Goal: Task Accomplishment & Management: Complete application form

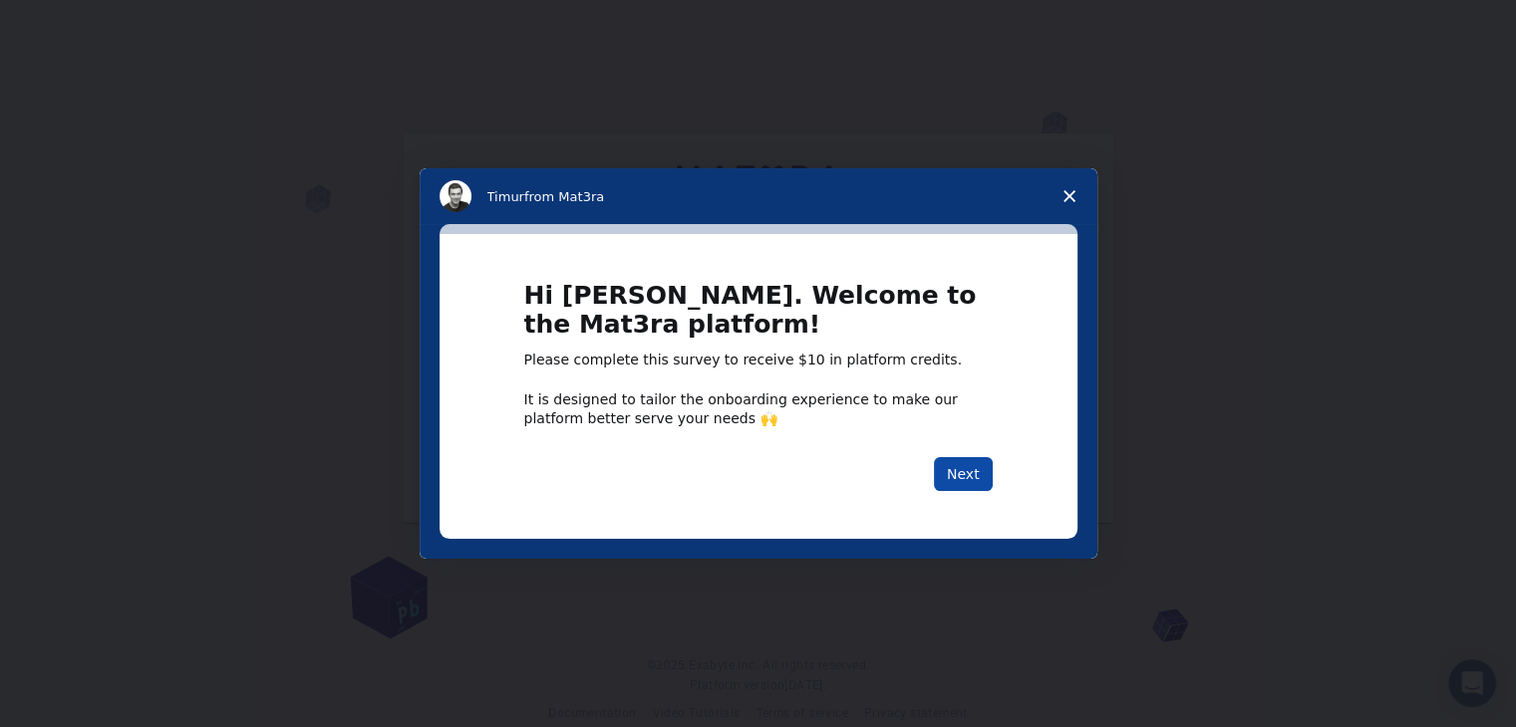
click at [976, 479] on button "Next" at bounding box center [963, 474] width 59 height 34
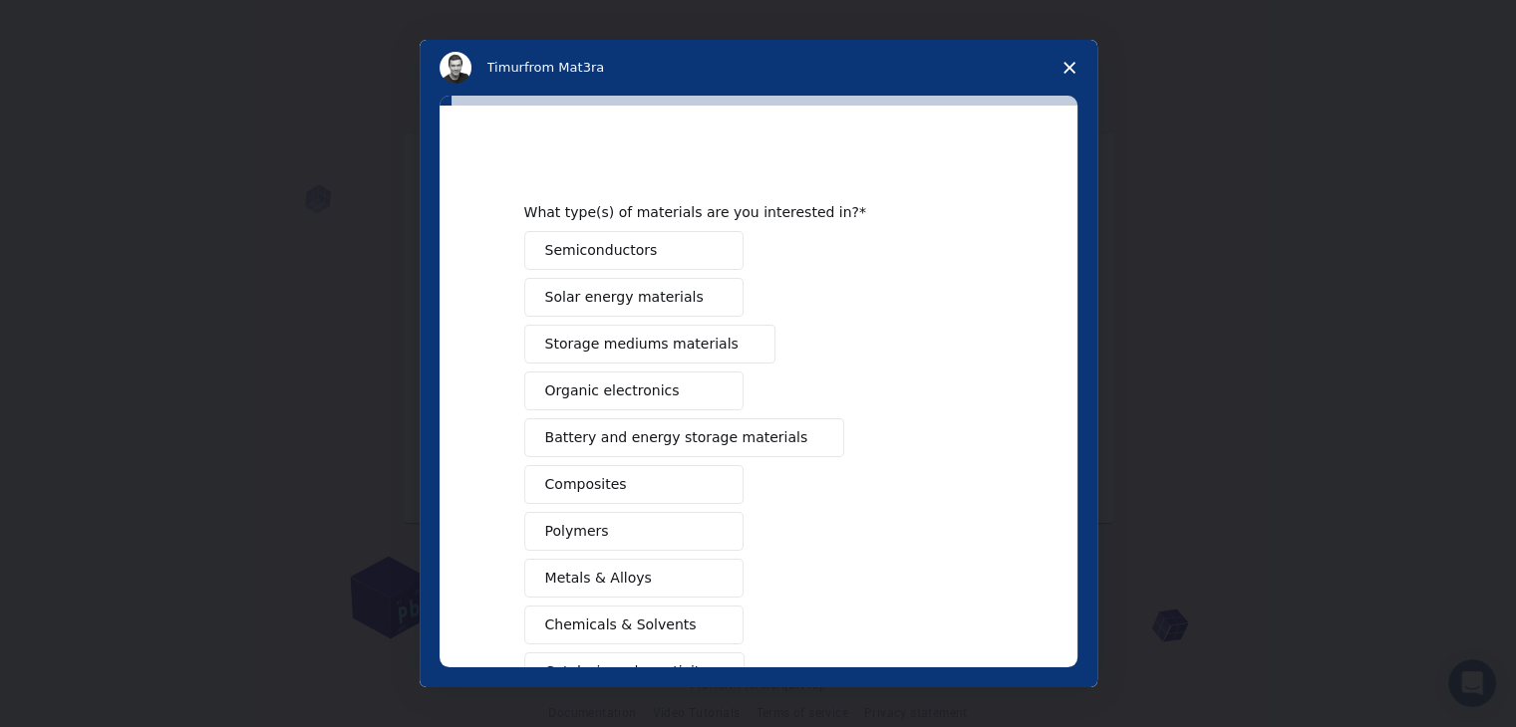
click at [623, 243] on span "Semiconductors" at bounding box center [601, 250] width 113 height 21
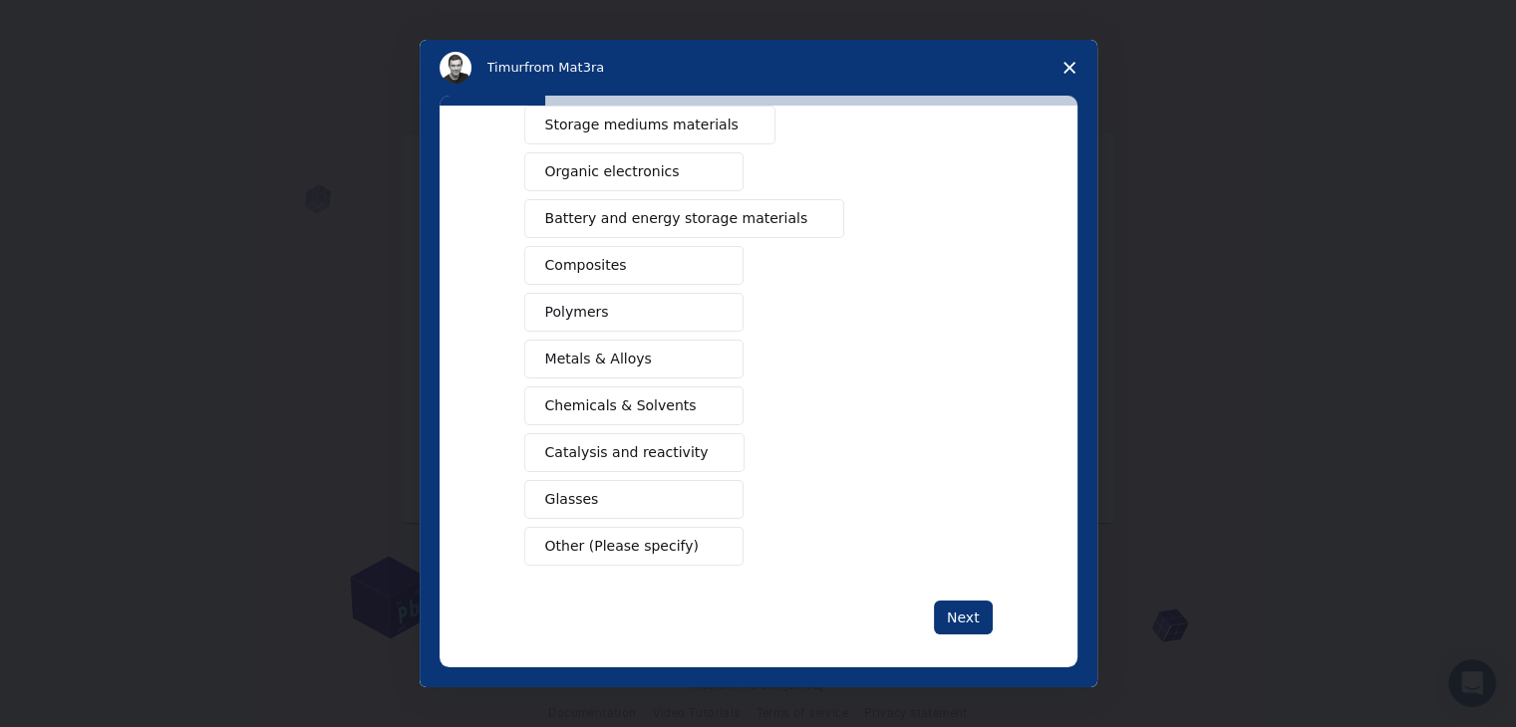
scroll to position [229, 0]
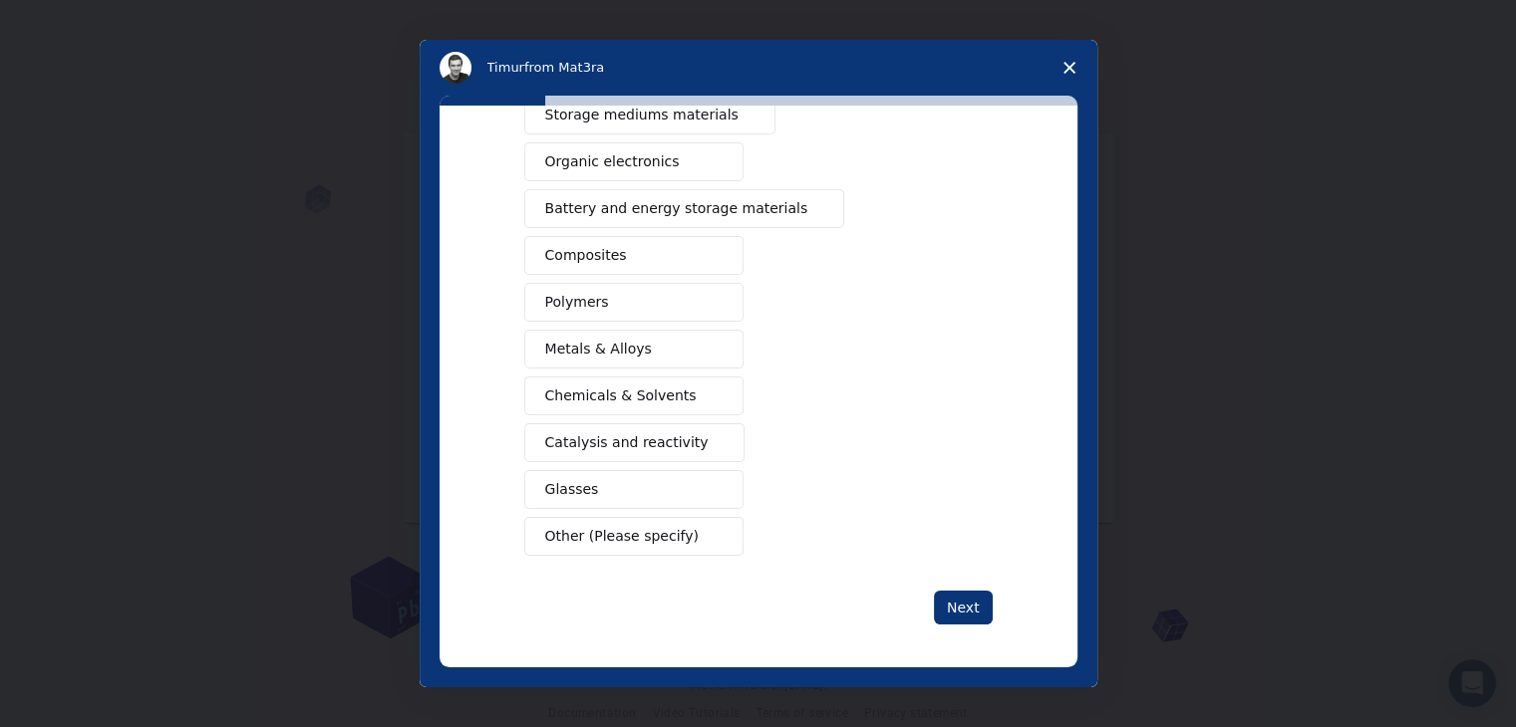
click at [581, 331] on button "Metals & Alloys" at bounding box center [633, 349] width 219 height 39
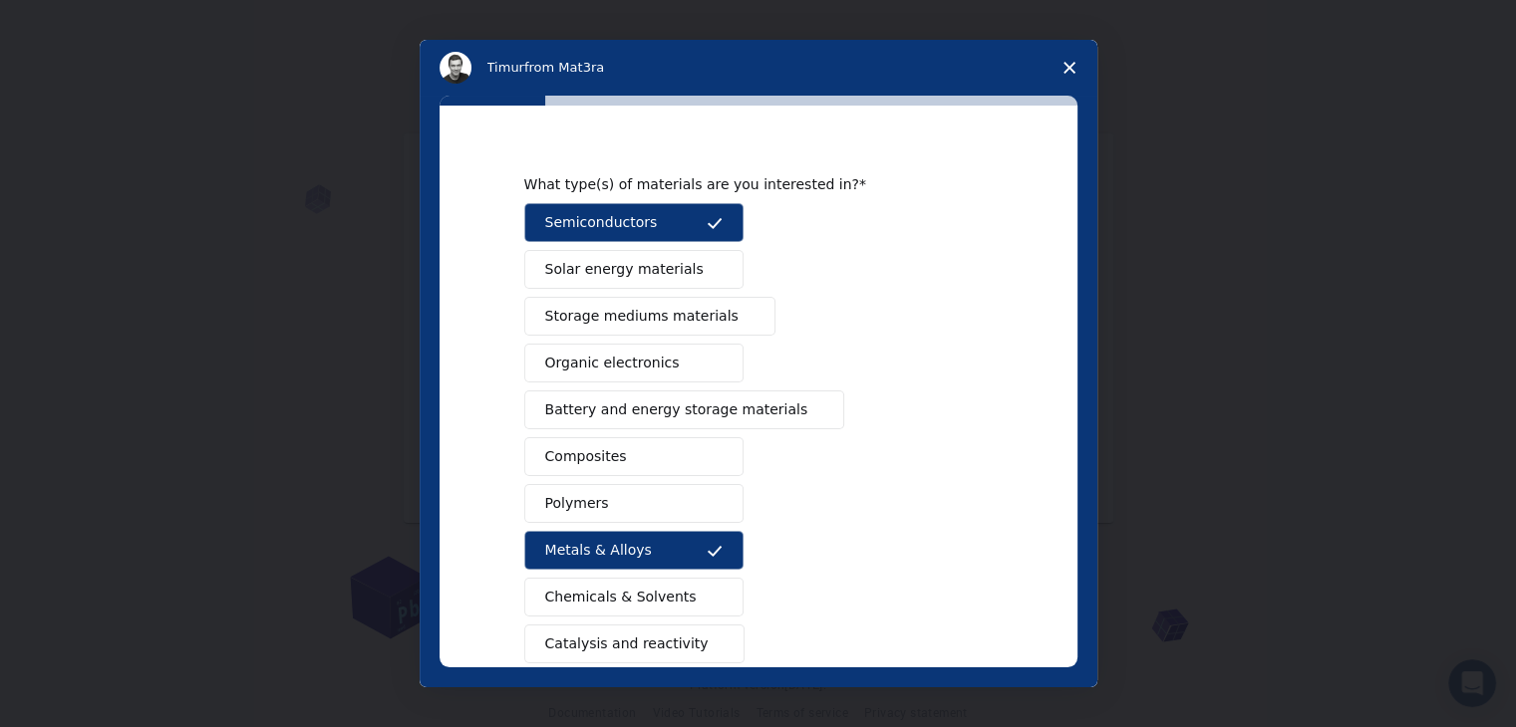
scroll to position [0, 0]
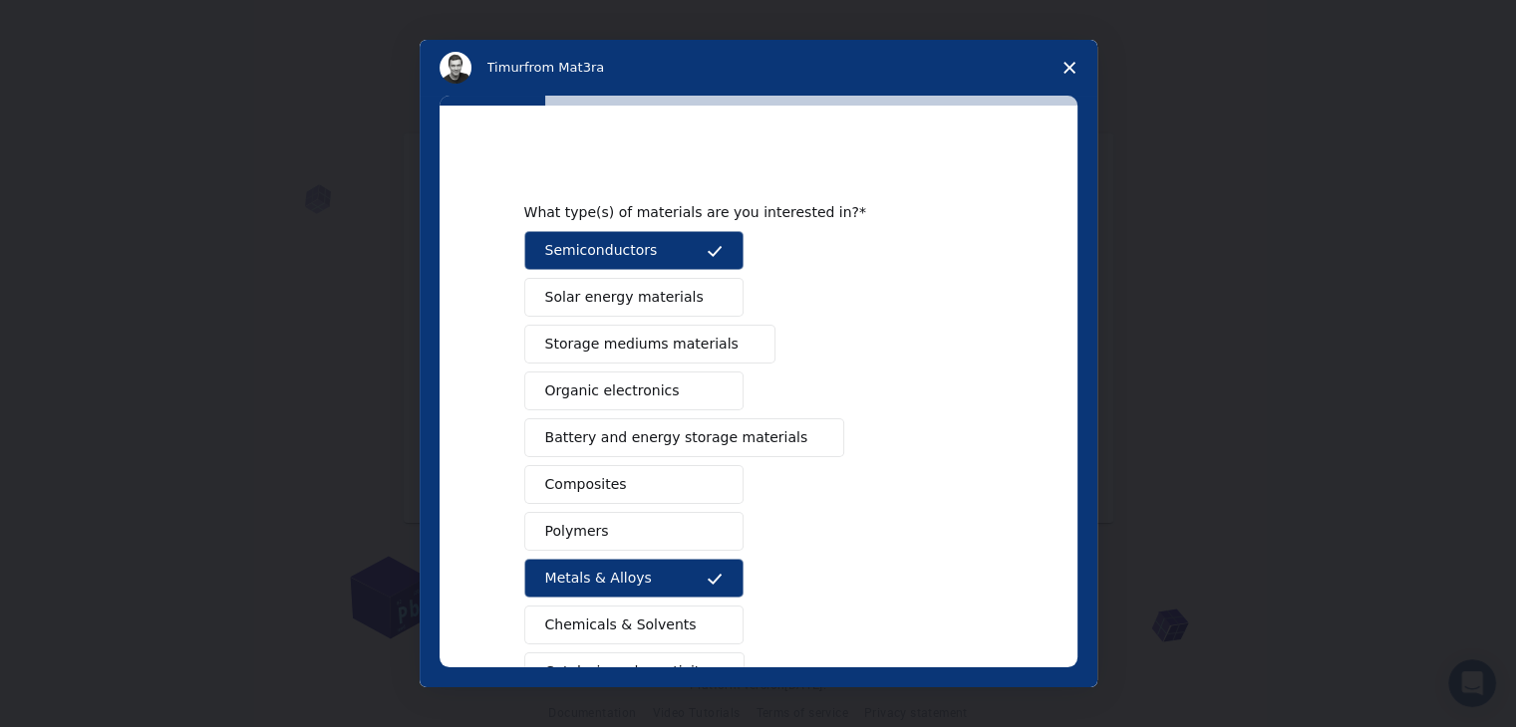
click at [613, 293] on span "Solar energy materials" at bounding box center [624, 297] width 158 height 21
click at [620, 341] on span "Storage mediums materials" at bounding box center [641, 344] width 193 height 21
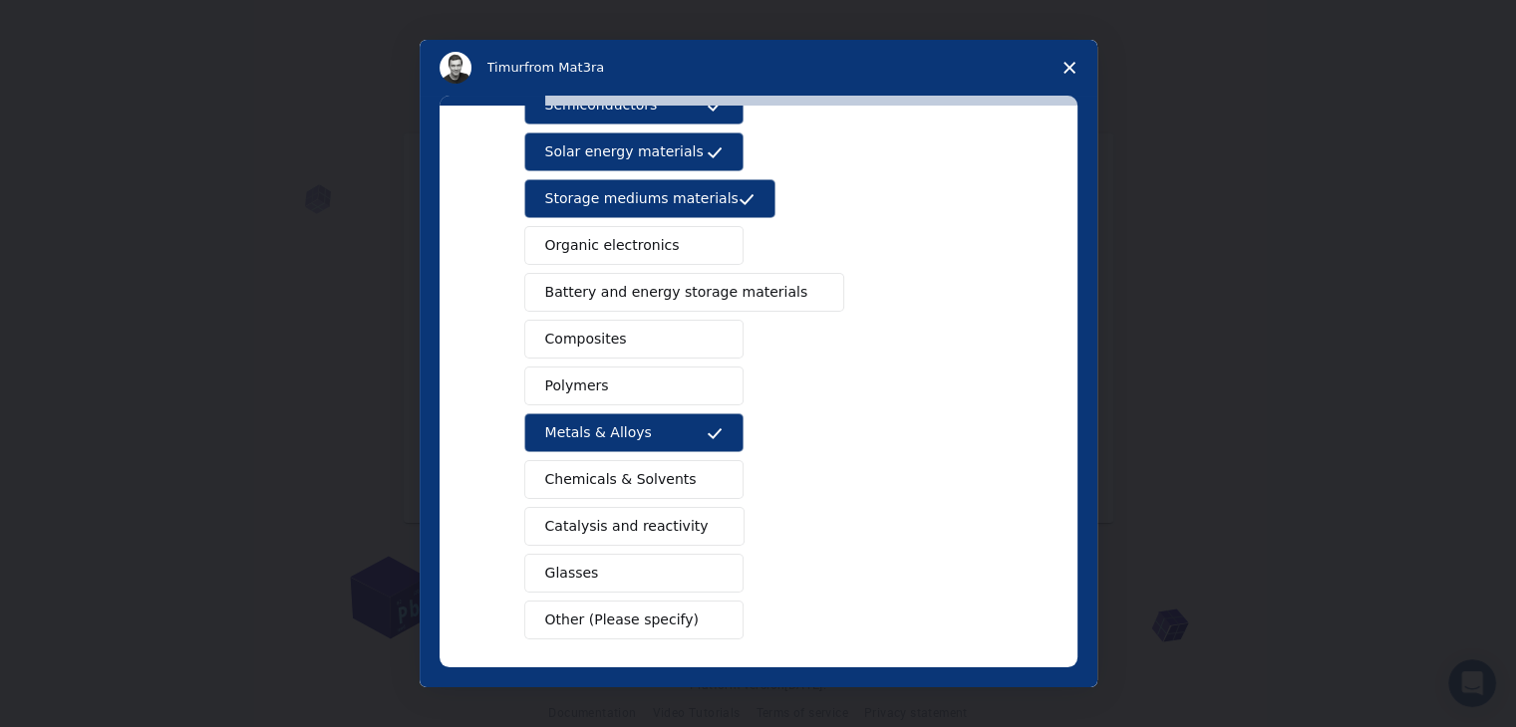
scroll to position [229, 0]
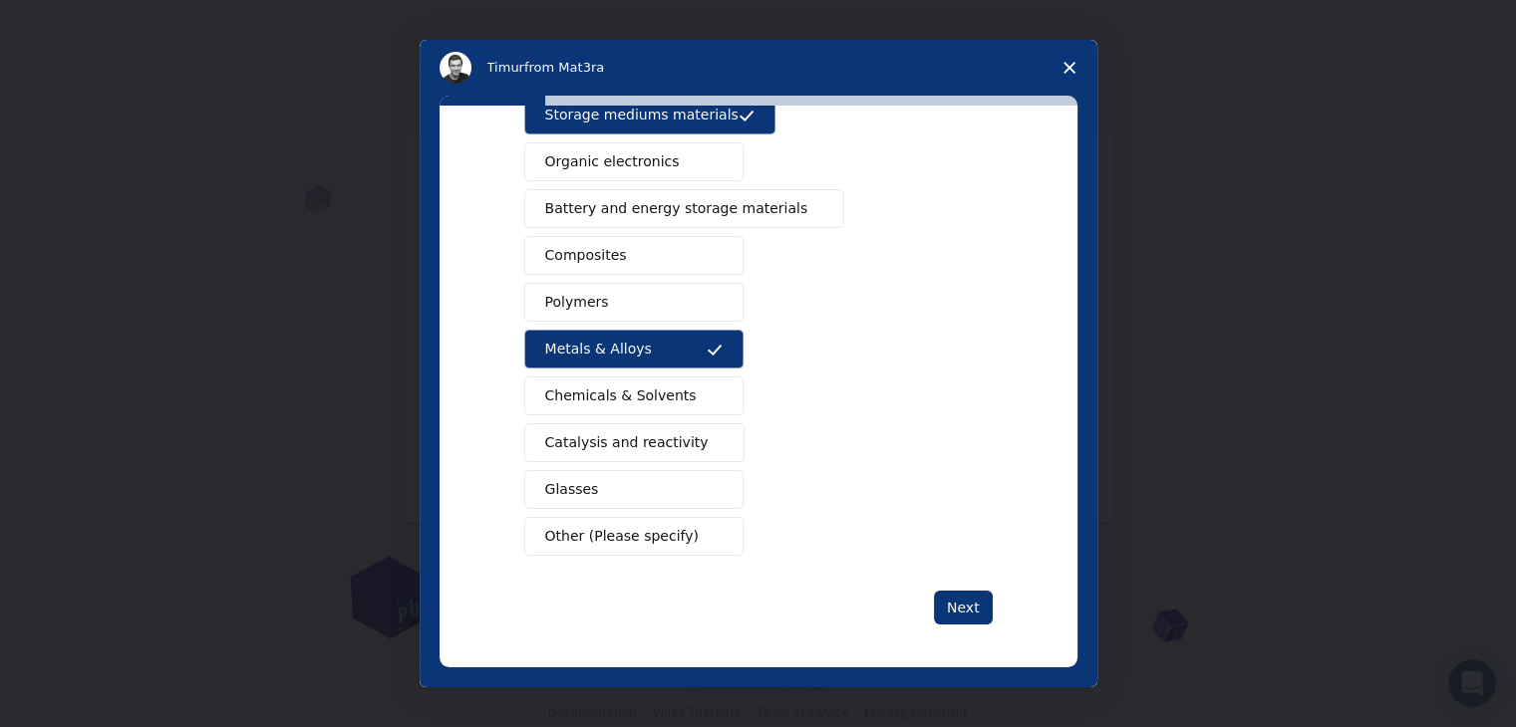
click at [578, 530] on span "Other (Please specify)" at bounding box center [621, 536] width 153 height 21
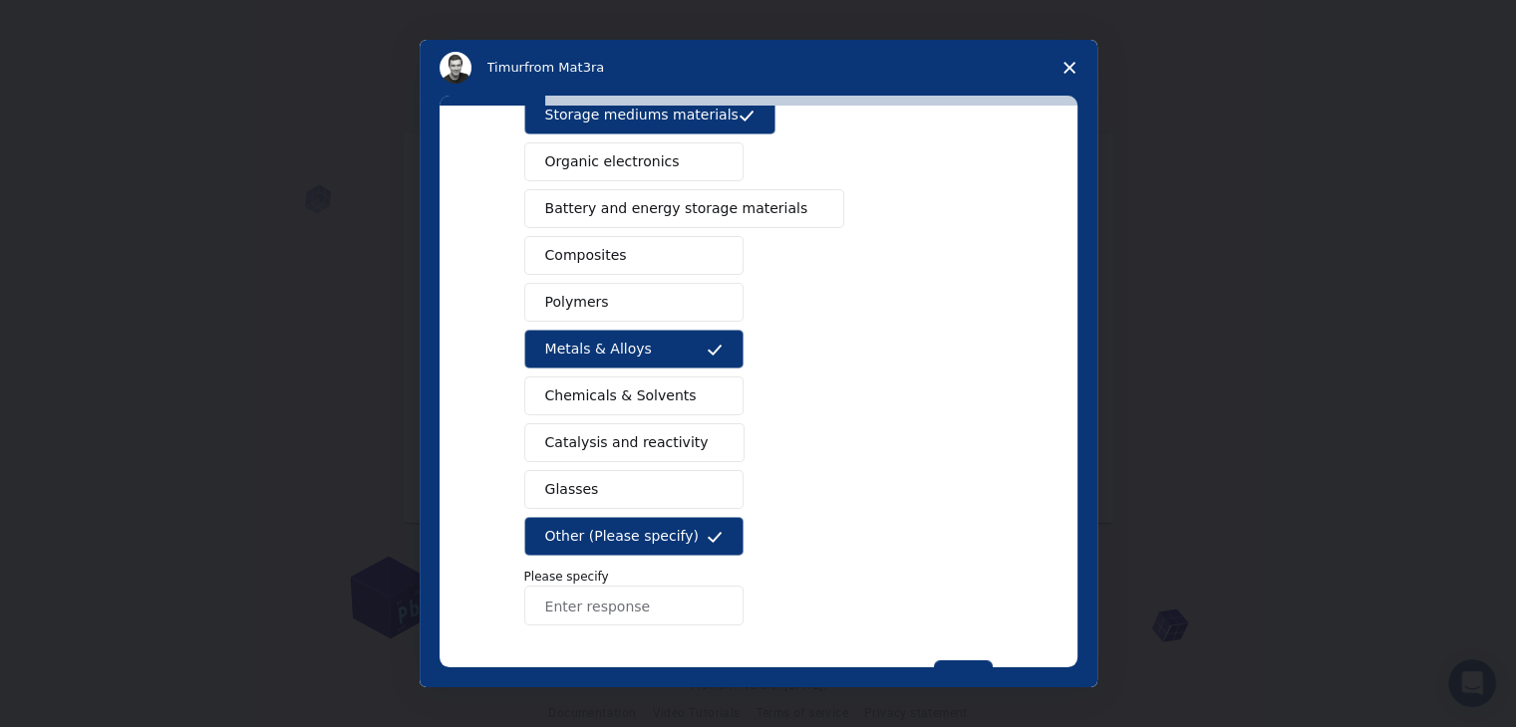
scroll to position [299, 0]
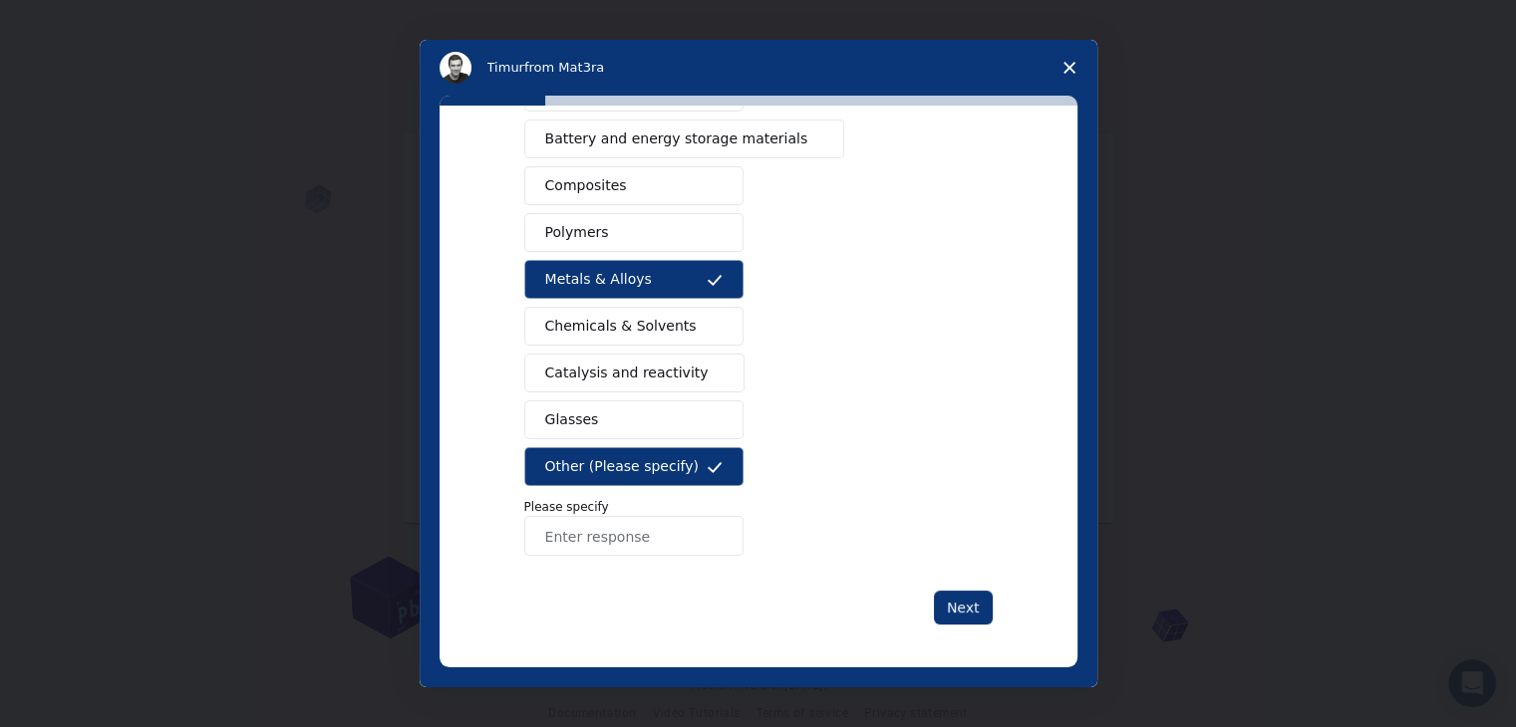
click at [574, 538] on input "Enter response" at bounding box center [633, 536] width 219 height 40
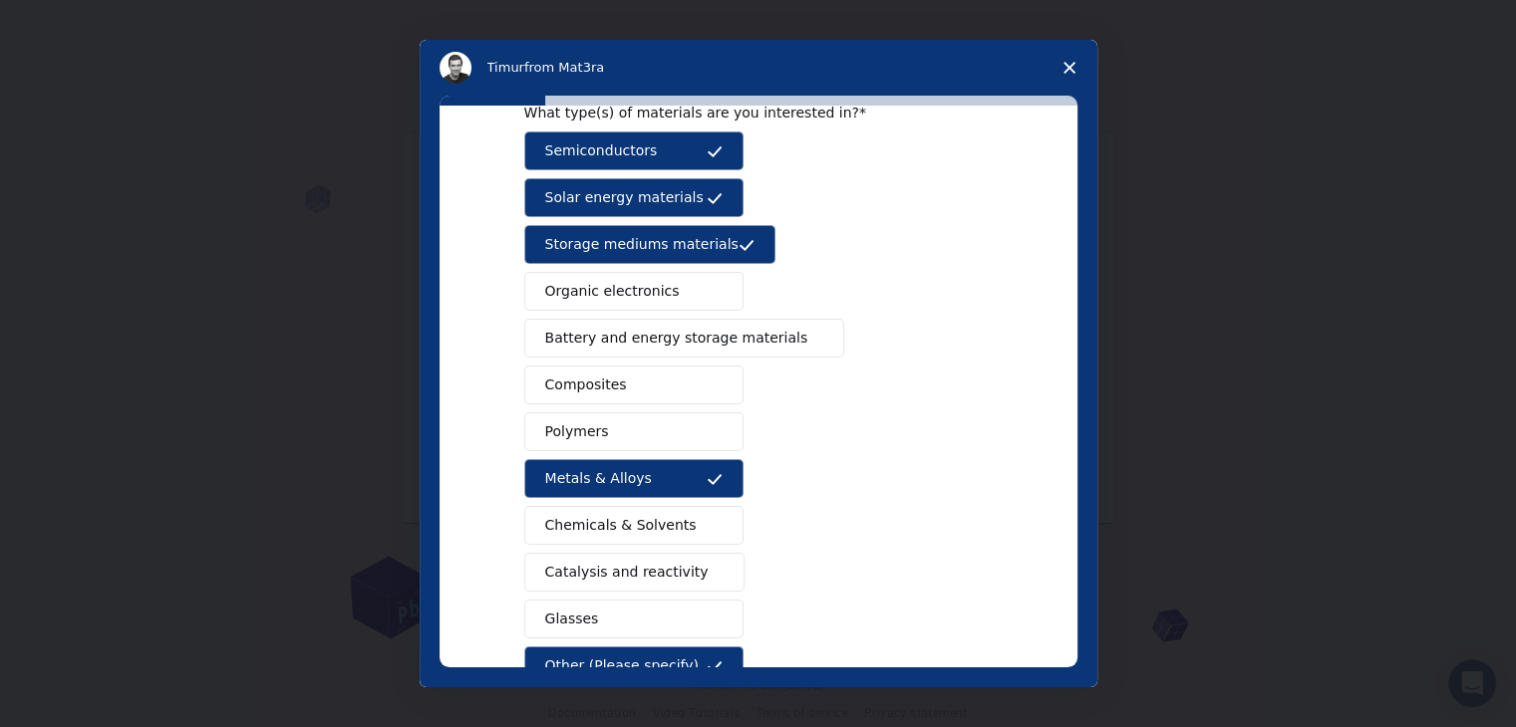
type input "magnetic"
click at [579, 609] on span "Glasses" at bounding box center [572, 619] width 54 height 21
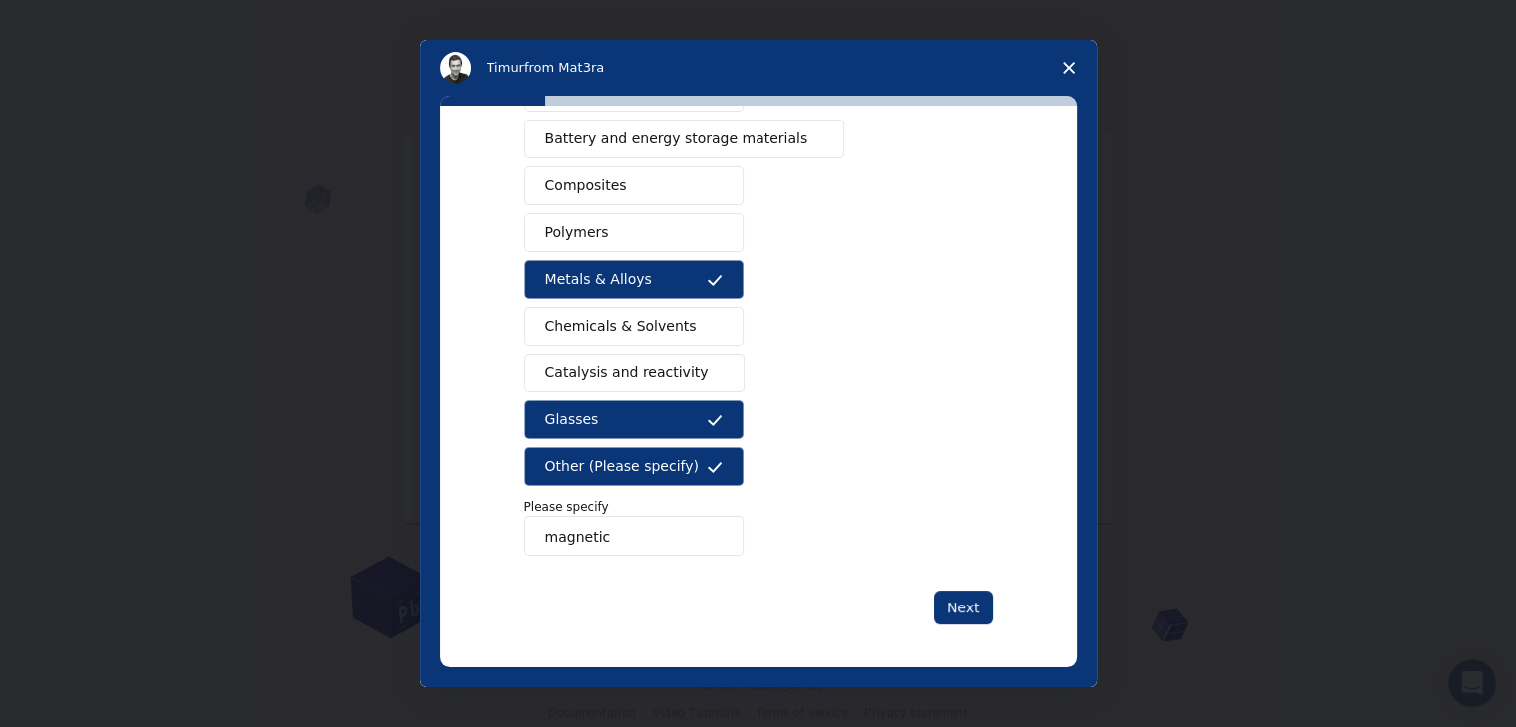
scroll to position [299, 0]
click at [970, 600] on button "Next" at bounding box center [963, 608] width 59 height 34
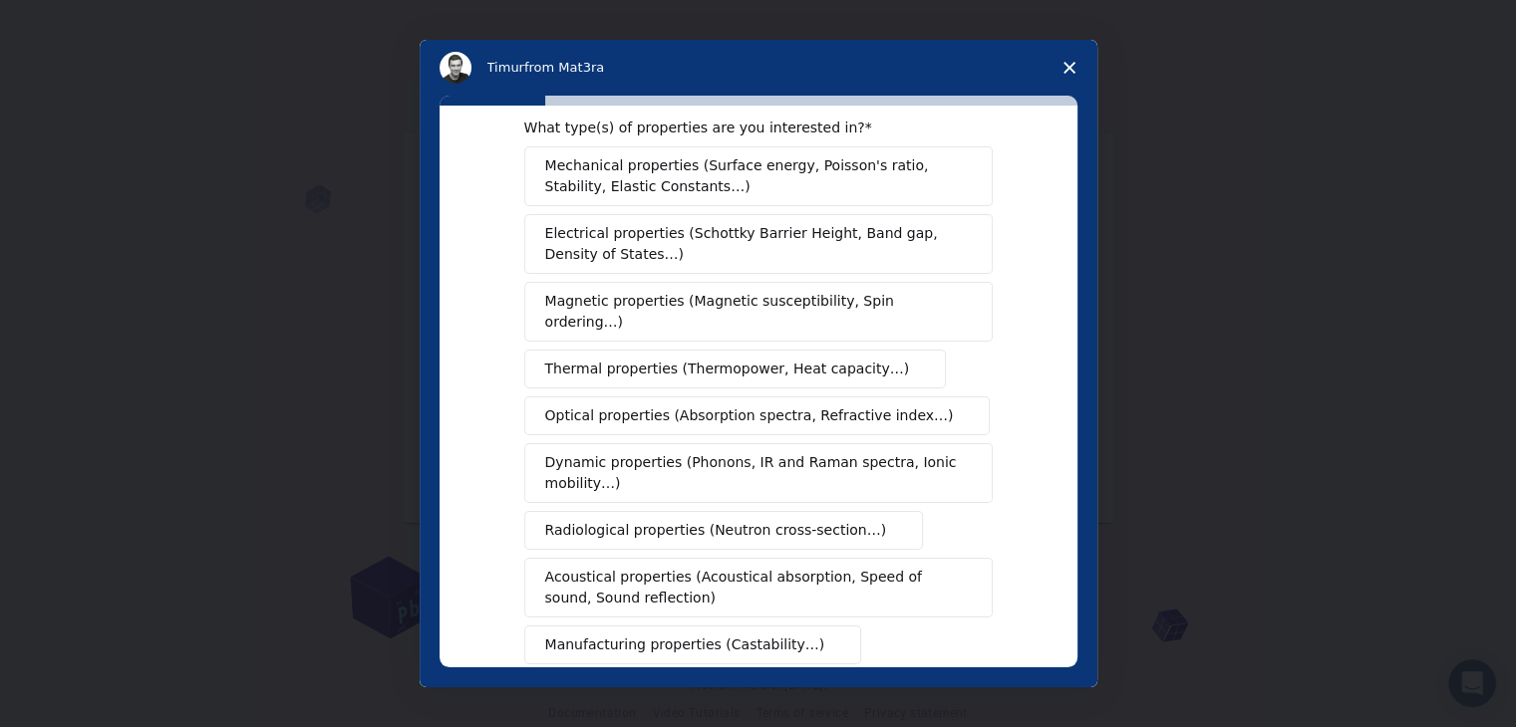
scroll to position [0, 0]
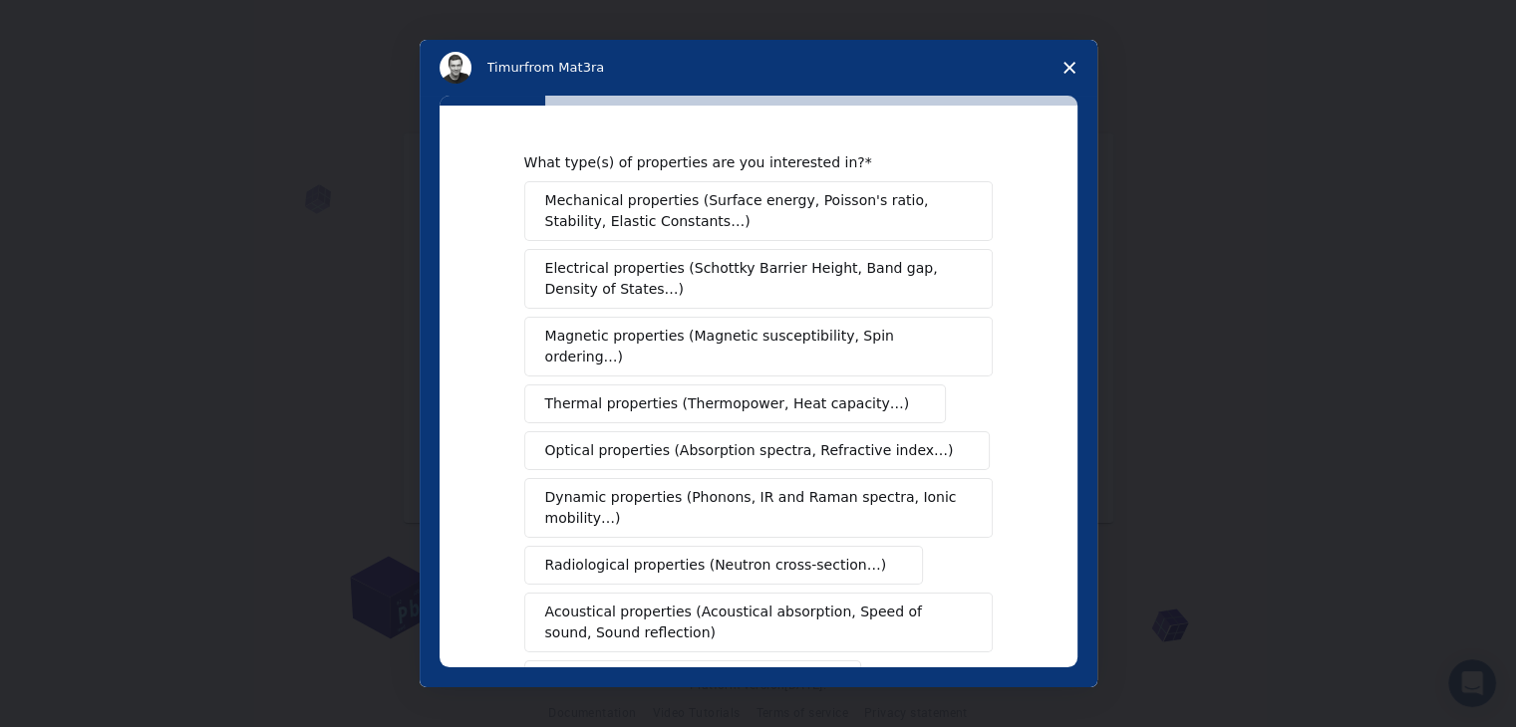
click at [589, 290] on span "Electrical properties (Schottky Barrier Height, Band gap, Density of States…)" at bounding box center [752, 279] width 415 height 42
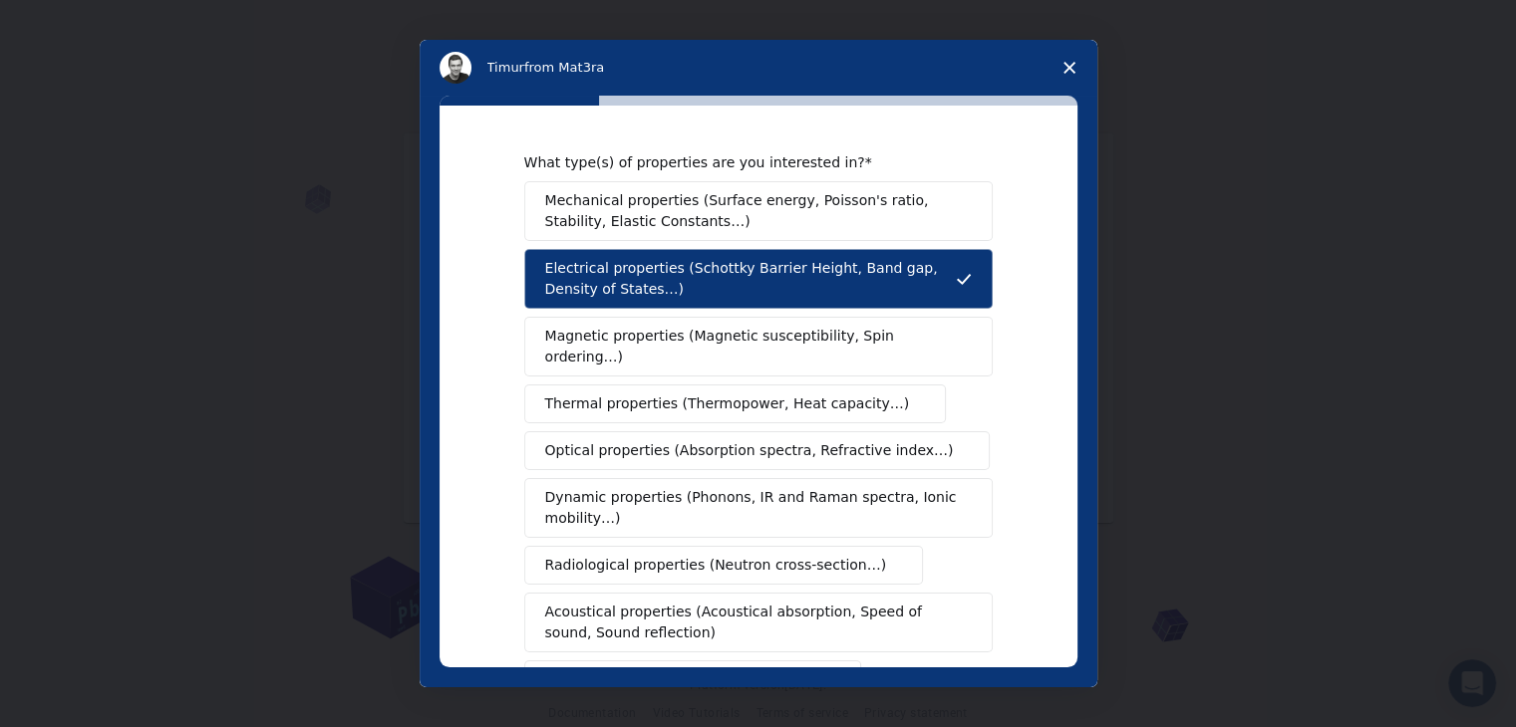
click at [603, 341] on span "Magnetic properties (Magnetic susceptibility, Spin ordering…)" at bounding box center [751, 347] width 412 height 42
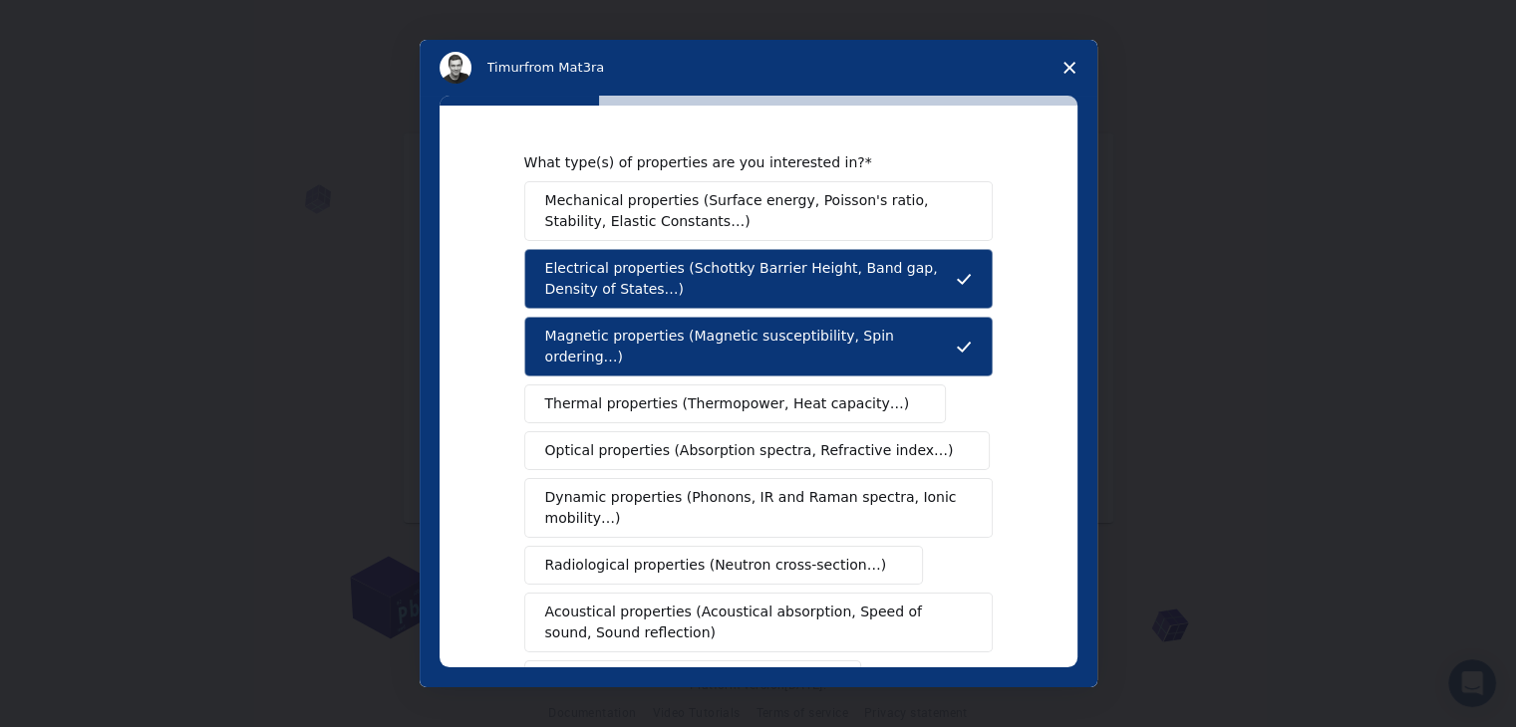
click at [625, 217] on span "Mechanical properties (Surface energy, Poisson's ratio, Stability, Elastic Cons…" at bounding box center [753, 211] width 416 height 42
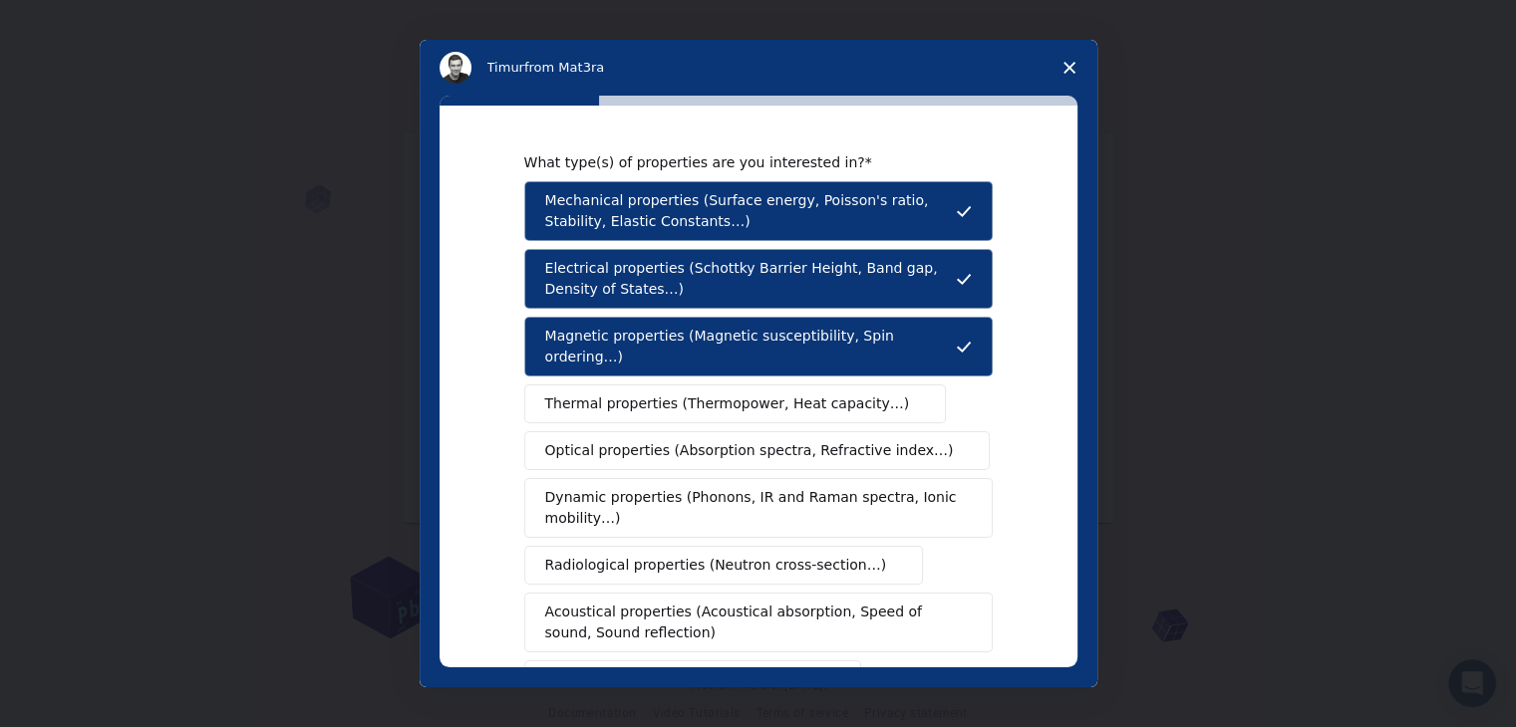
click at [594, 393] on button "Thermal properties (Thermopower, Heat capacity…)" at bounding box center [735, 404] width 423 height 39
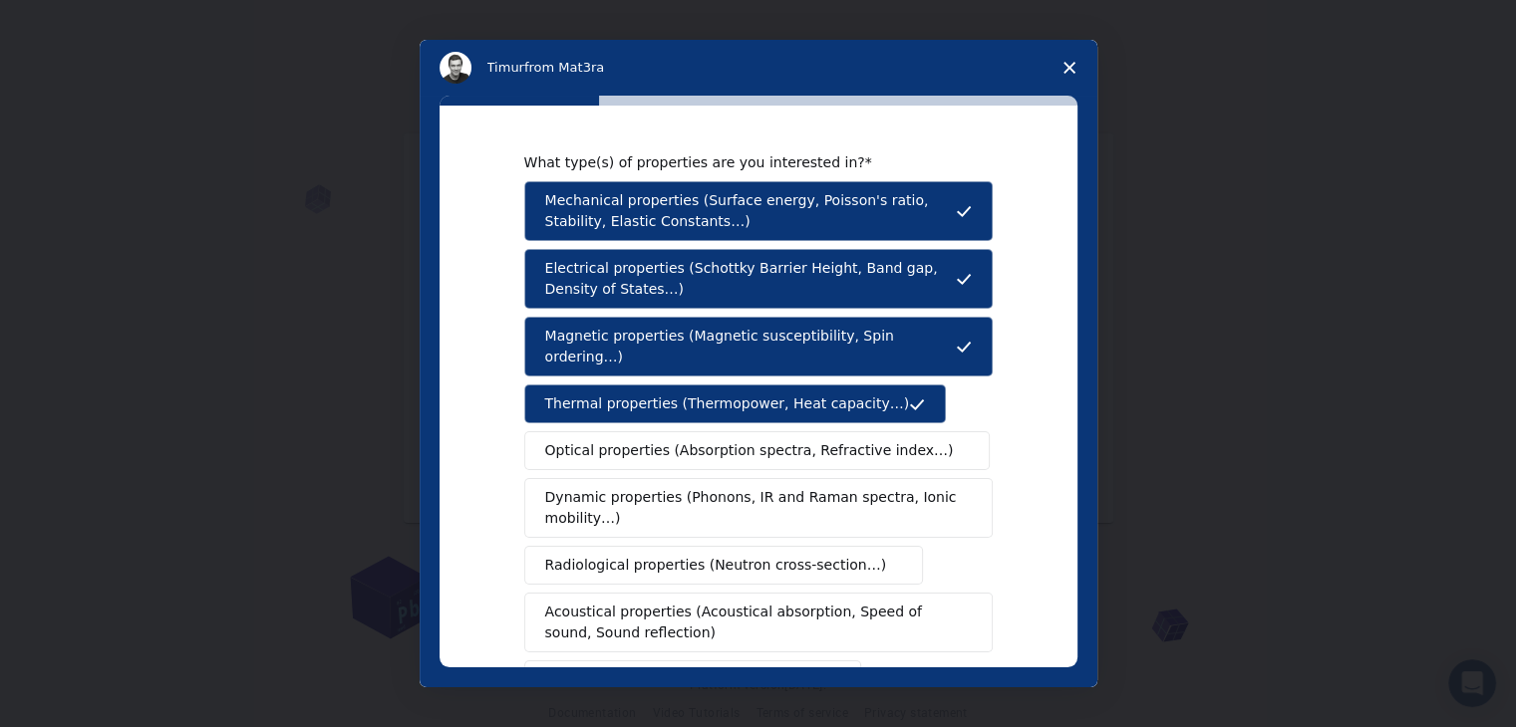
click at [592, 440] on span "Optical properties (Absorption spectra, Refractive index…)" at bounding box center [749, 450] width 409 height 21
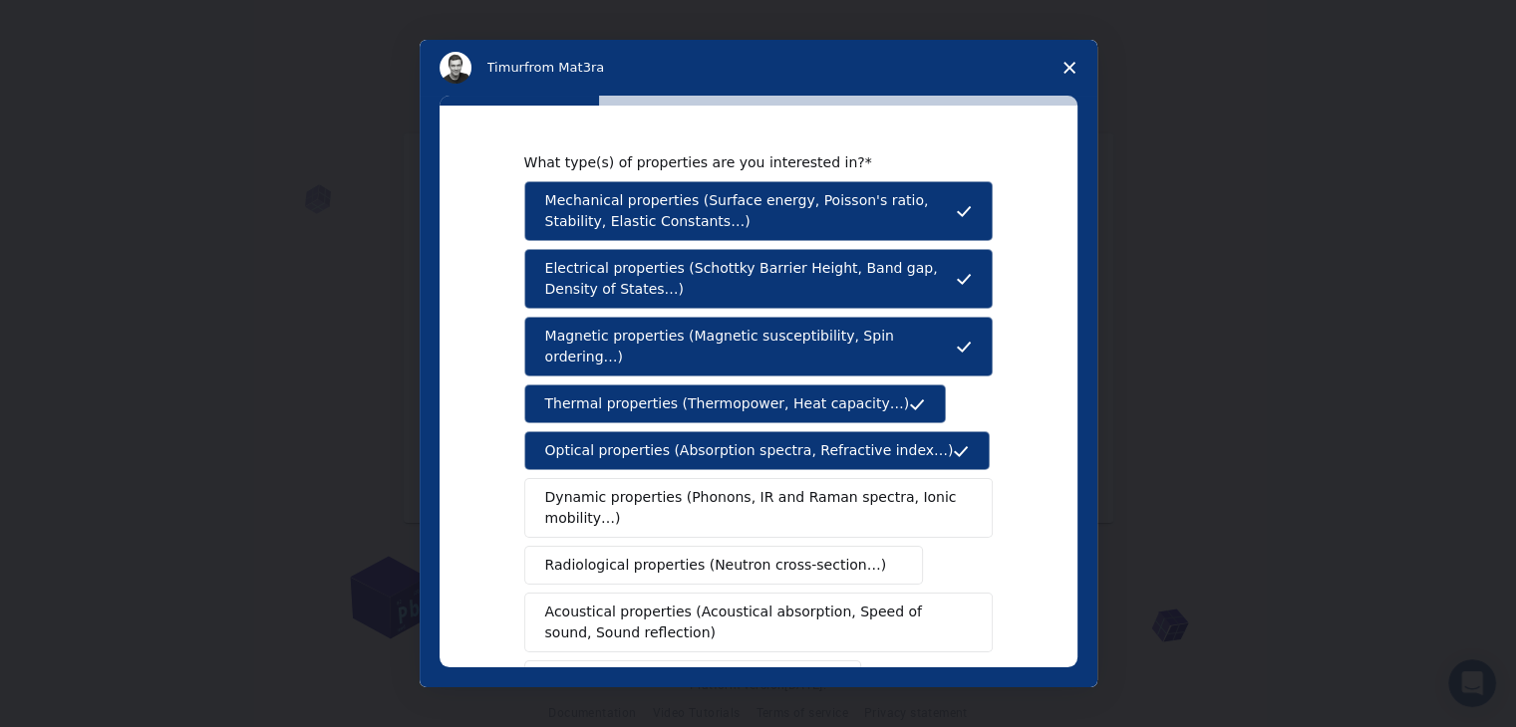
scroll to position [199, 0]
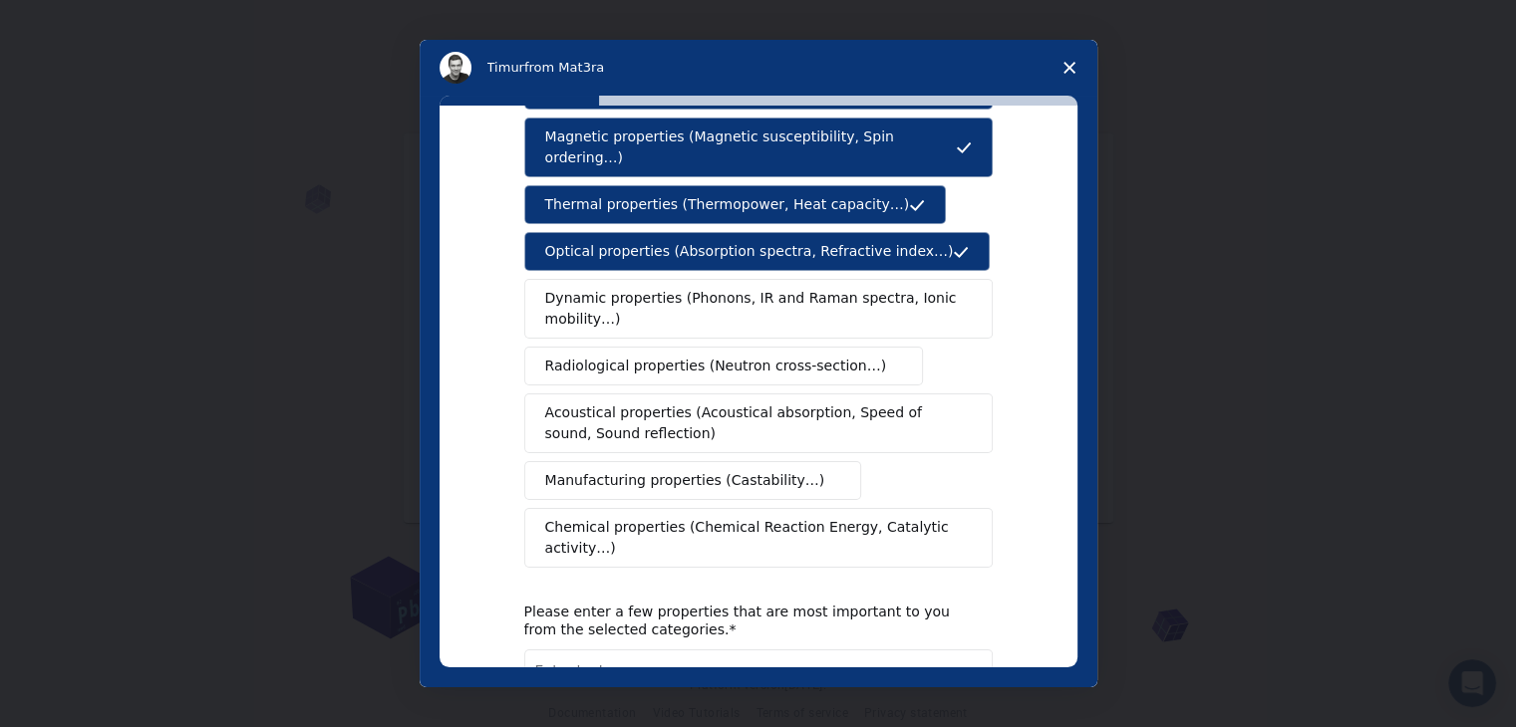
click at [618, 305] on span "Dynamic properties (Phonons, IR and Raman spectra, Ionic mobility…)" at bounding box center [752, 309] width 414 height 42
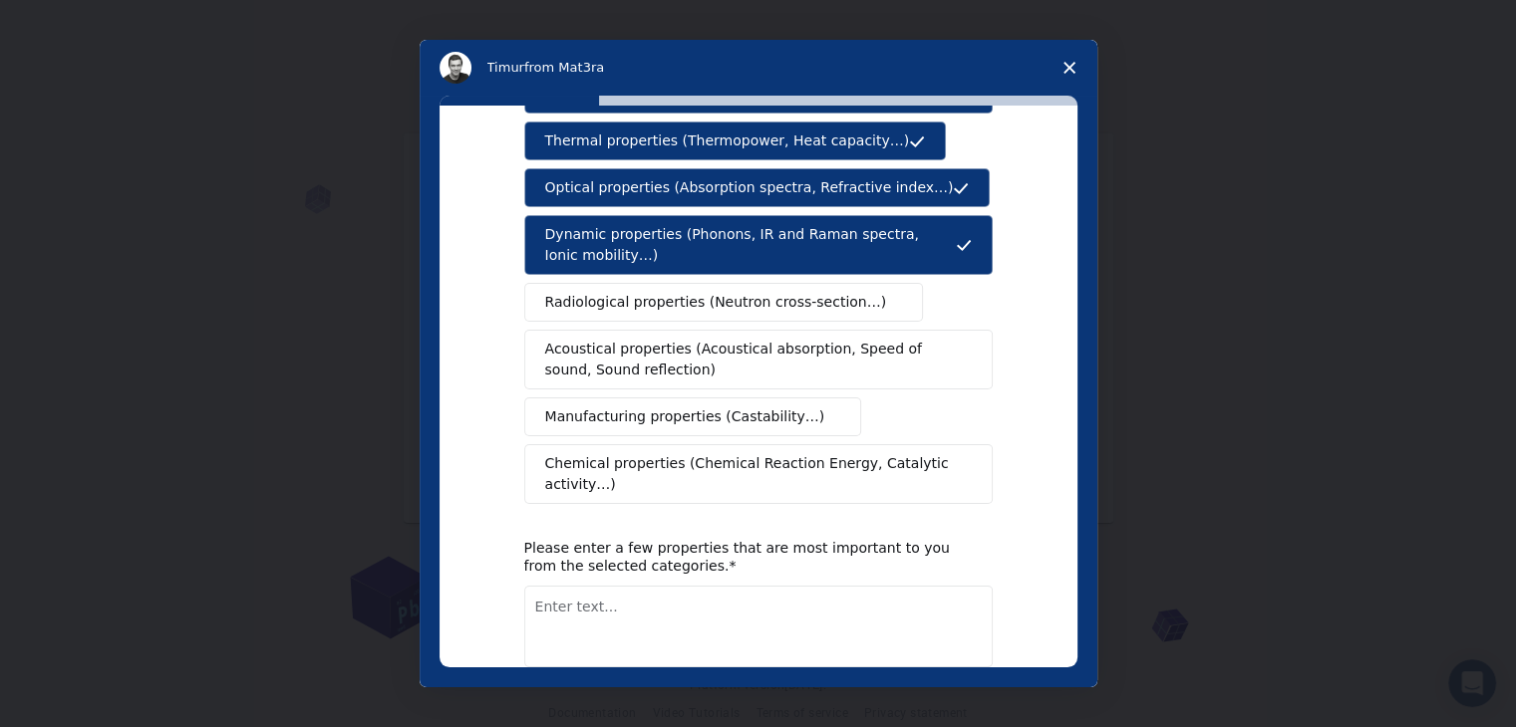
scroll to position [299, 0]
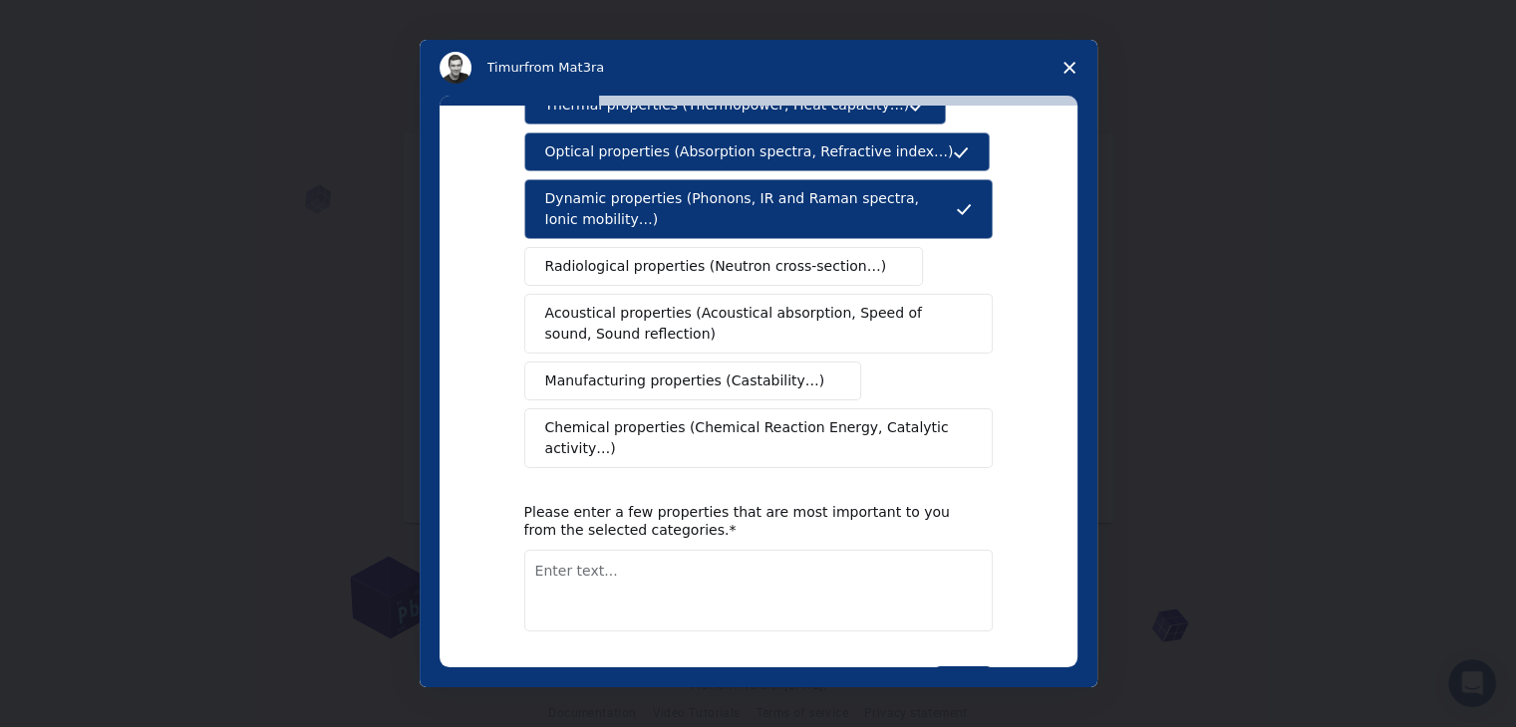
click at [624, 418] on span "Chemical properties (Chemical Reaction Energy, Catalytic activity…)" at bounding box center [751, 439] width 413 height 42
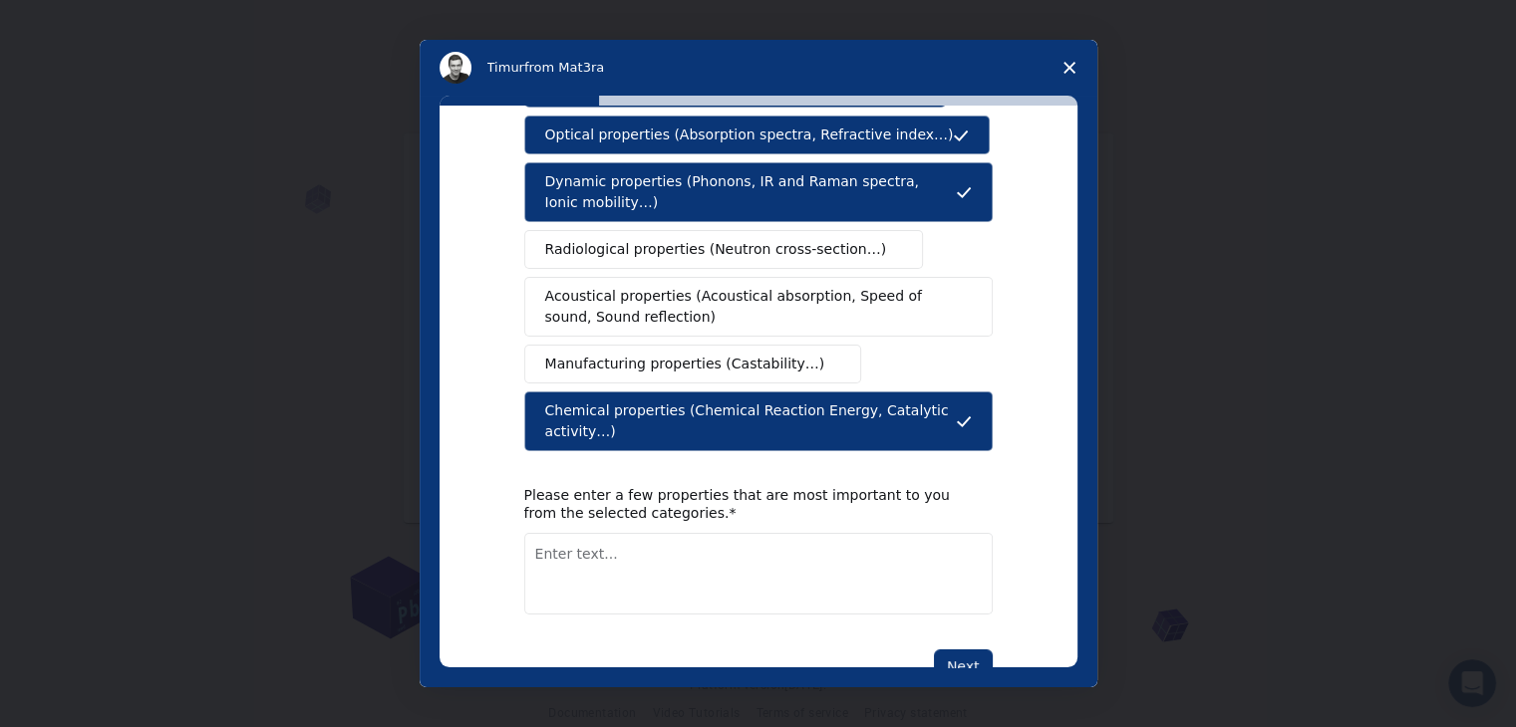
scroll to position [333, 0]
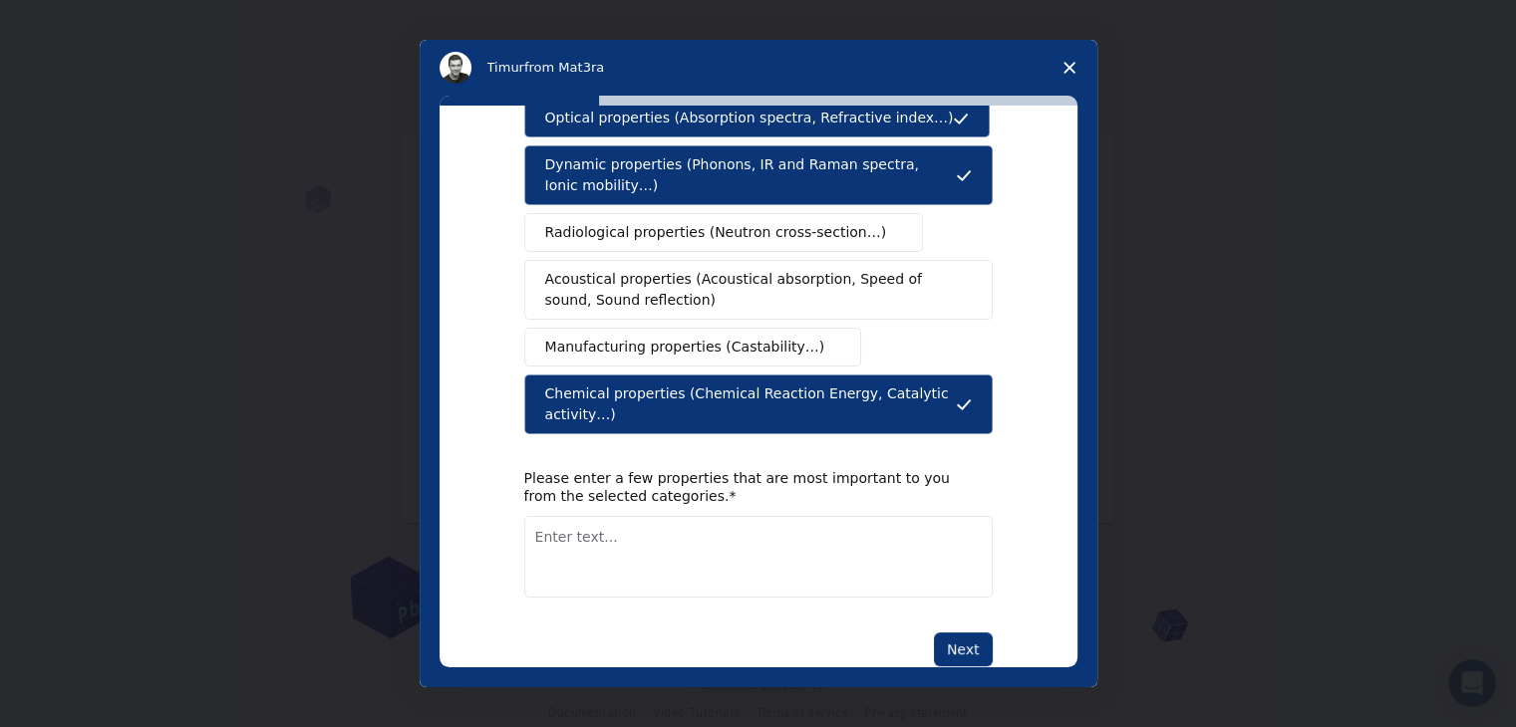
click at [622, 516] on textarea "Enter text..." at bounding box center [758, 557] width 468 height 82
click at [982, 633] on button "Next" at bounding box center [963, 650] width 59 height 34
click at [610, 539] on textarea "Enter text..." at bounding box center [758, 580] width 468 height 82
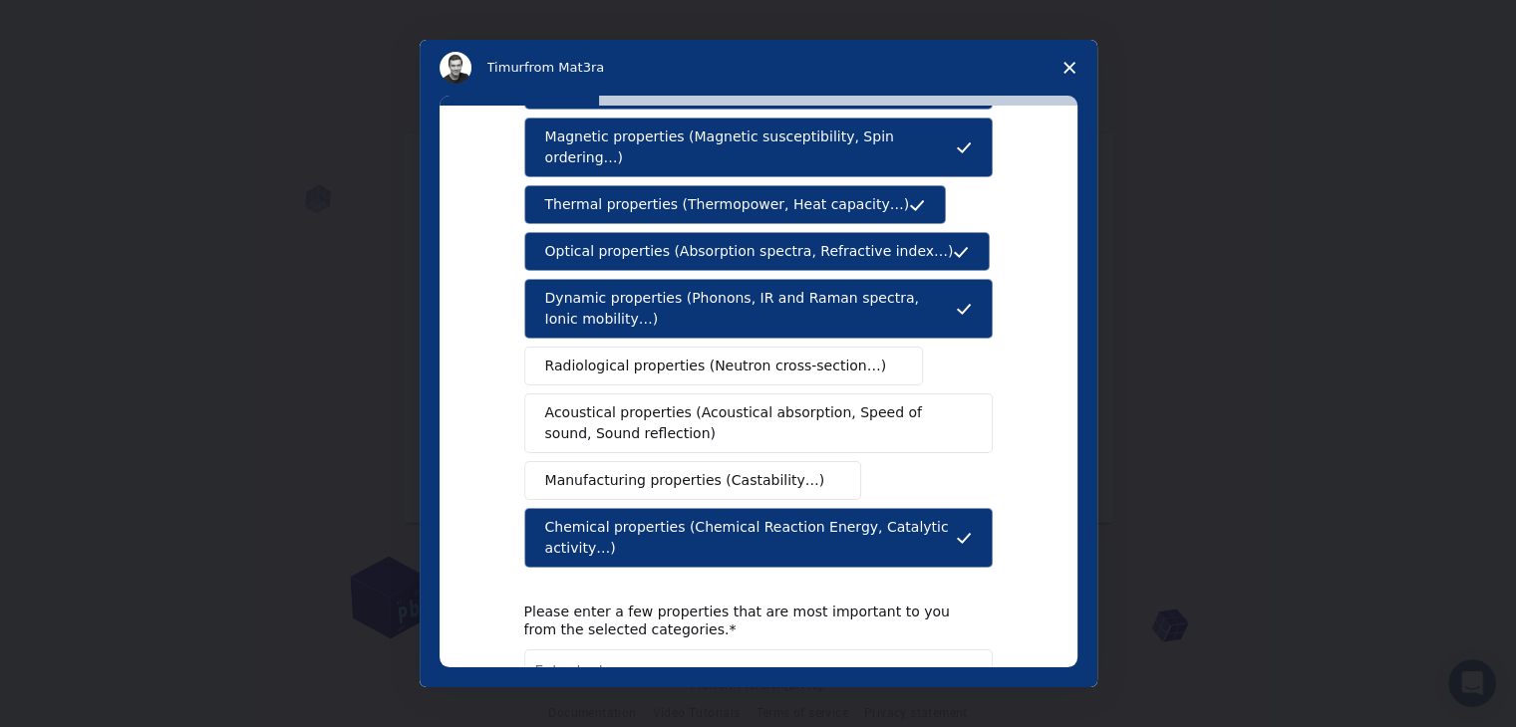
scroll to position [299, 0]
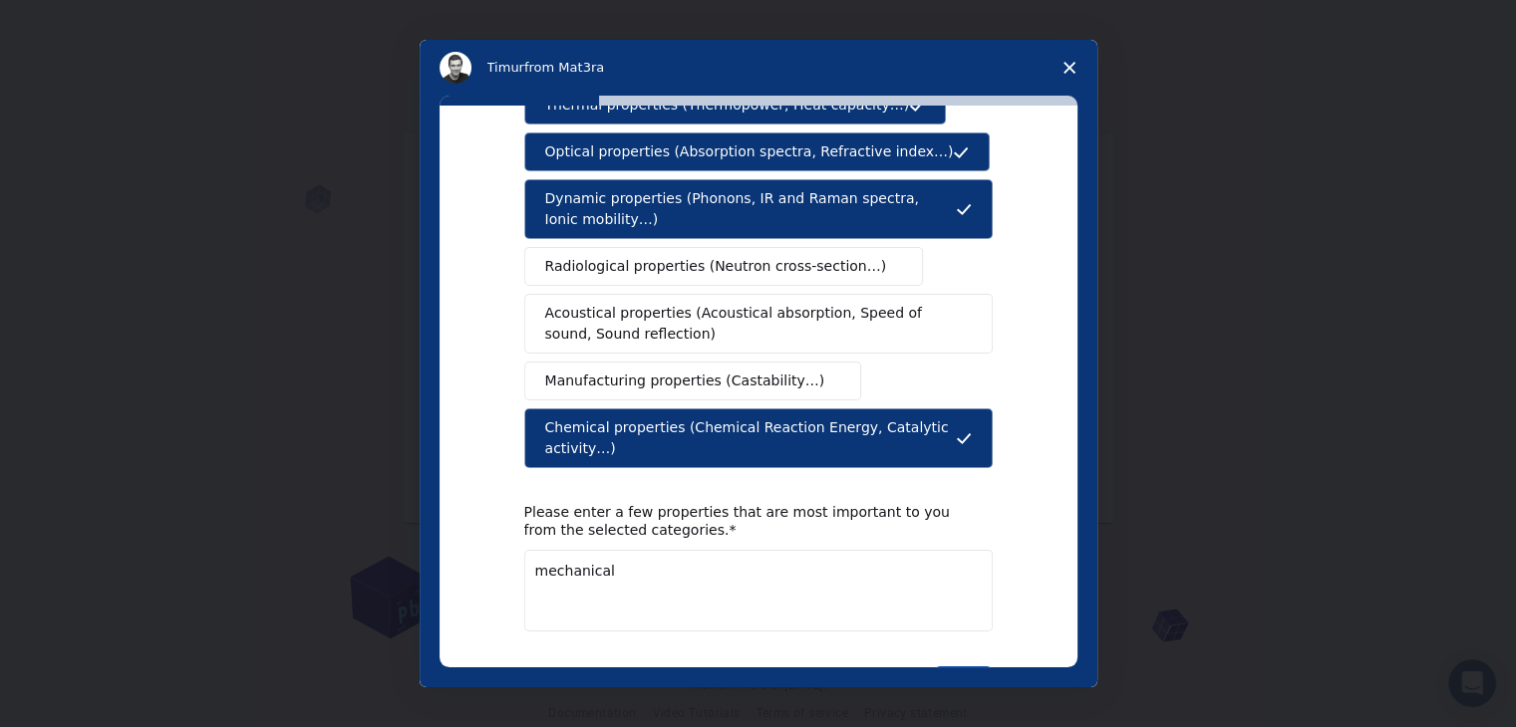
type textarea "mechanical"
click at [946, 667] on button "Next" at bounding box center [963, 684] width 59 height 34
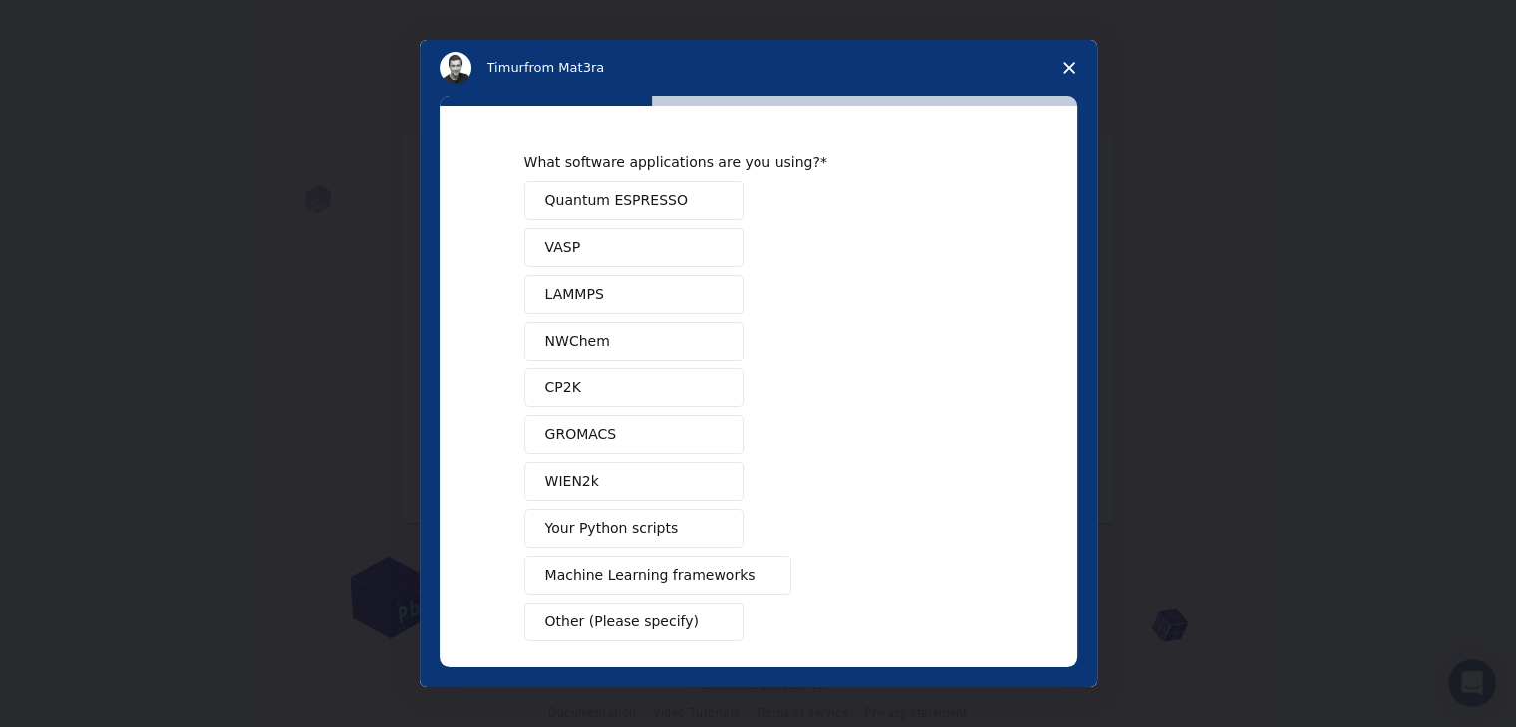
click at [566, 231] on button "VASP" at bounding box center [633, 247] width 219 height 39
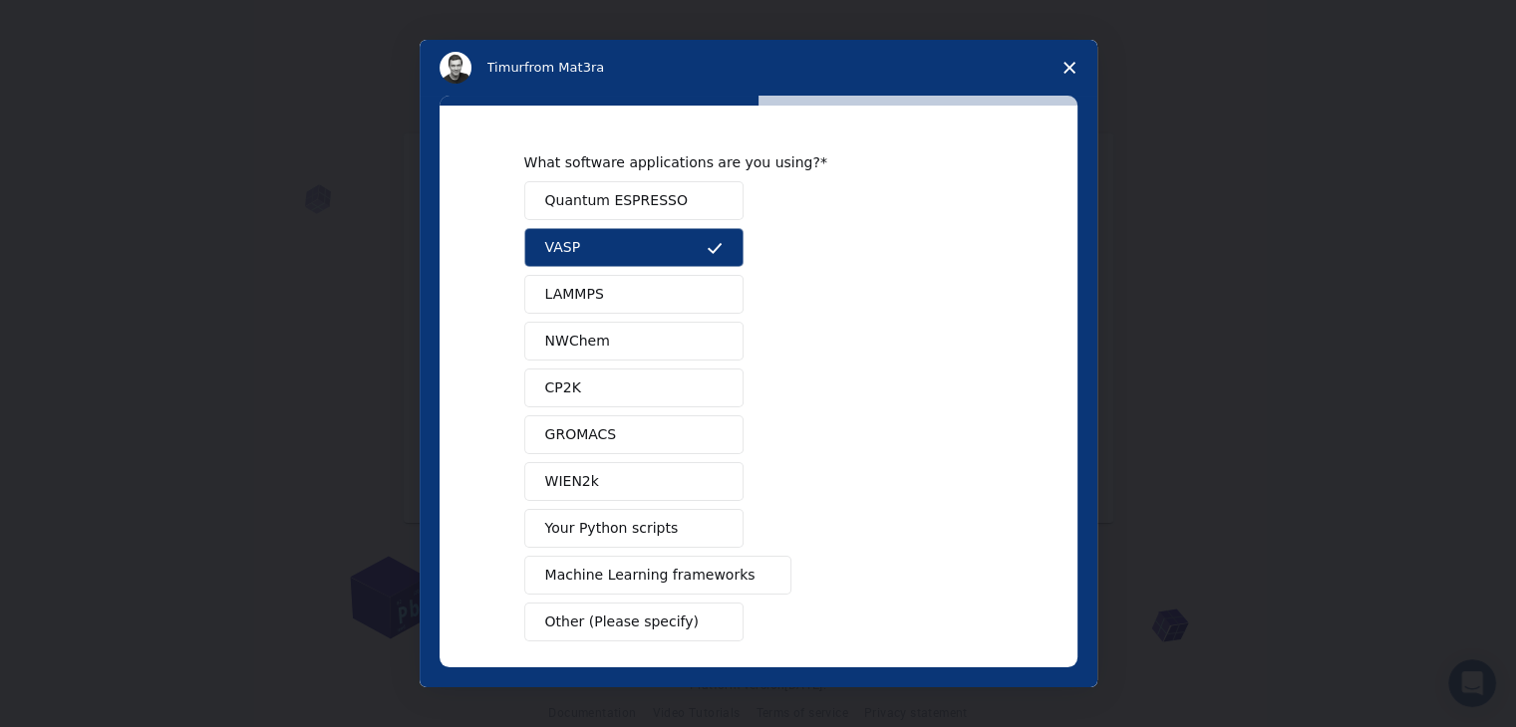
click at [566, 277] on button "LAMMPS" at bounding box center [633, 294] width 219 height 39
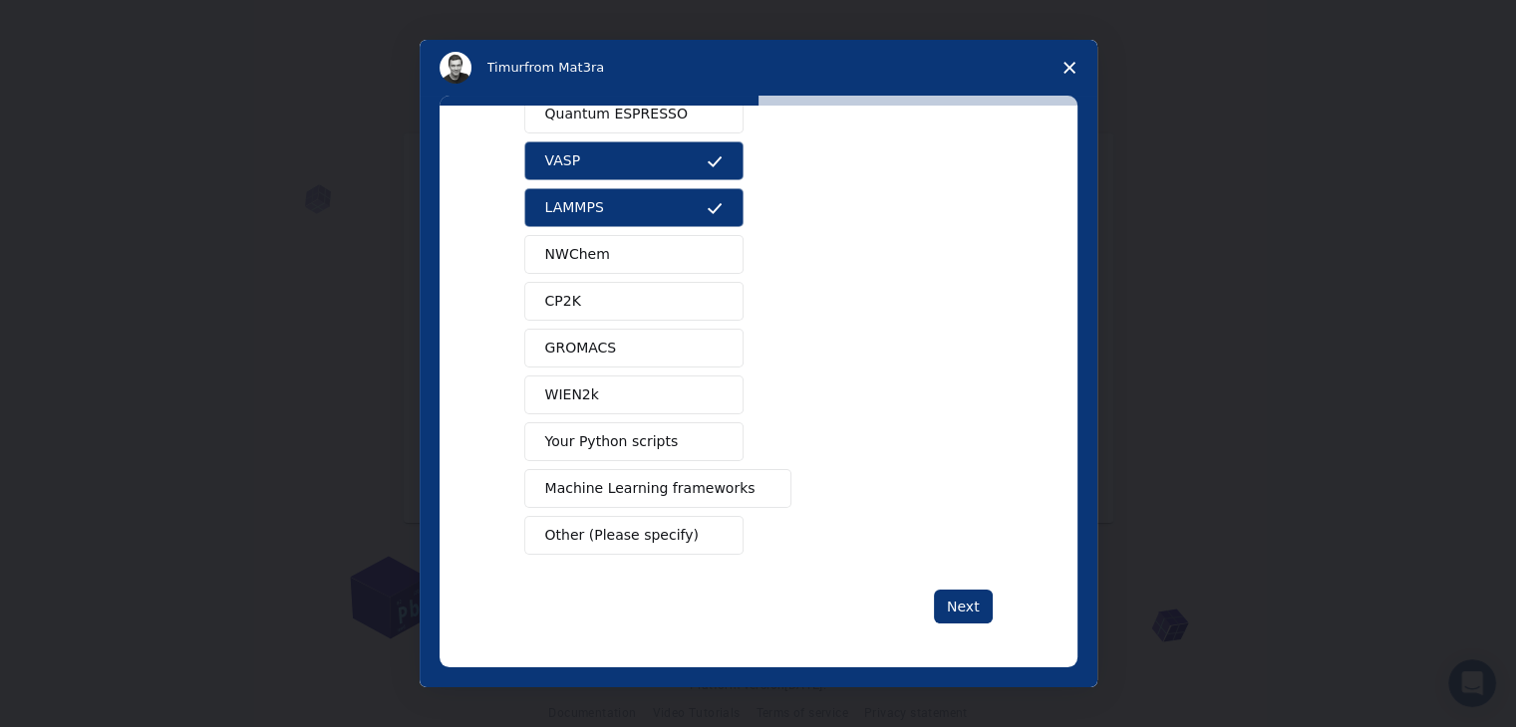
click at [610, 426] on button "Your Python scripts" at bounding box center [633, 442] width 219 height 39
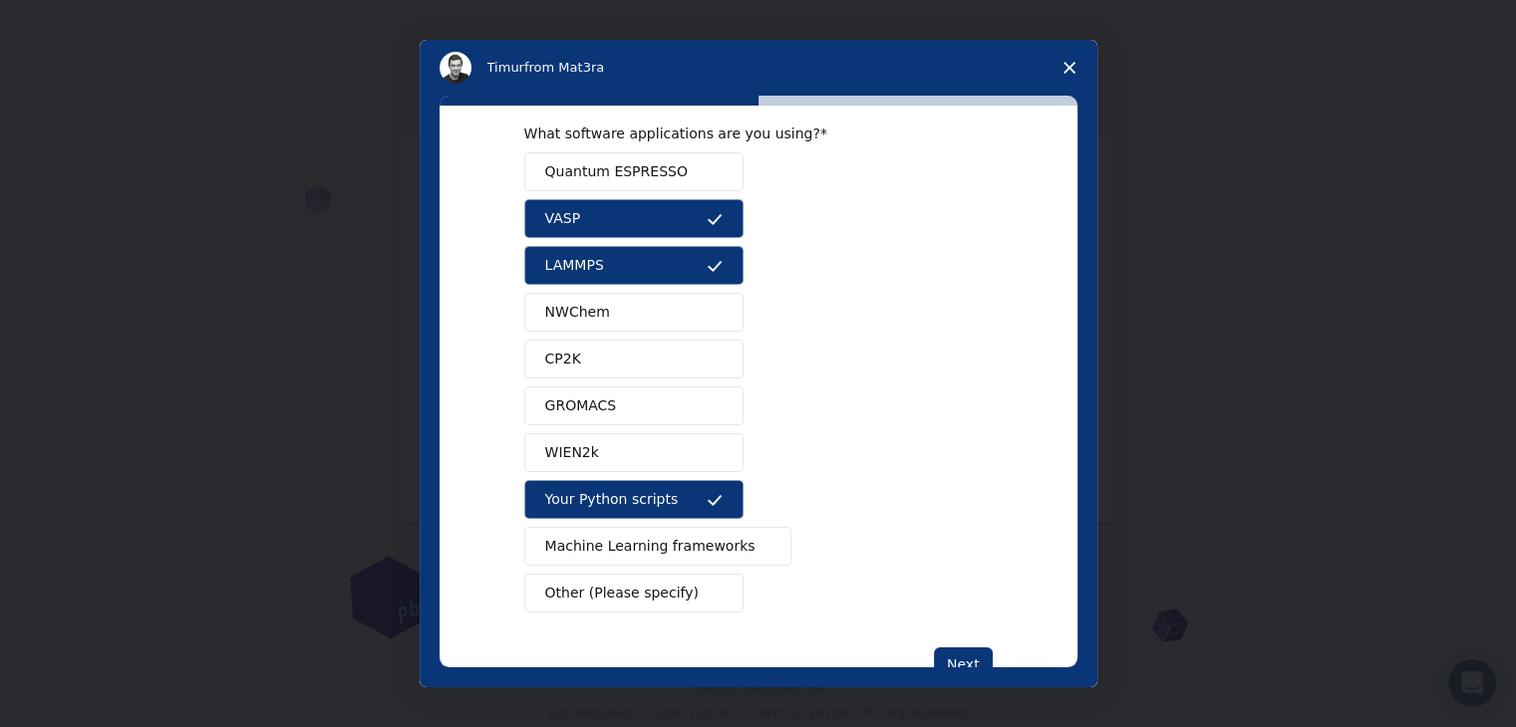
scroll to position [0, 0]
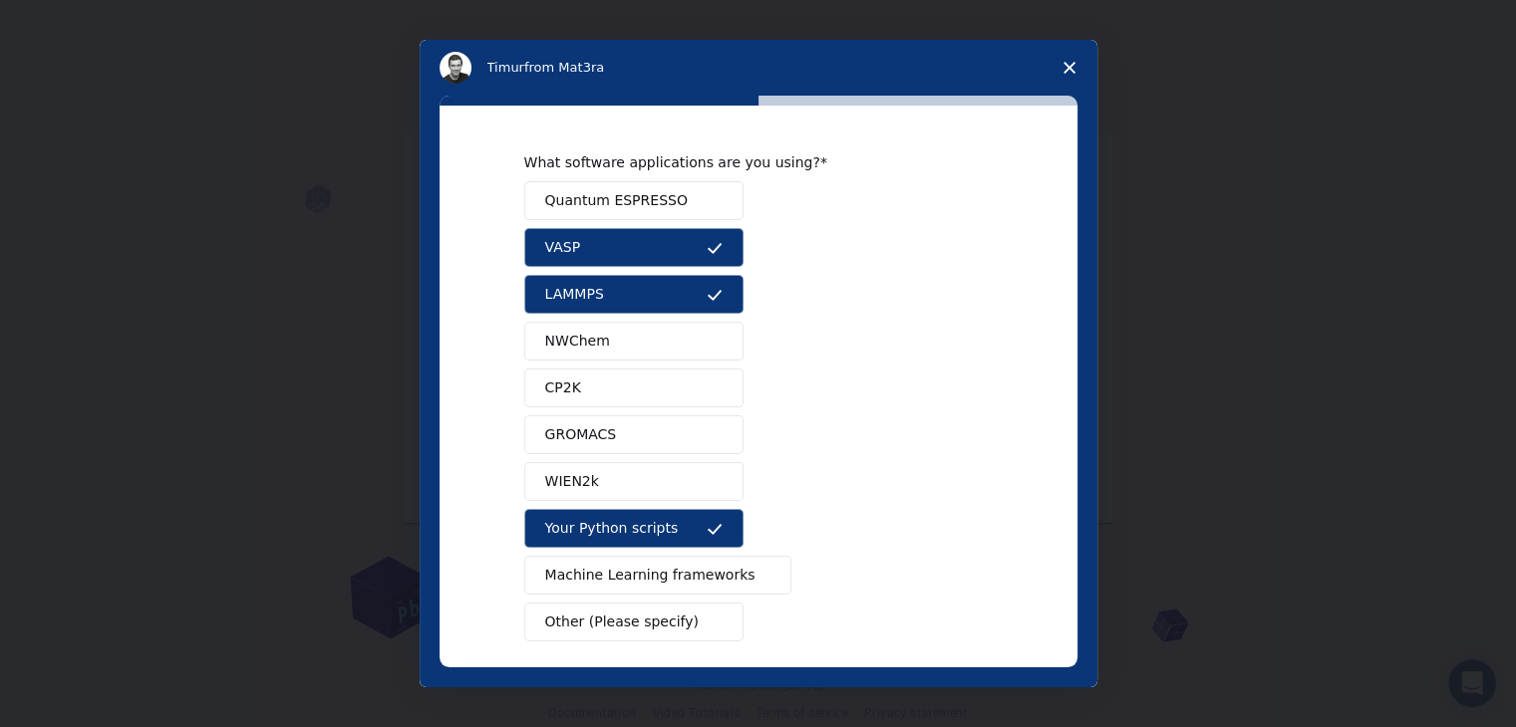
click at [586, 336] on span "NWChem" at bounding box center [577, 341] width 65 height 21
click at [570, 195] on span "Quantum ESPRESSO" at bounding box center [616, 200] width 143 height 21
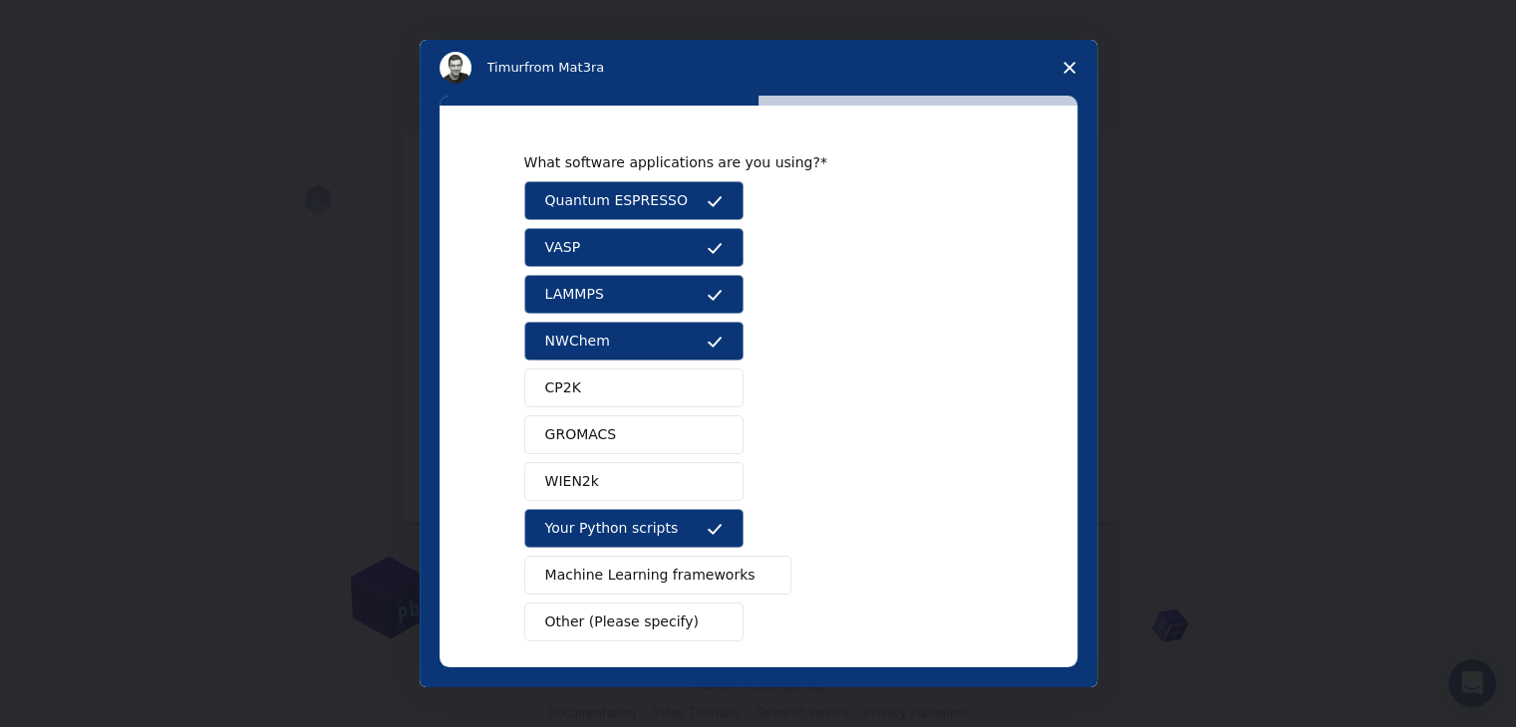
click at [572, 186] on button "Quantum ESPRESSO" at bounding box center [633, 200] width 219 height 39
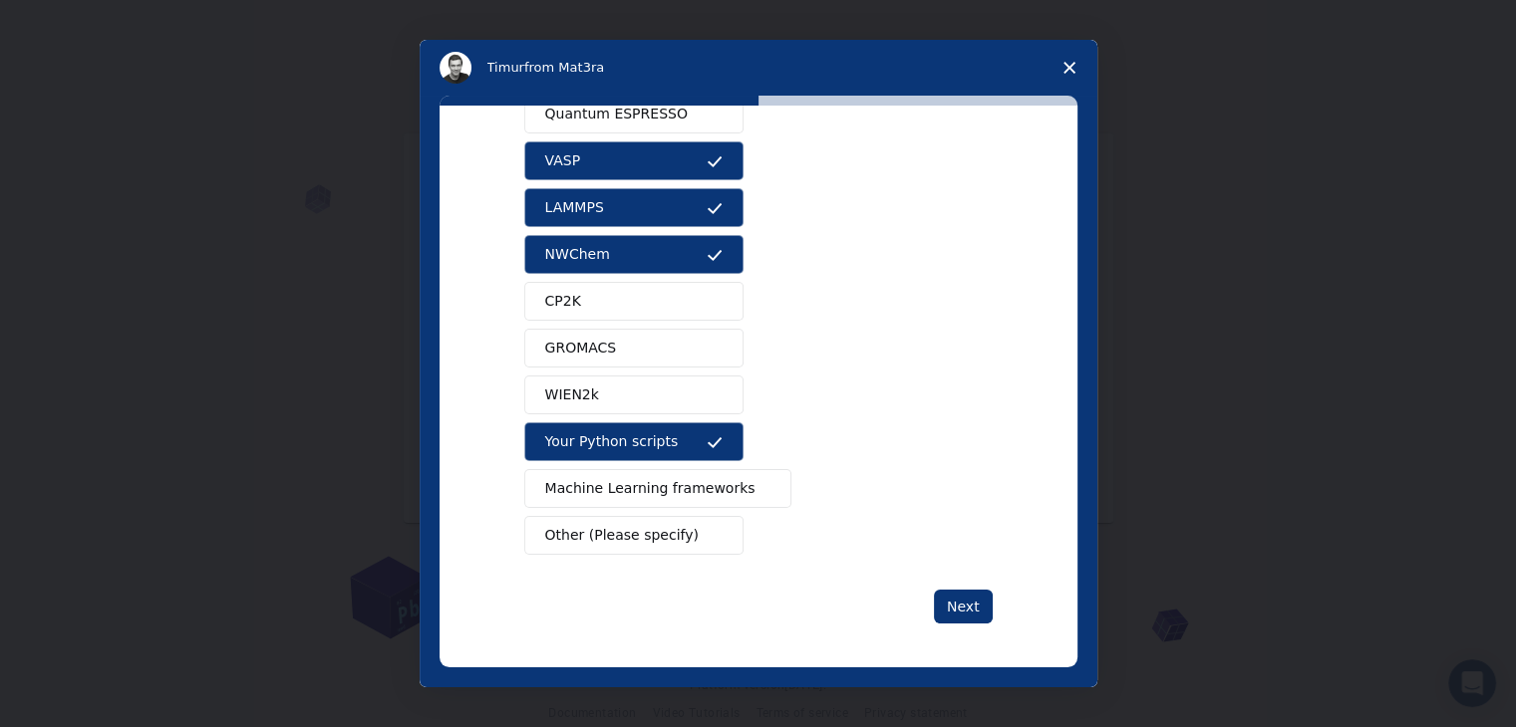
click at [590, 525] on span "Other (Please specify)" at bounding box center [621, 535] width 153 height 21
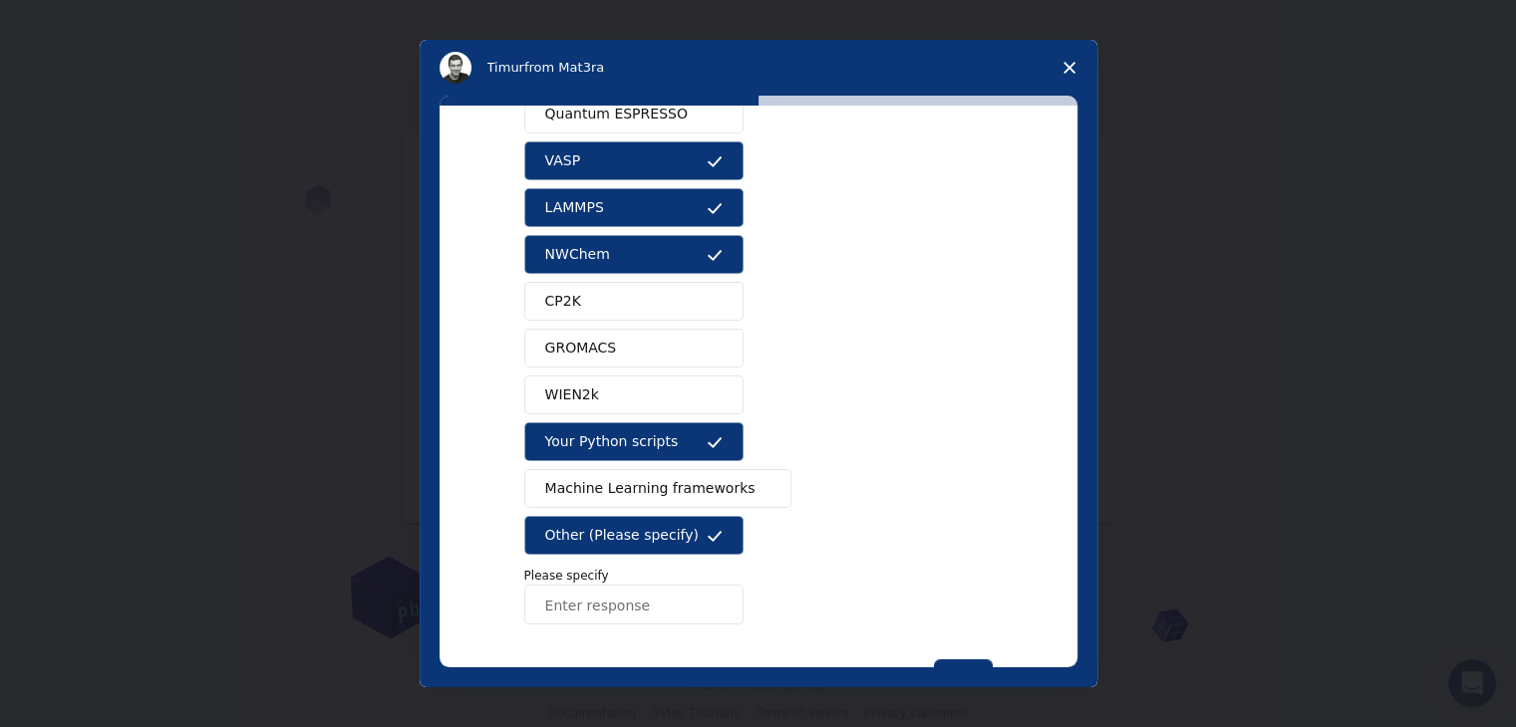
click at [598, 611] on input "Enter response" at bounding box center [633, 605] width 219 height 40
type input "s"
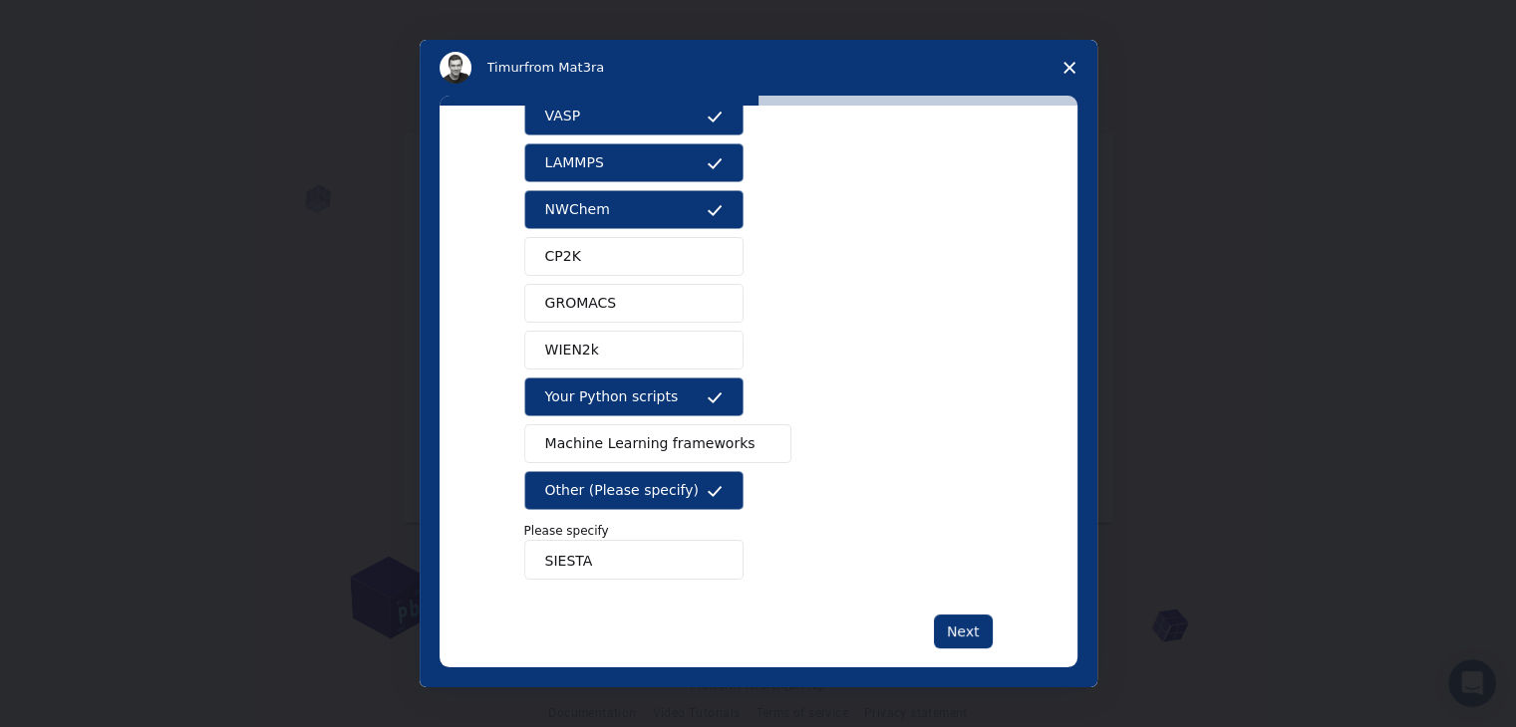
scroll to position [156, 0]
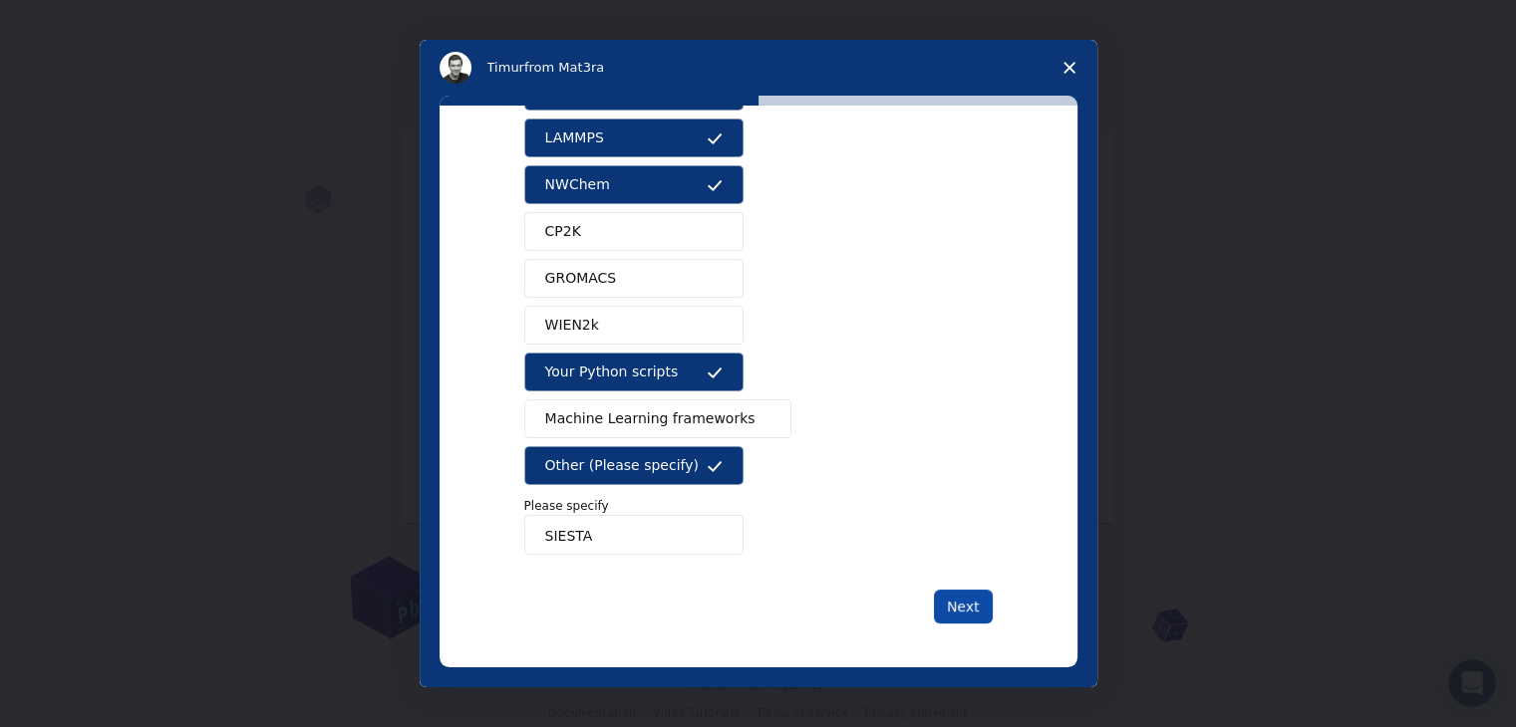
type input "SIESTA"
click at [957, 591] on button "Next" at bounding box center [963, 607] width 59 height 34
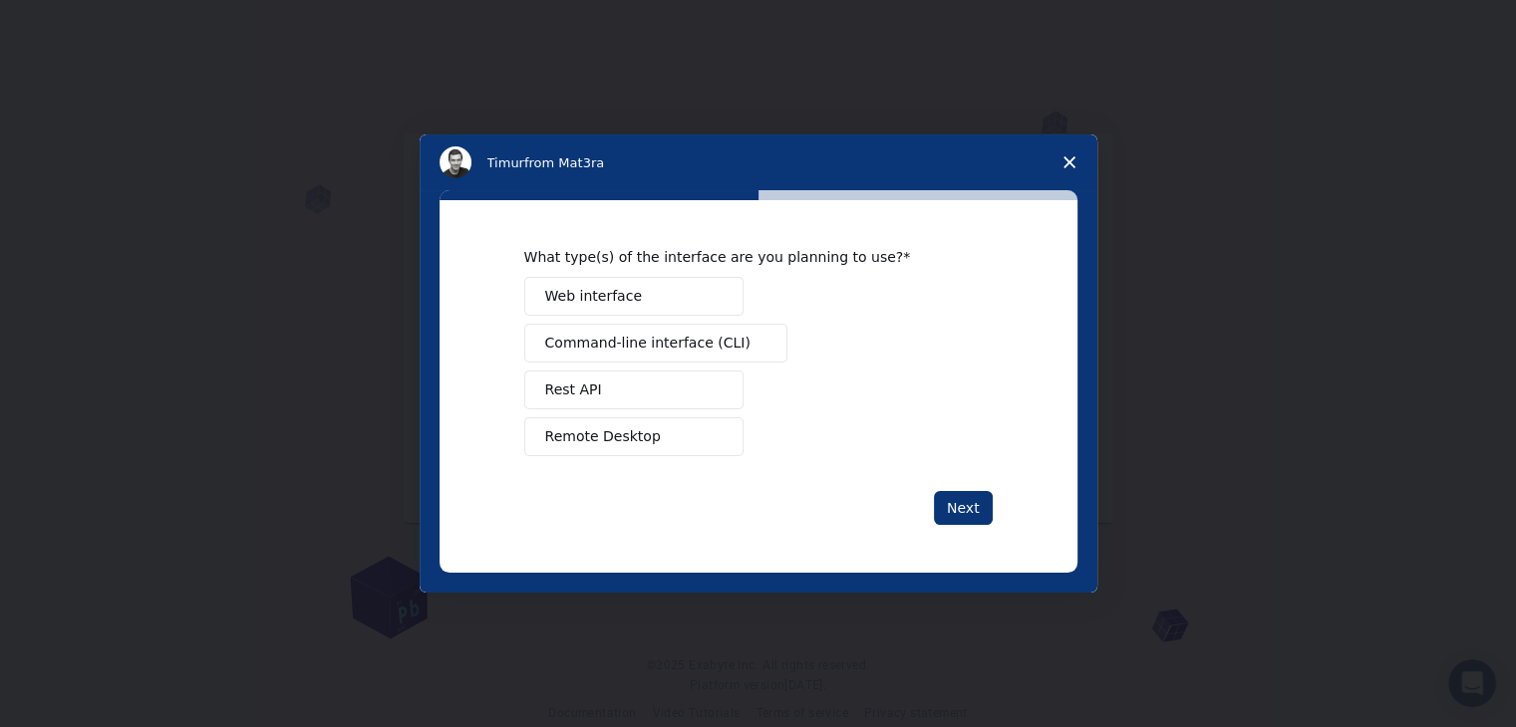
click at [573, 429] on span "Remote Desktop" at bounding box center [603, 437] width 116 height 21
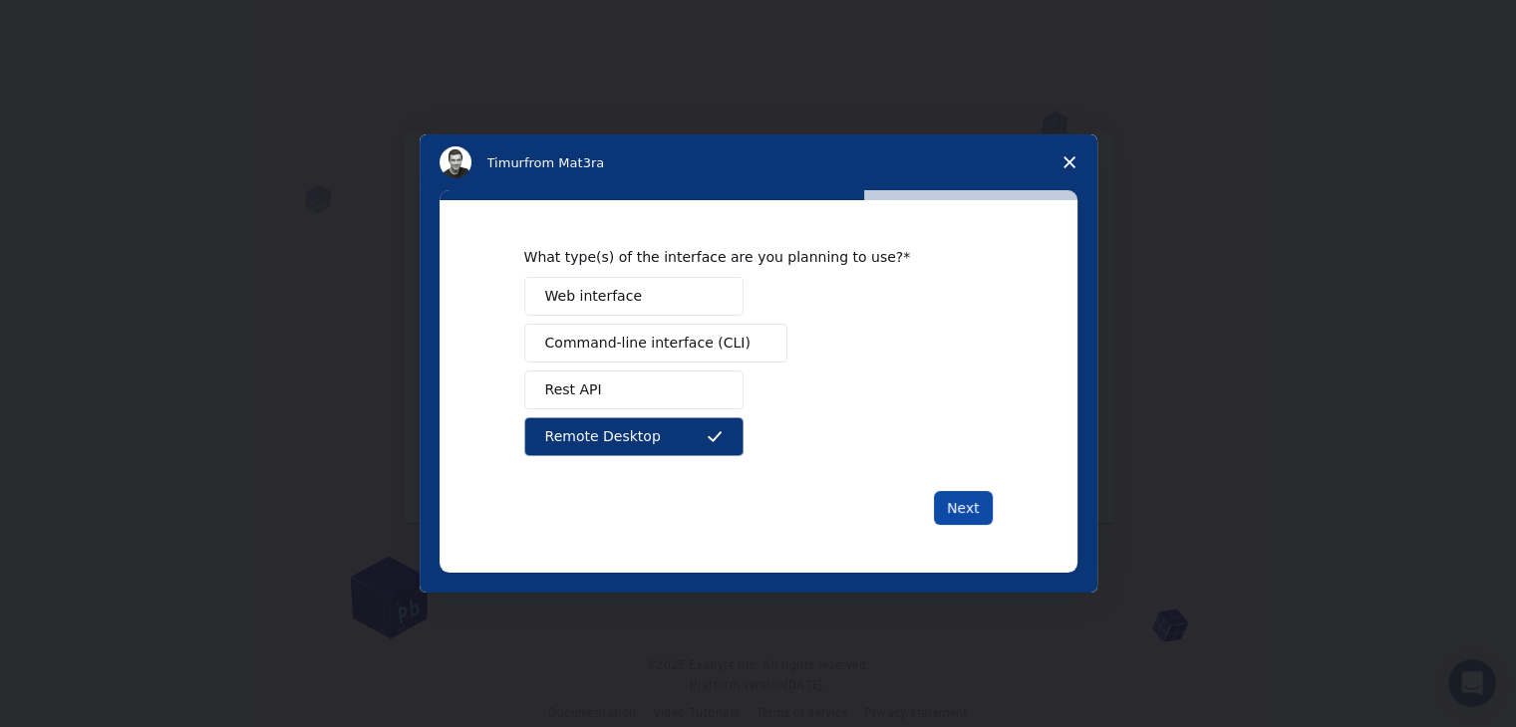
click at [954, 496] on button "Next" at bounding box center [963, 508] width 59 height 34
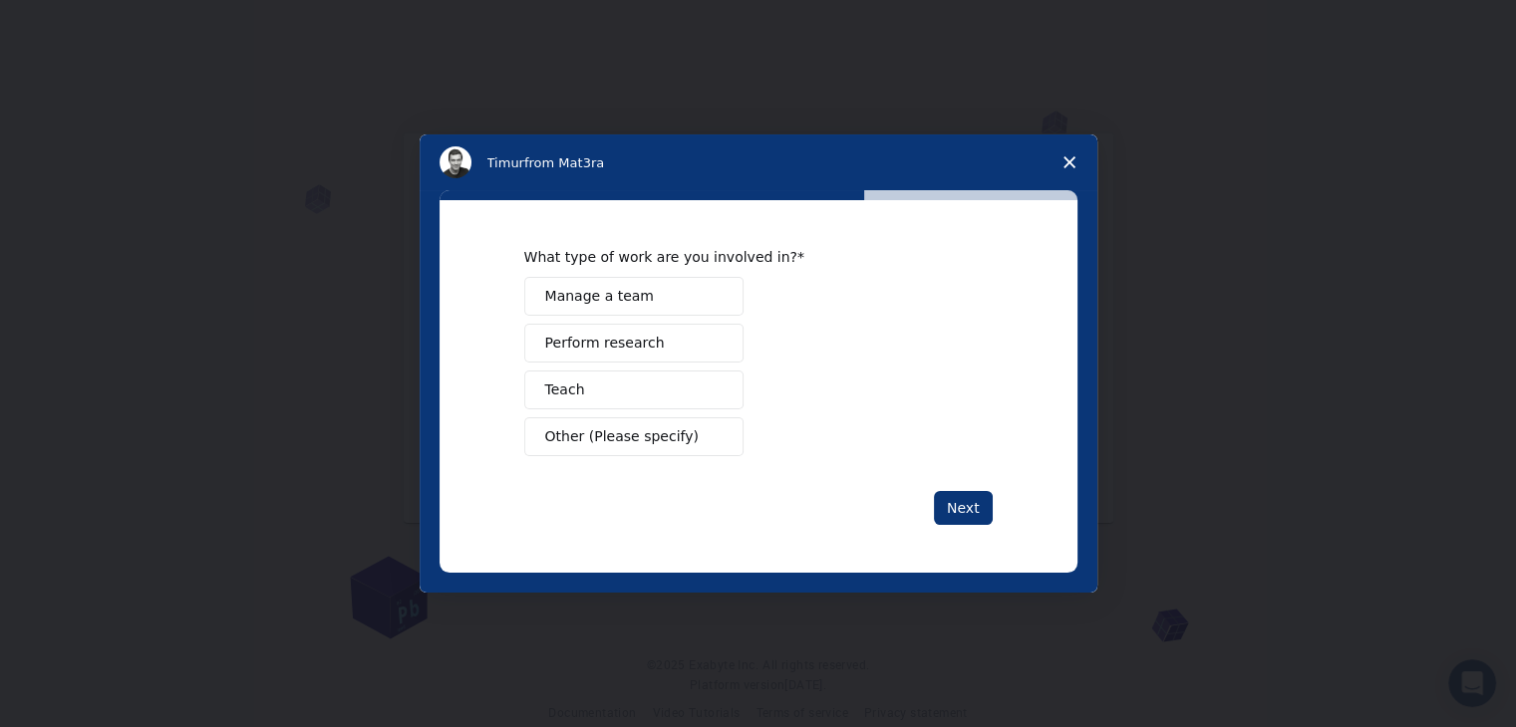
click at [637, 344] on span "Perform research" at bounding box center [605, 343] width 120 height 21
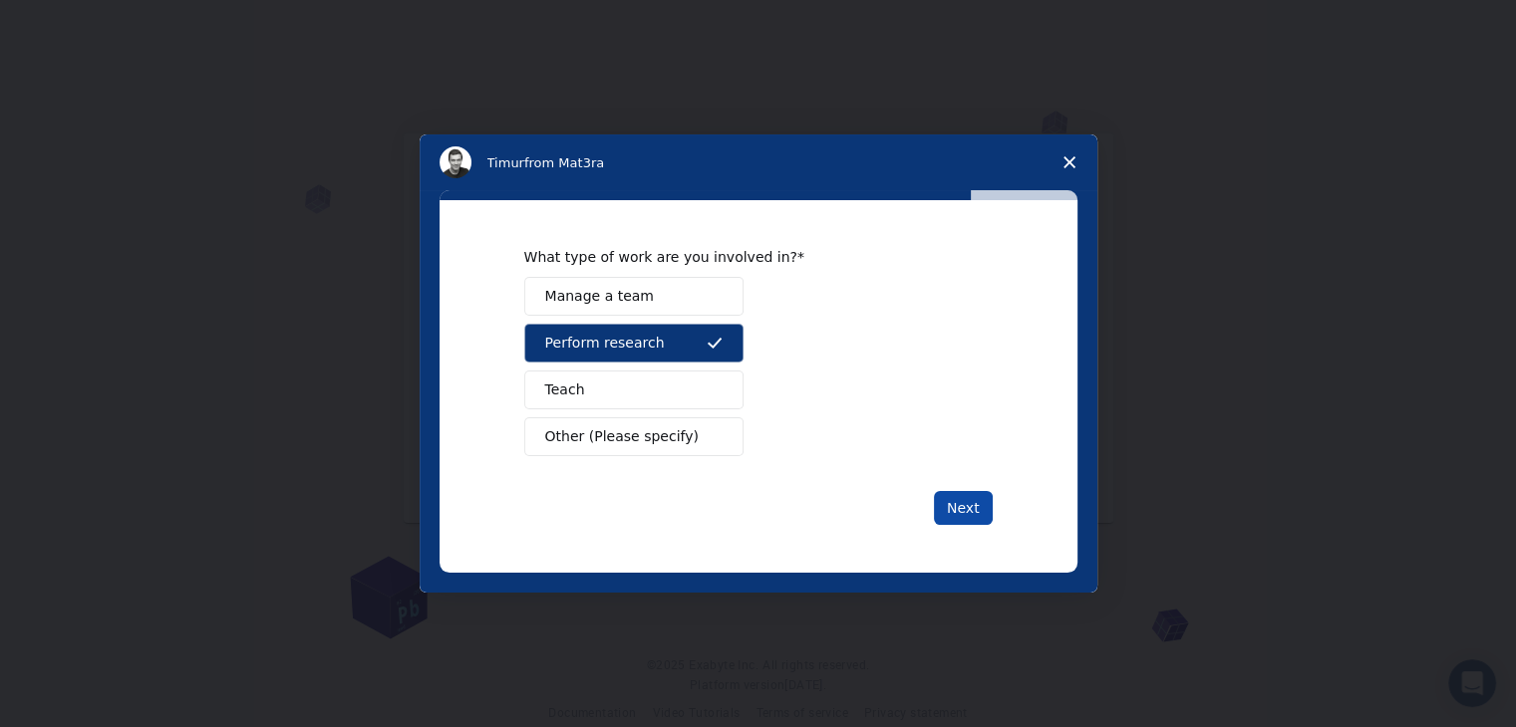
click at [945, 502] on button "Next" at bounding box center [963, 508] width 59 height 34
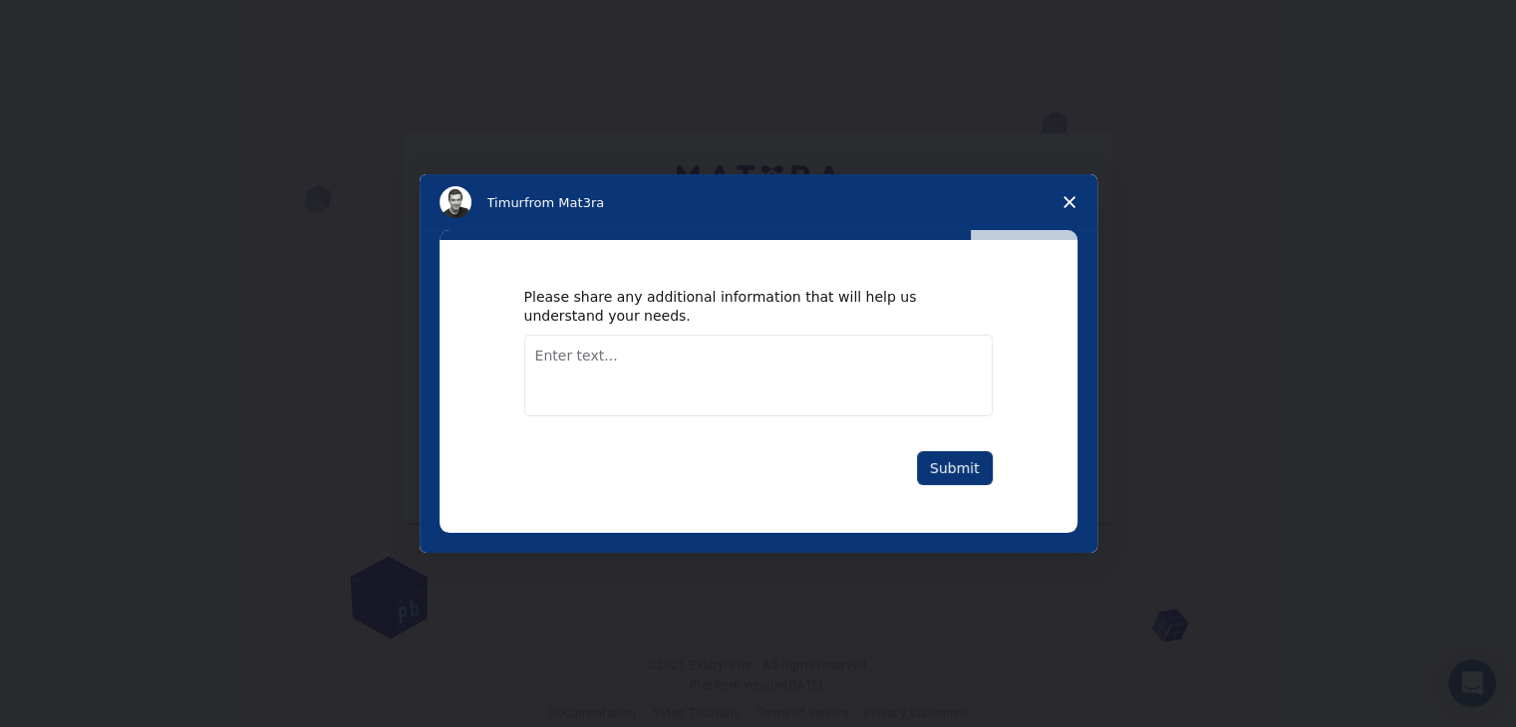
click at [774, 368] on textarea "Enter text..." at bounding box center [758, 376] width 468 height 82
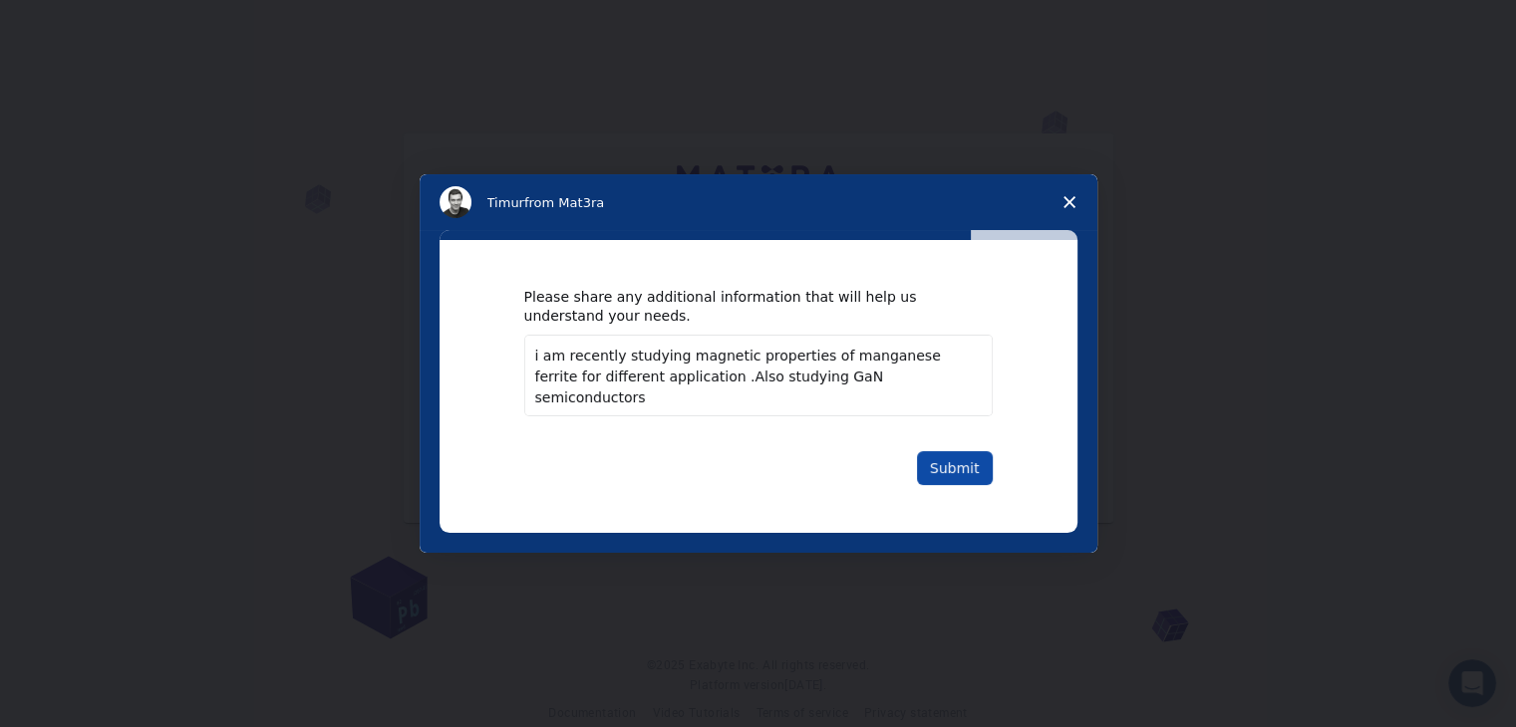
type textarea "i am recently studying magnetic properties of manganese ferrite for different a…"
click at [971, 471] on button "Submit" at bounding box center [955, 468] width 76 height 34
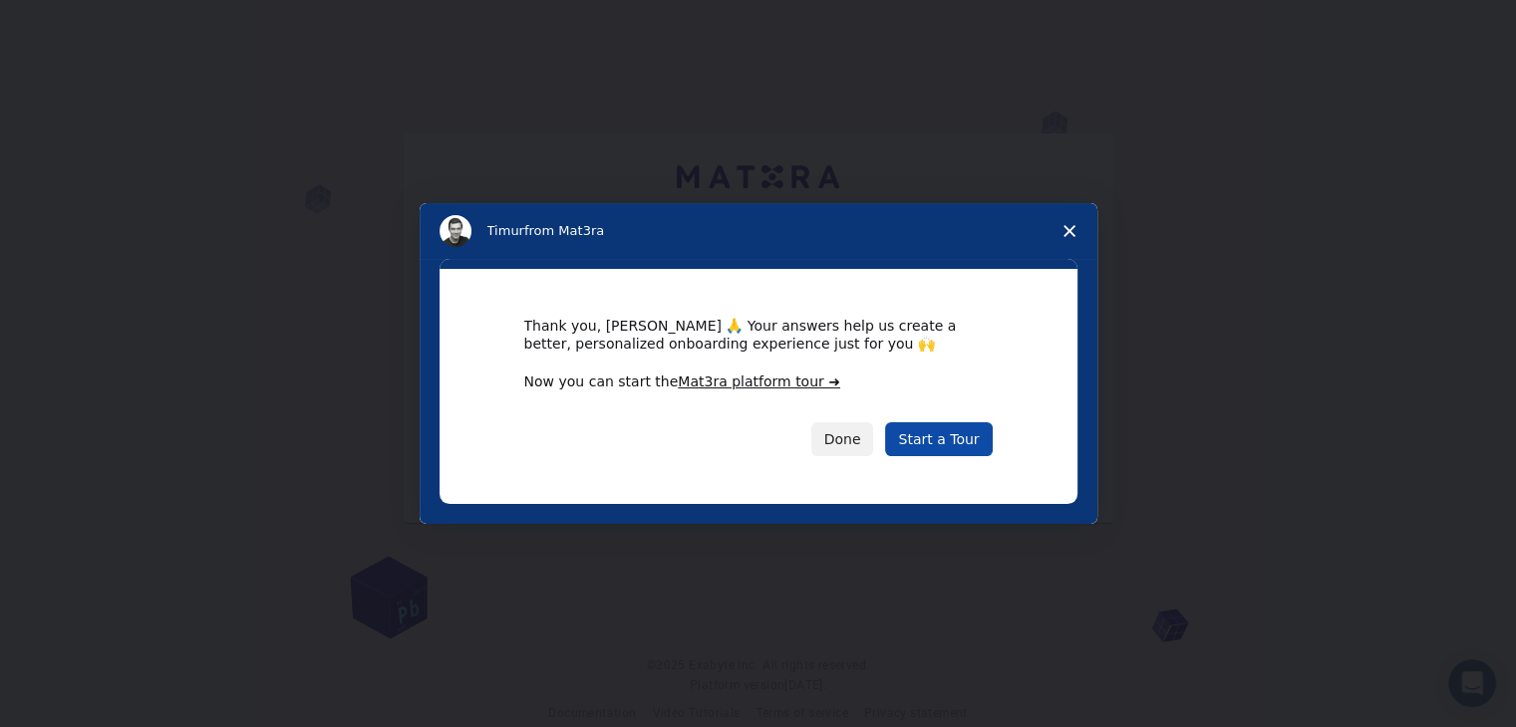
click at [920, 429] on link "Start a Tour" at bounding box center [938, 440] width 107 height 34
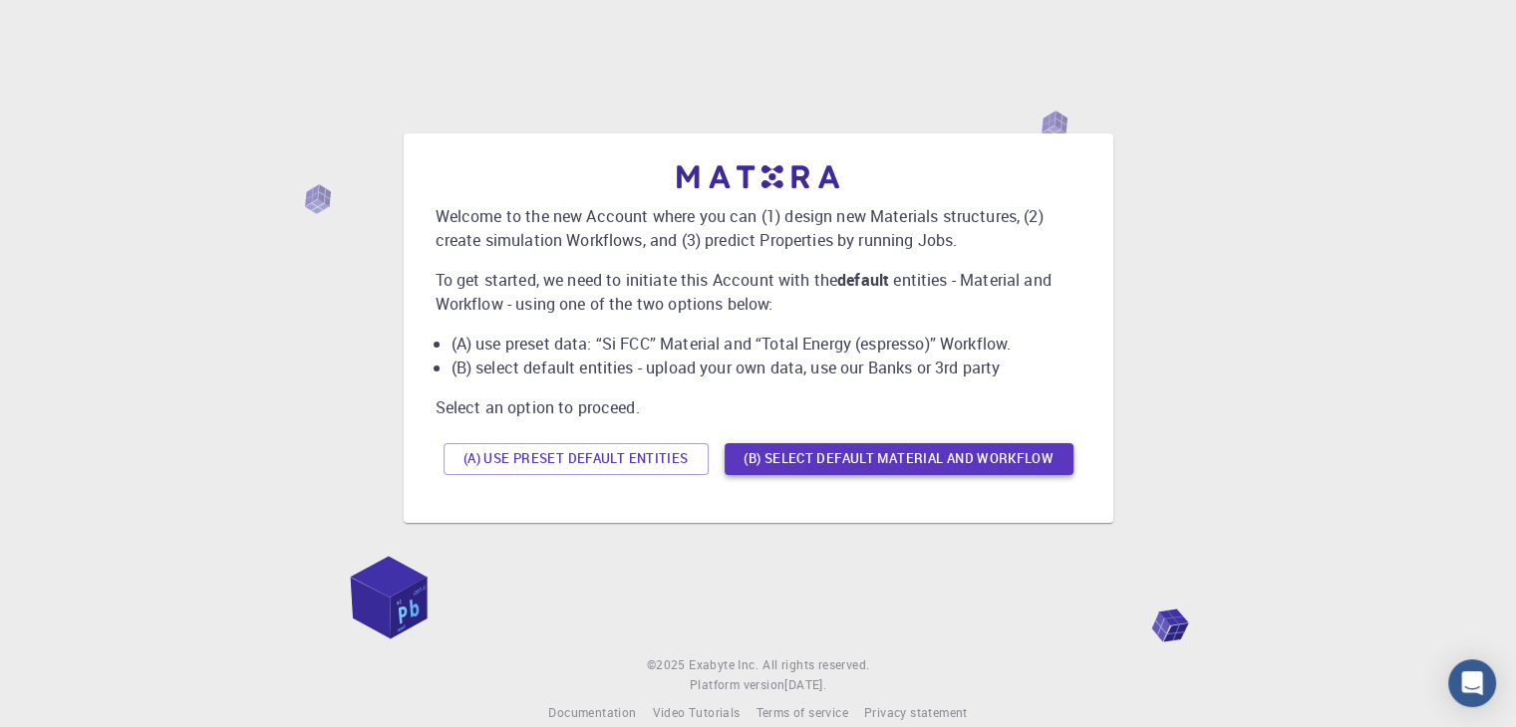
click at [840, 453] on button "(B) Select default material and workflow" at bounding box center [898, 459] width 349 height 32
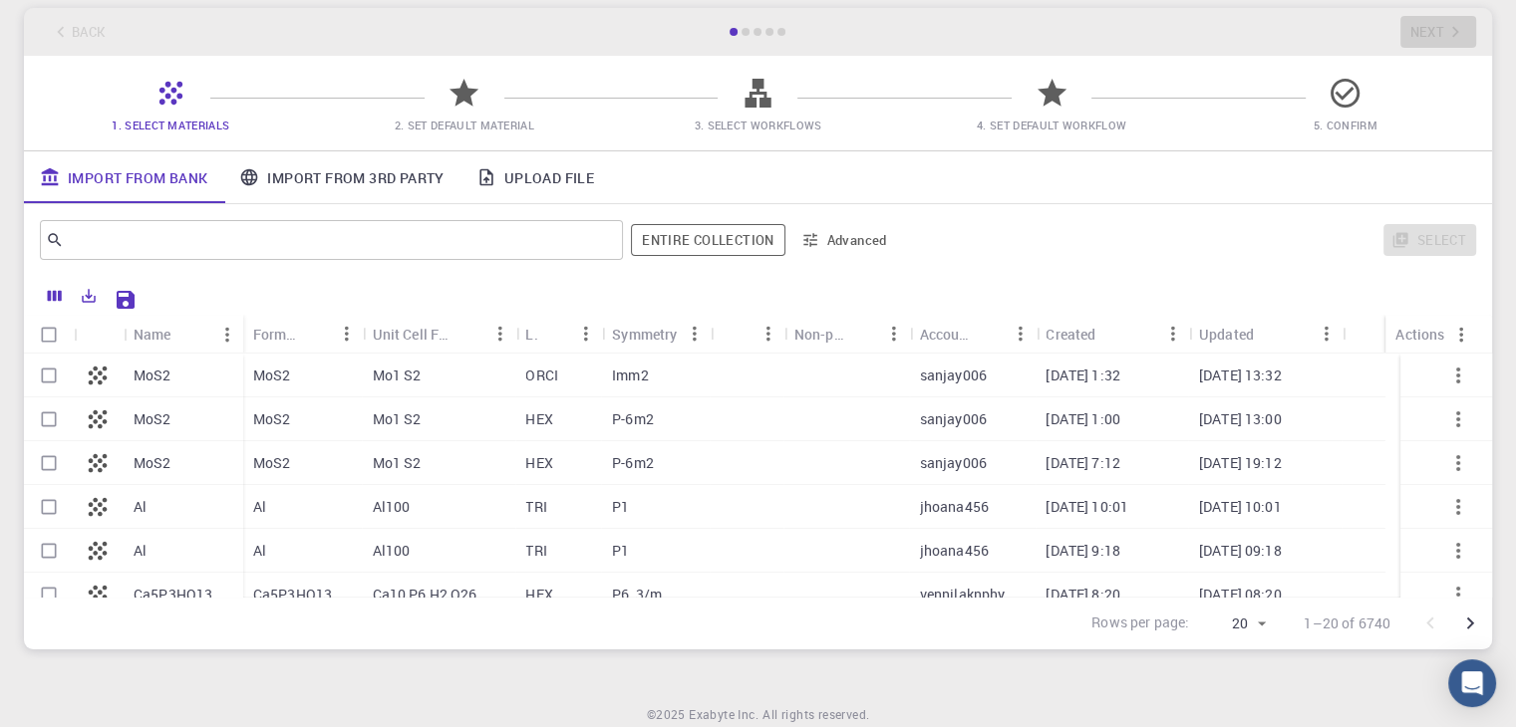
click at [338, 173] on link "Import From 3rd Party" at bounding box center [341, 177] width 236 height 52
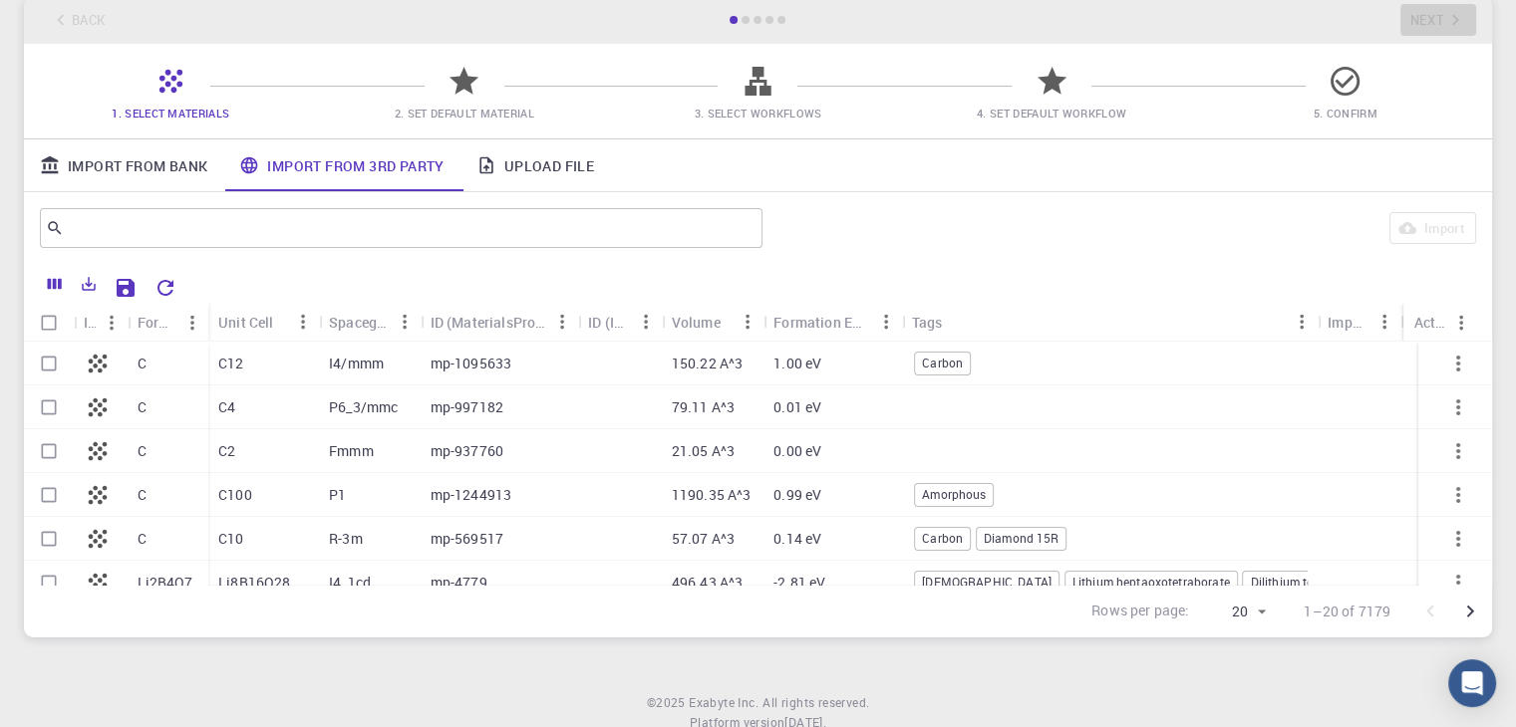
scroll to position [78, 0]
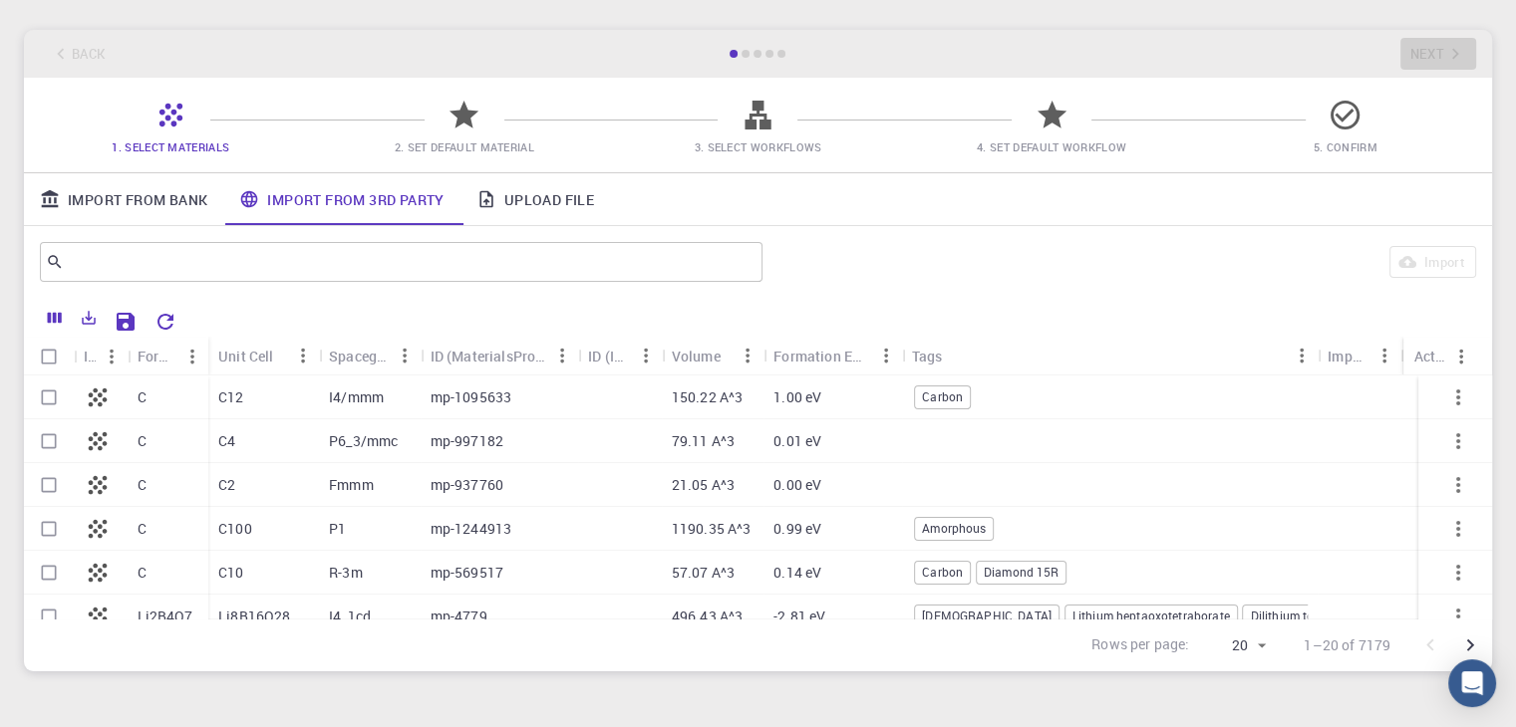
click at [538, 191] on link "Upload File" at bounding box center [534, 199] width 149 height 52
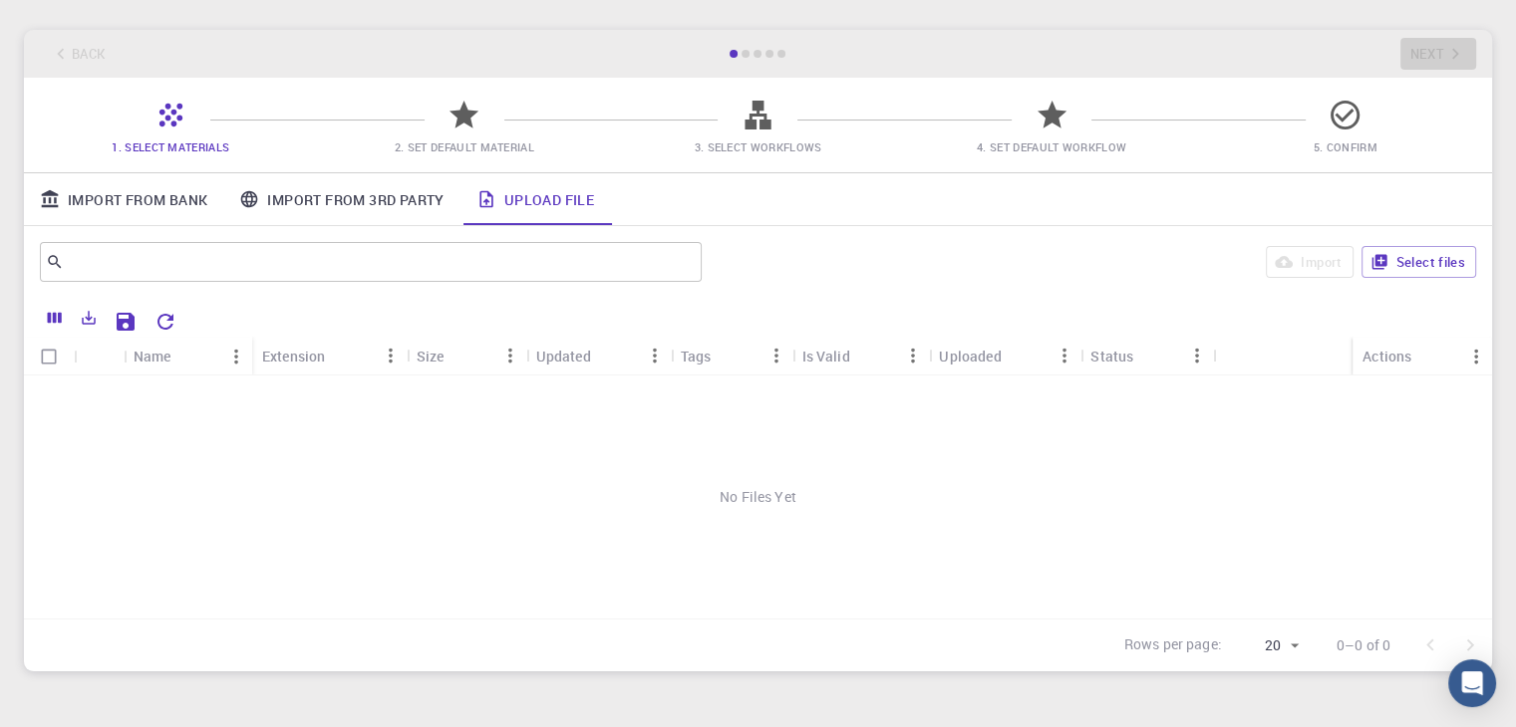
click at [166, 200] on link "Import From Bank" at bounding box center [123, 199] width 199 height 52
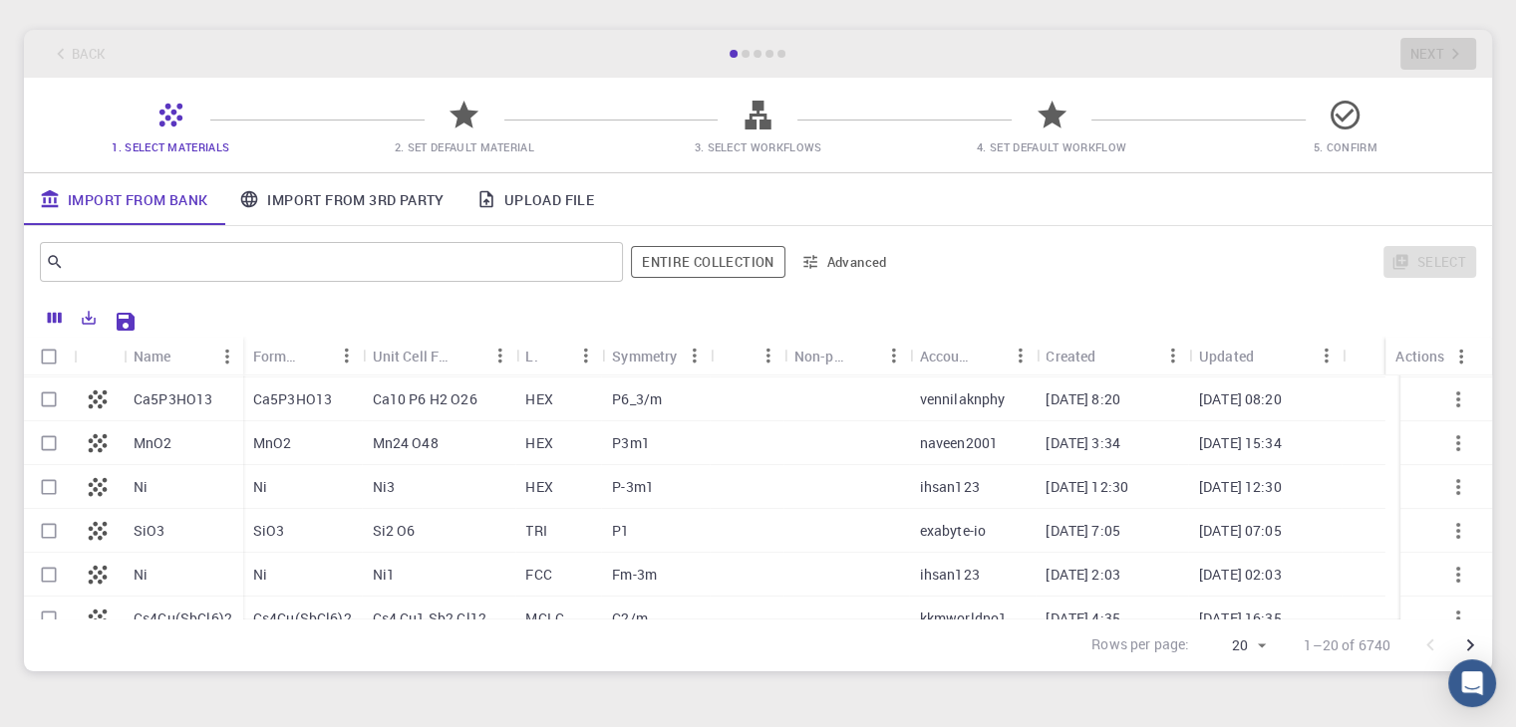
scroll to position [199, 0]
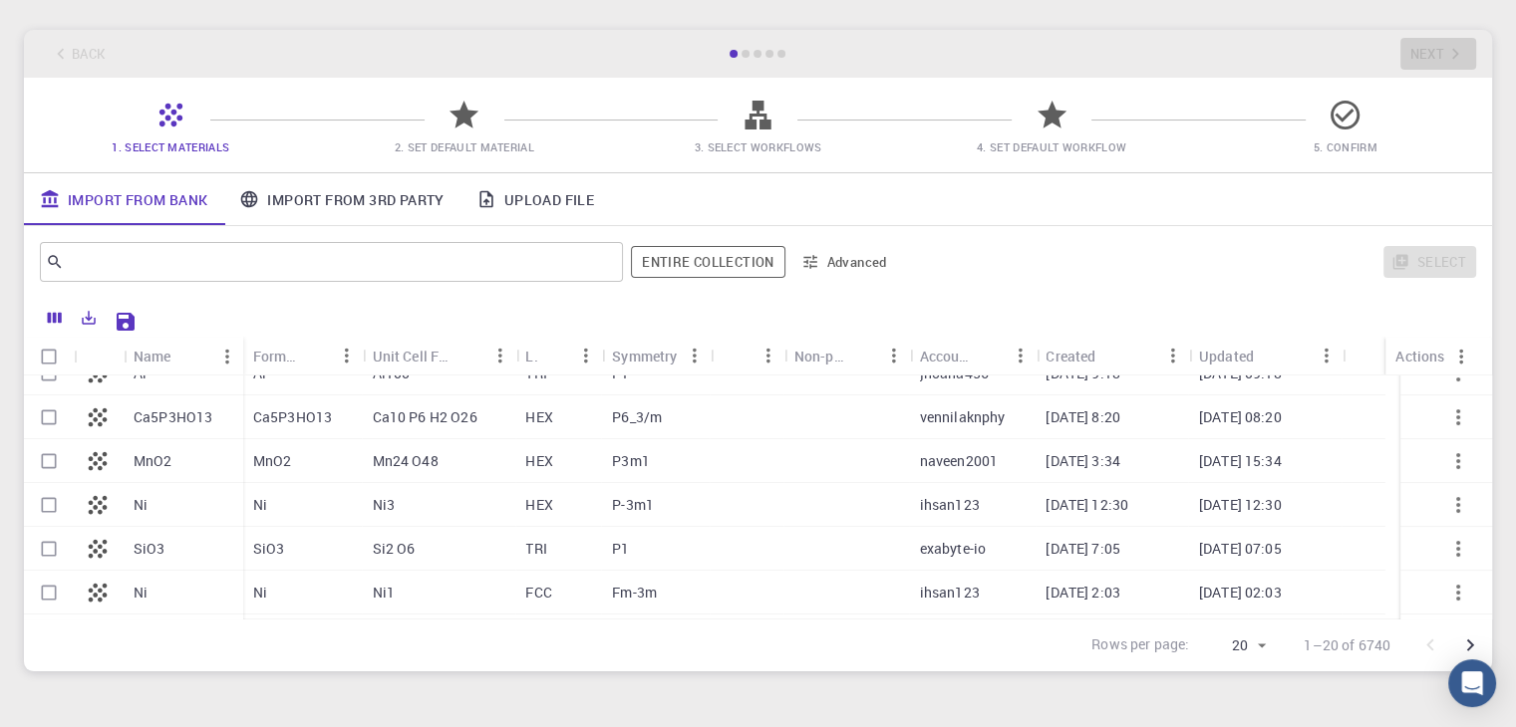
click at [51, 462] on input "Select row" at bounding box center [49, 461] width 38 height 38
checkbox input "true"
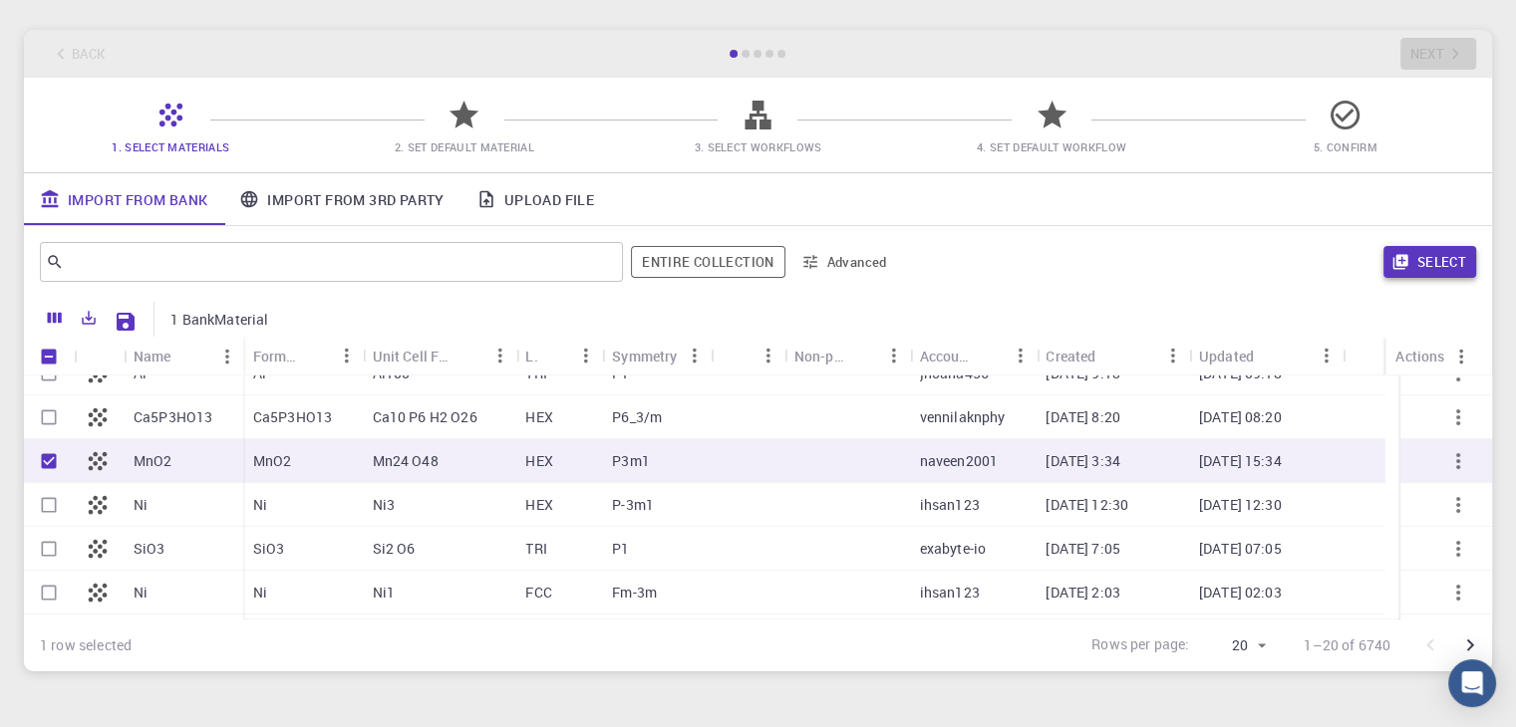
click at [1429, 260] on button "Select" at bounding box center [1429, 262] width 93 height 32
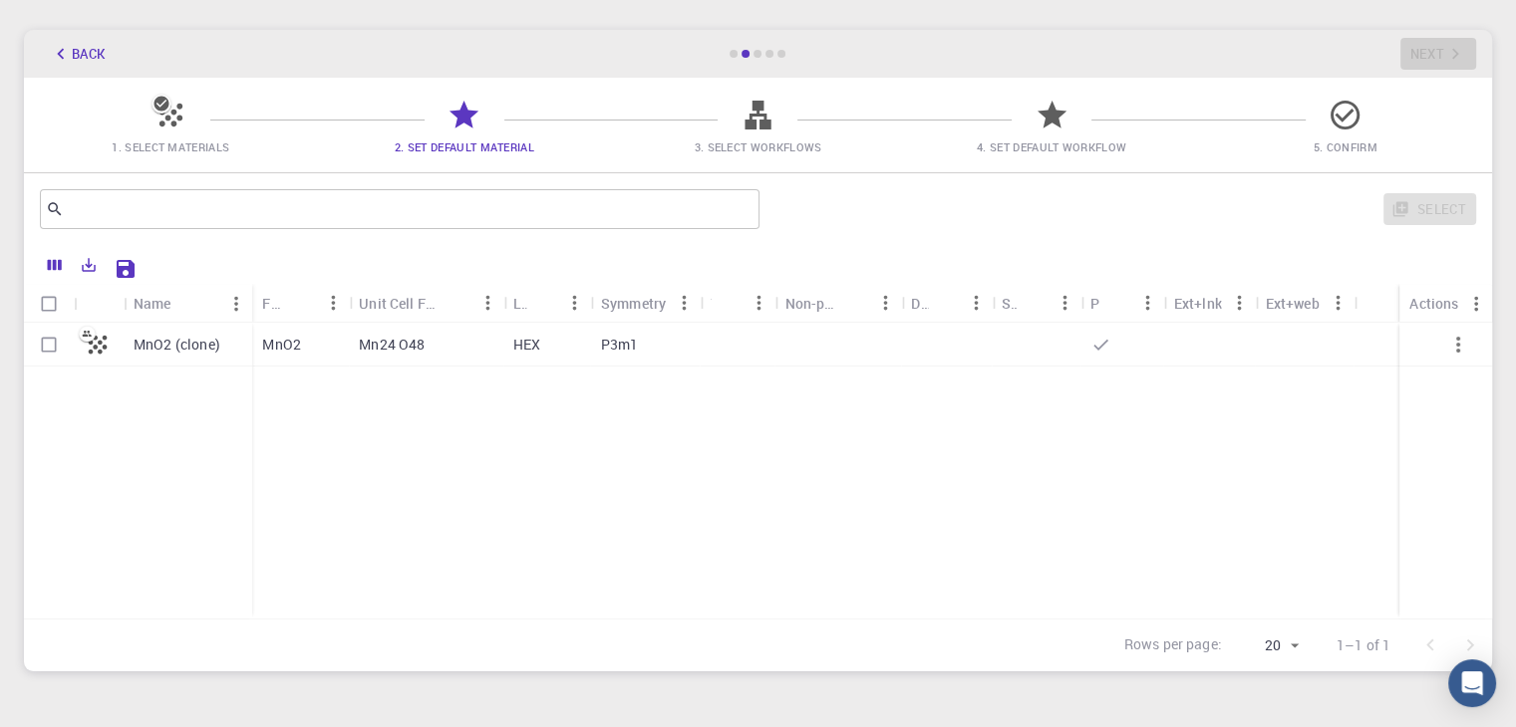
click at [149, 344] on p "MnO2 (clone)" at bounding box center [177, 345] width 87 height 20
checkbox input "true"
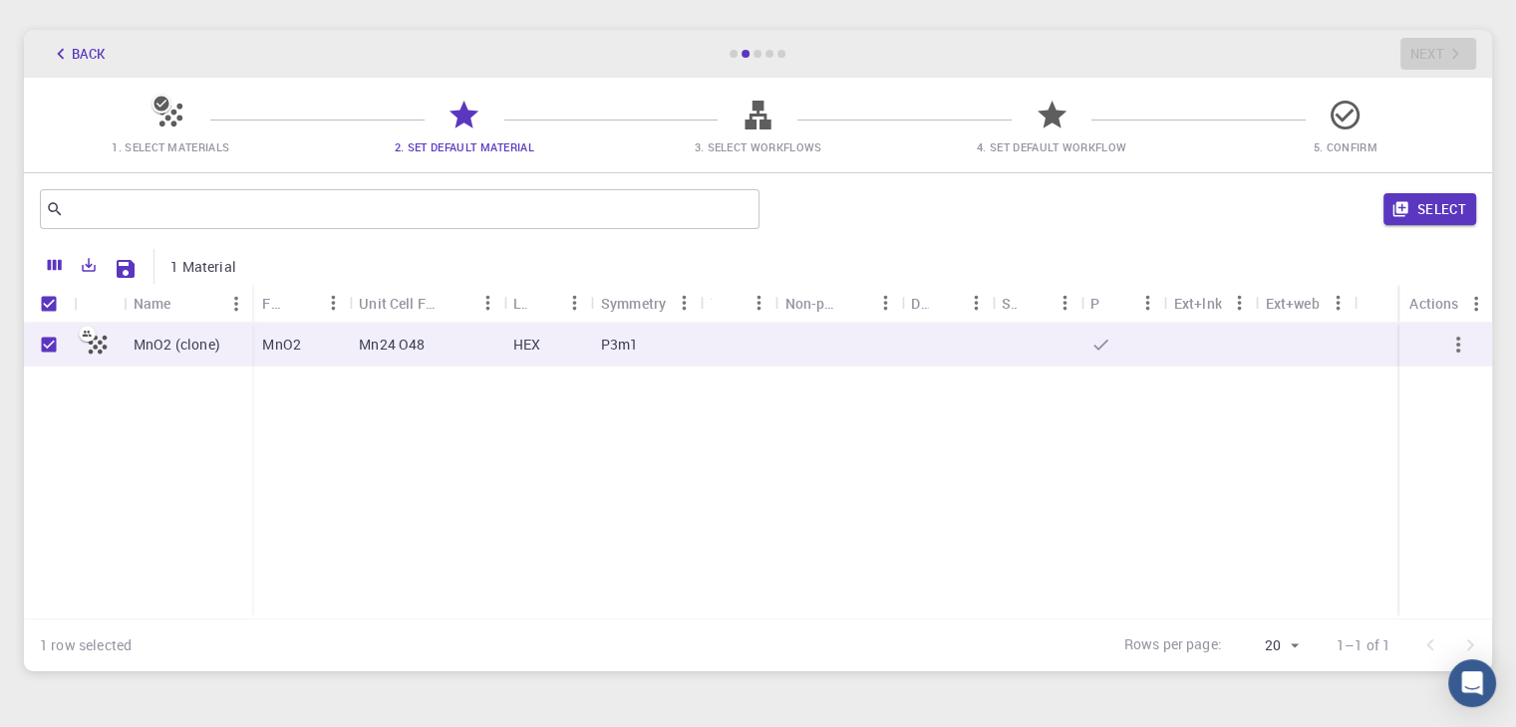
click at [149, 344] on p "MnO2 (clone)" at bounding box center [177, 345] width 87 height 20
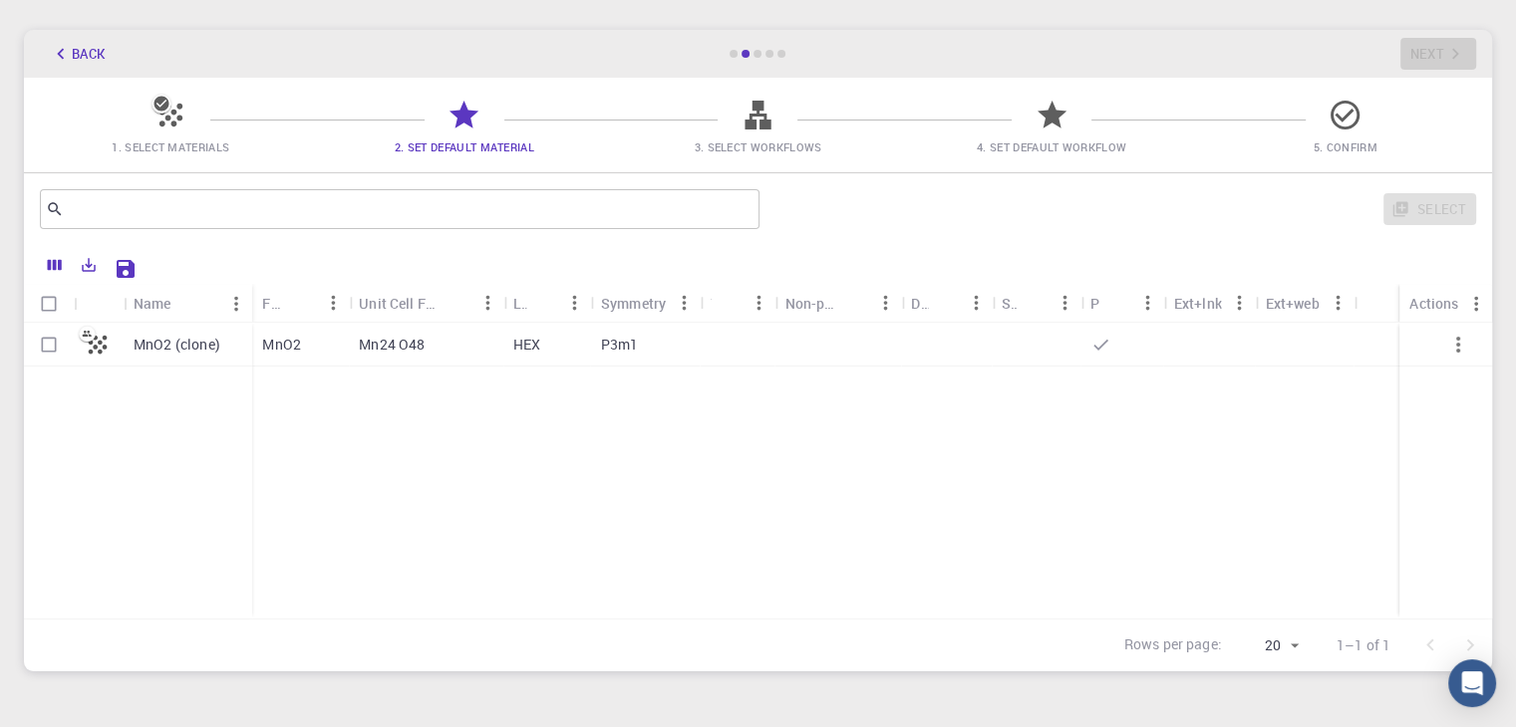
checkbox input "false"
click at [151, 348] on p "MnO2 (clone)" at bounding box center [177, 345] width 87 height 20
checkbox input "true"
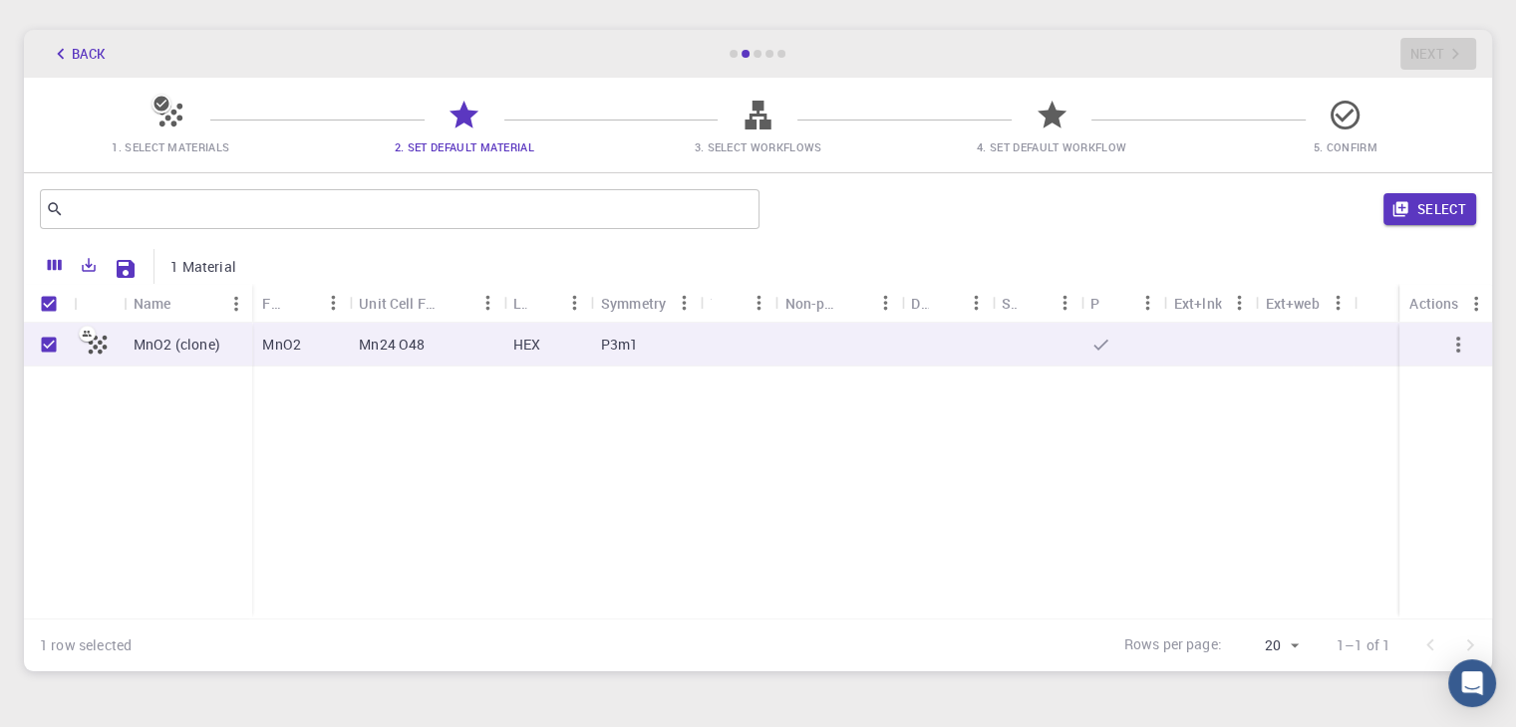
click at [1431, 206] on button "Select" at bounding box center [1429, 209] width 93 height 32
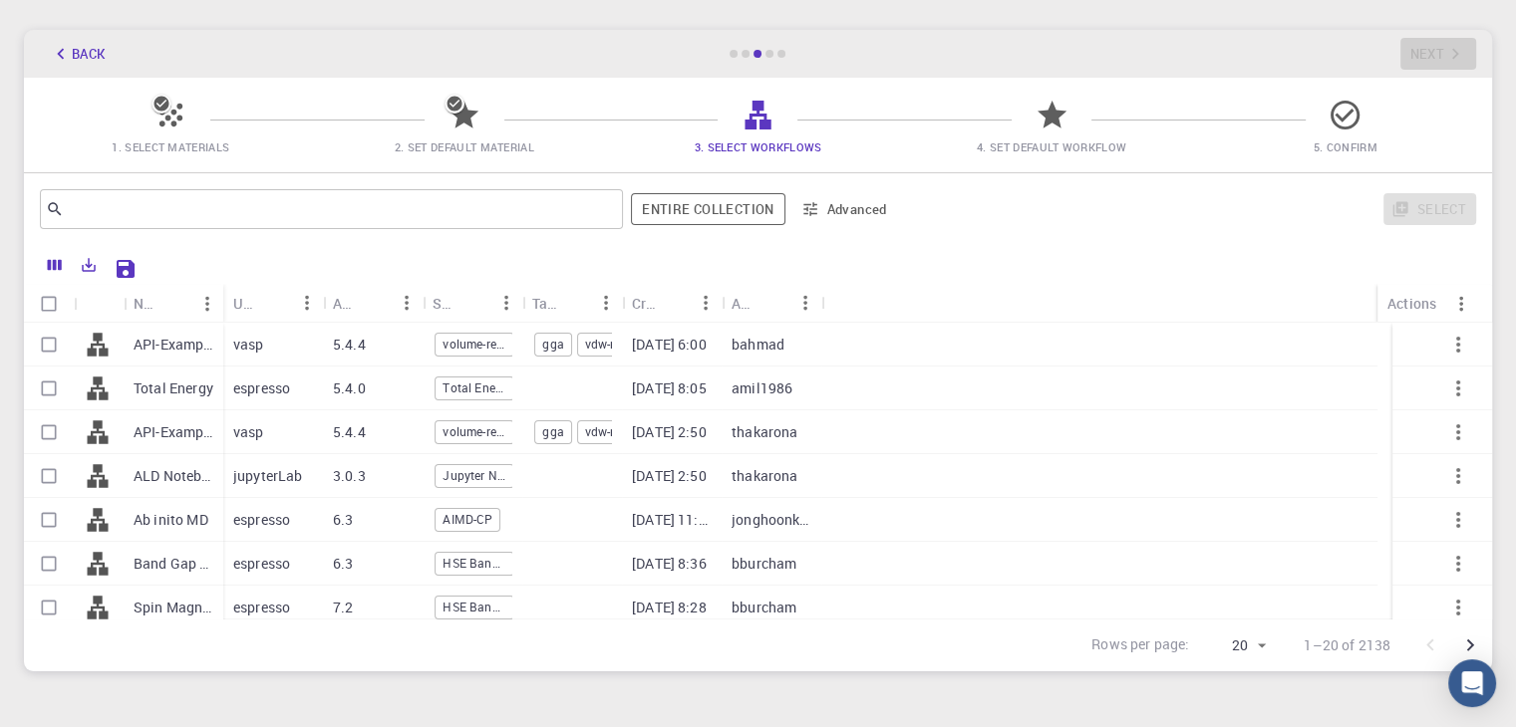
click at [480, 340] on span "volume-relaxation" at bounding box center [474, 344] width 78 height 17
checkbox input "true"
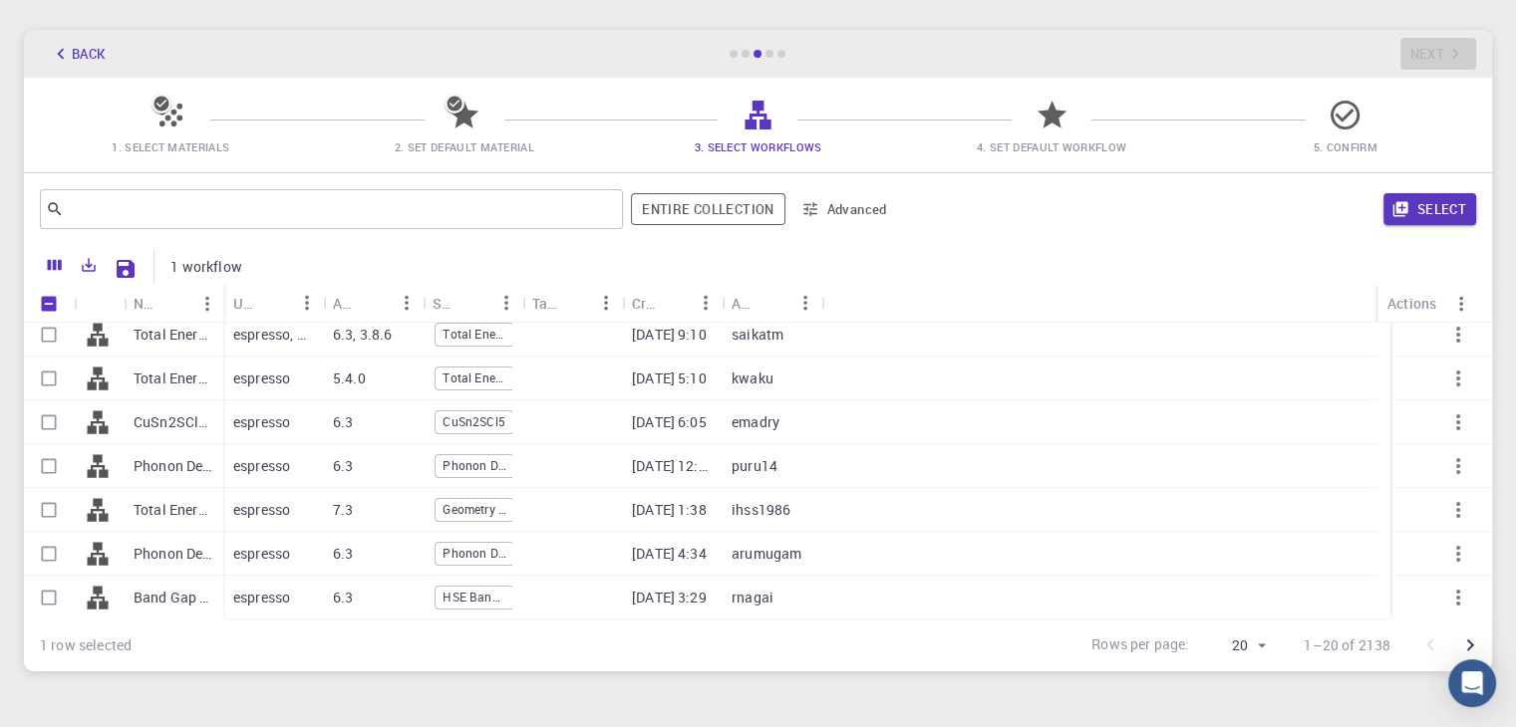
scroll to position [0, 0]
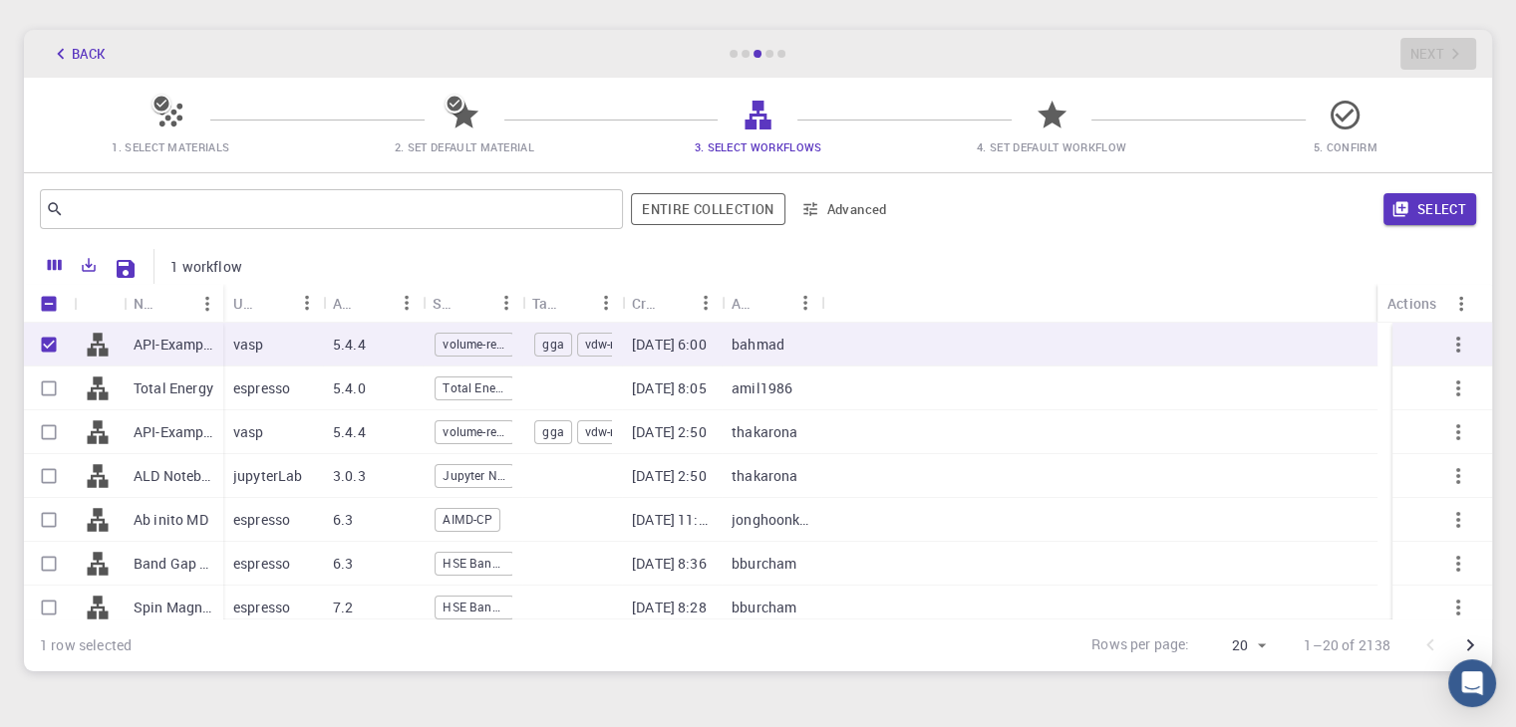
click at [1428, 208] on button "Select" at bounding box center [1429, 209] width 93 height 32
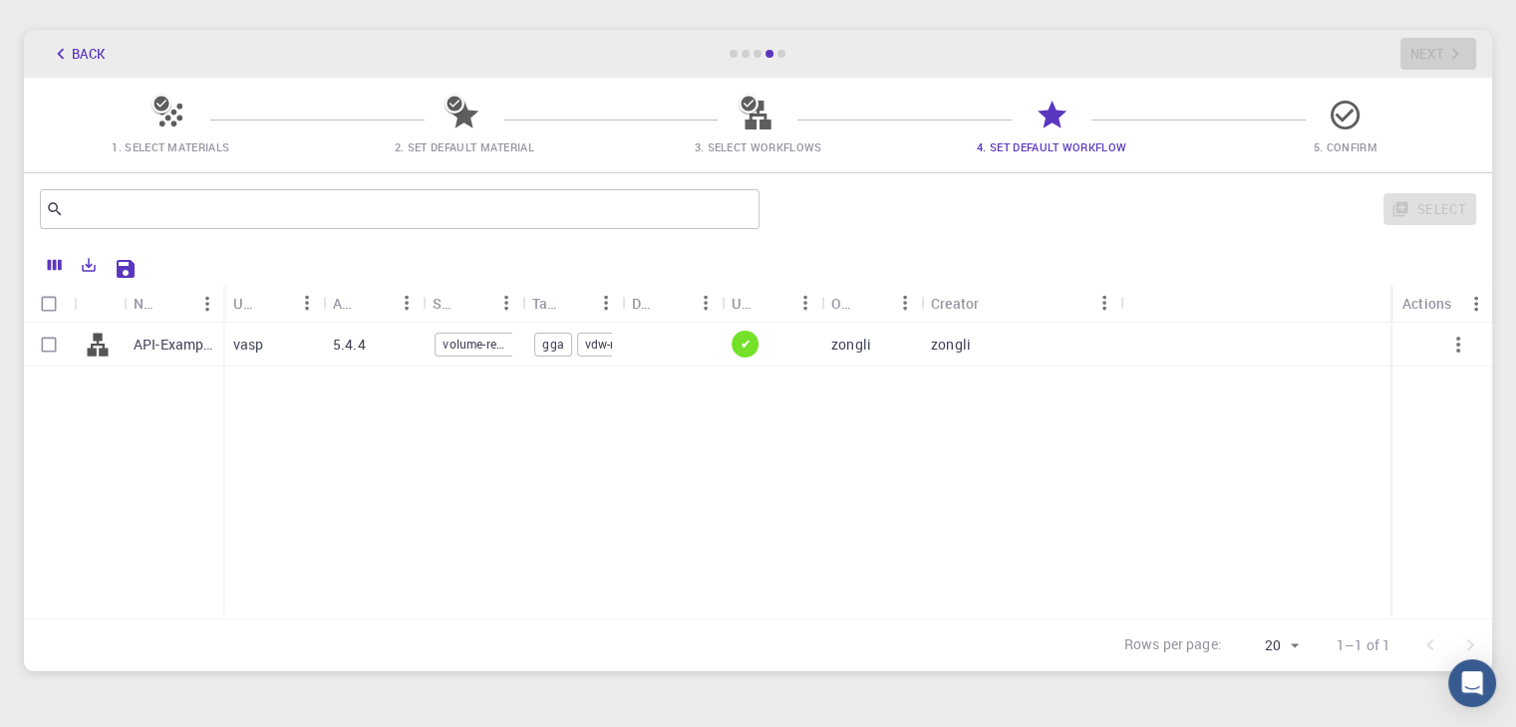
click at [466, 336] on span "volume-relaxation" at bounding box center [474, 344] width 78 height 17
checkbox input "true"
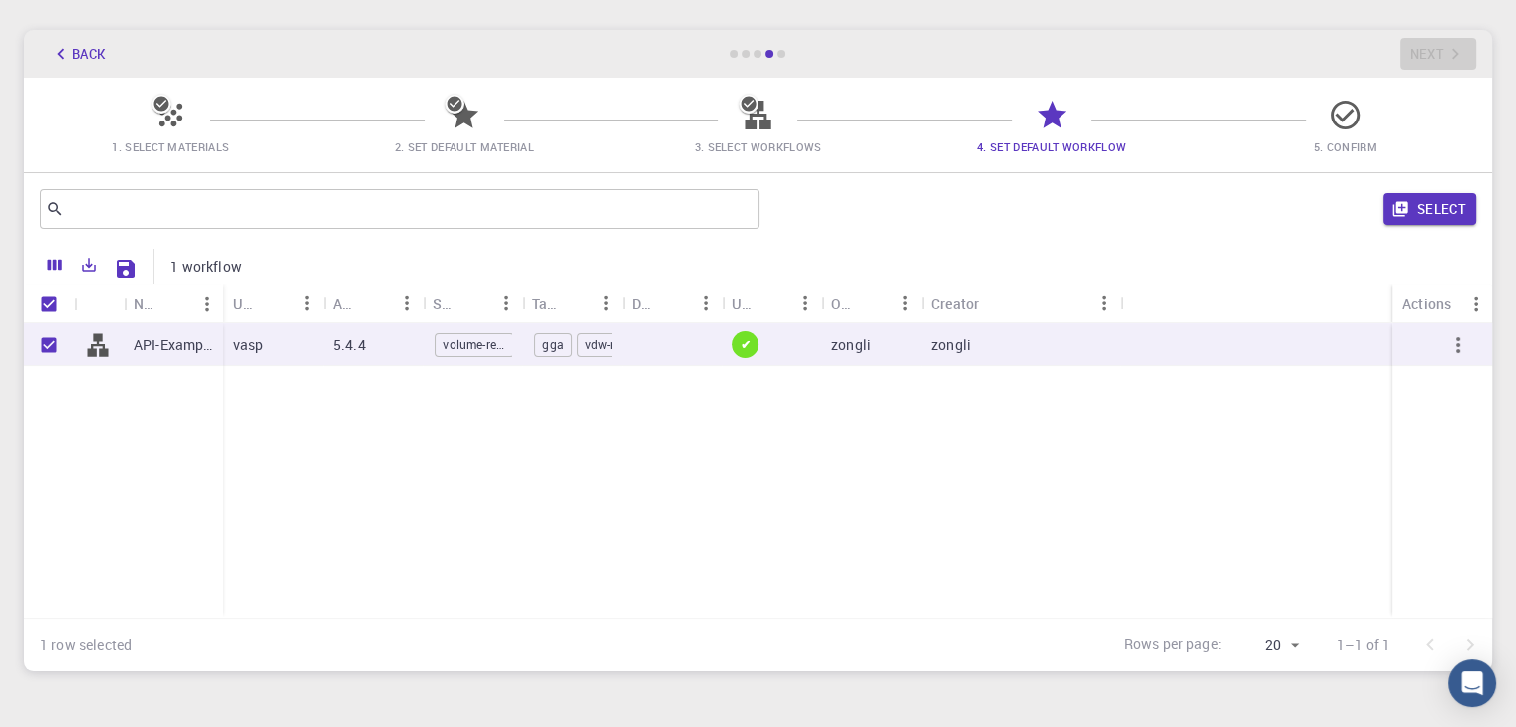
click at [466, 336] on span "volume-relaxation" at bounding box center [474, 344] width 78 height 17
checkbox input "false"
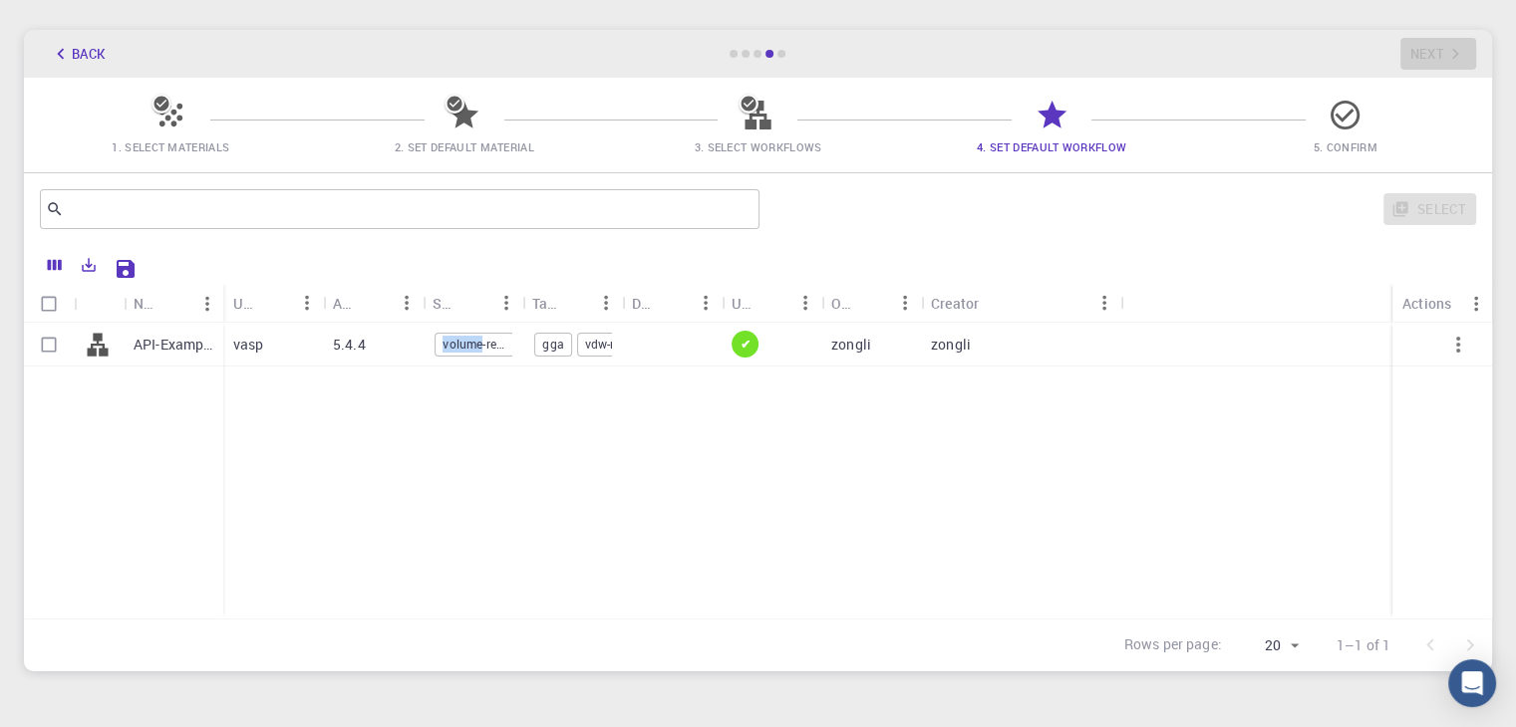
click at [466, 336] on span "volume-relaxation" at bounding box center [474, 344] width 78 height 17
checkbox input "true"
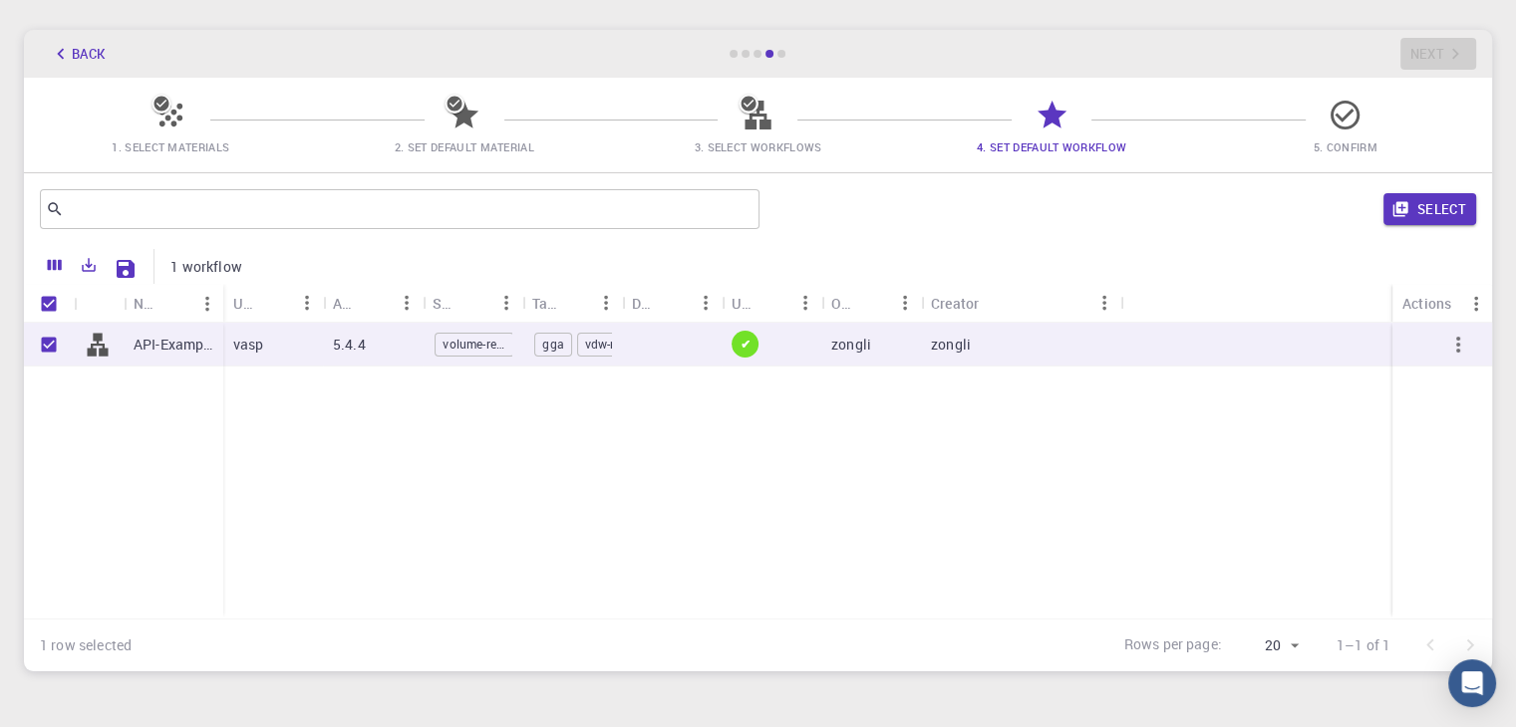
click at [261, 344] on p "vasp" at bounding box center [248, 345] width 31 height 20
checkbox input "false"
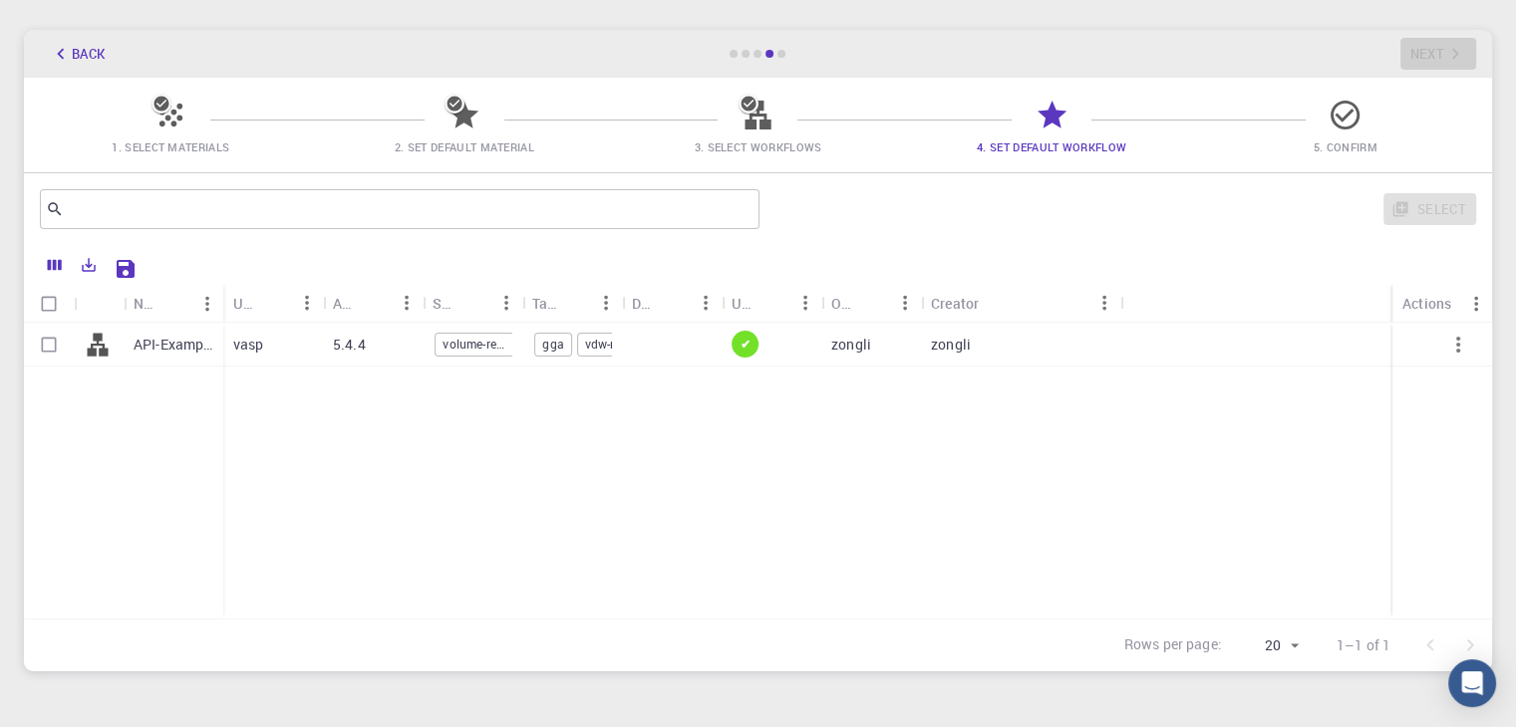
click at [99, 343] on icon at bounding box center [98, 345] width 28 height 28
checkbox input "true"
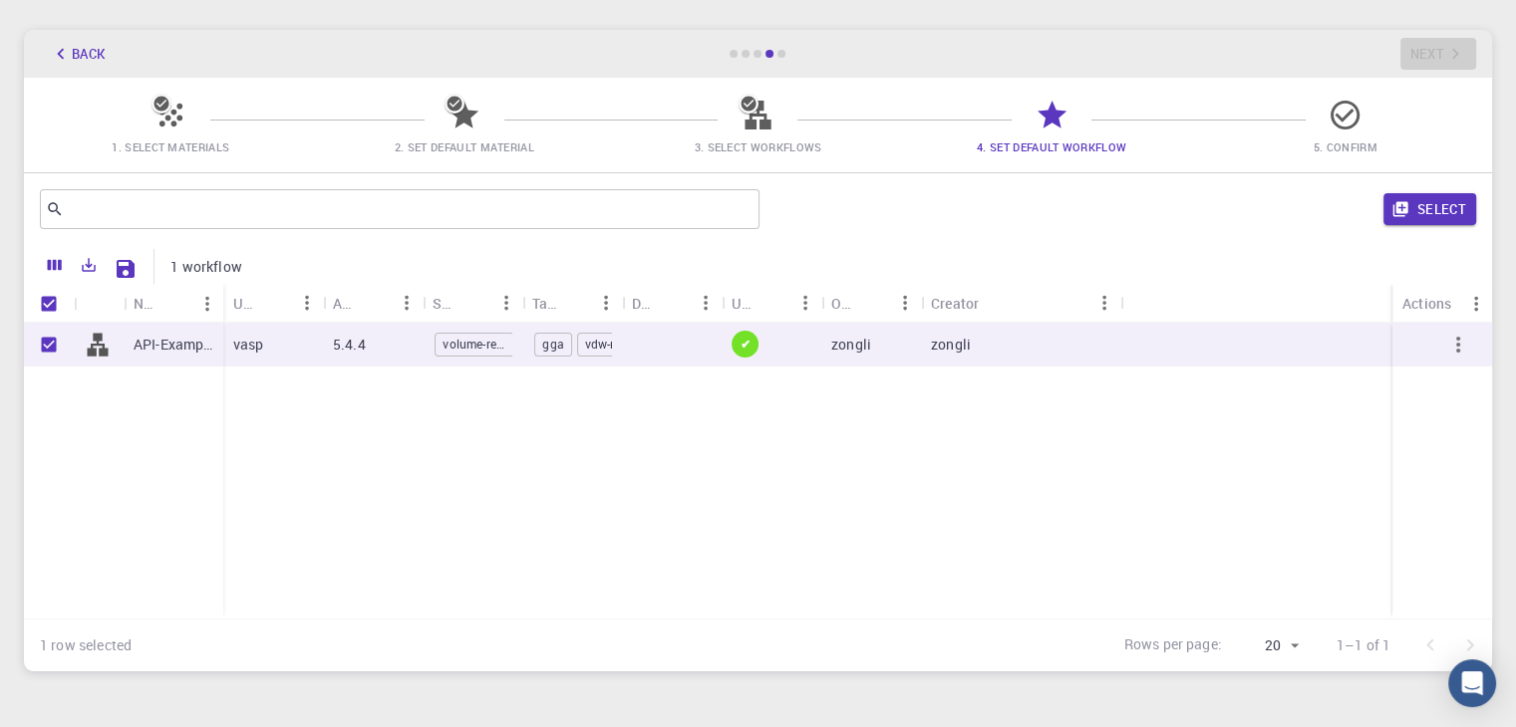
click at [99, 343] on icon at bounding box center [98, 345] width 28 height 28
checkbox input "false"
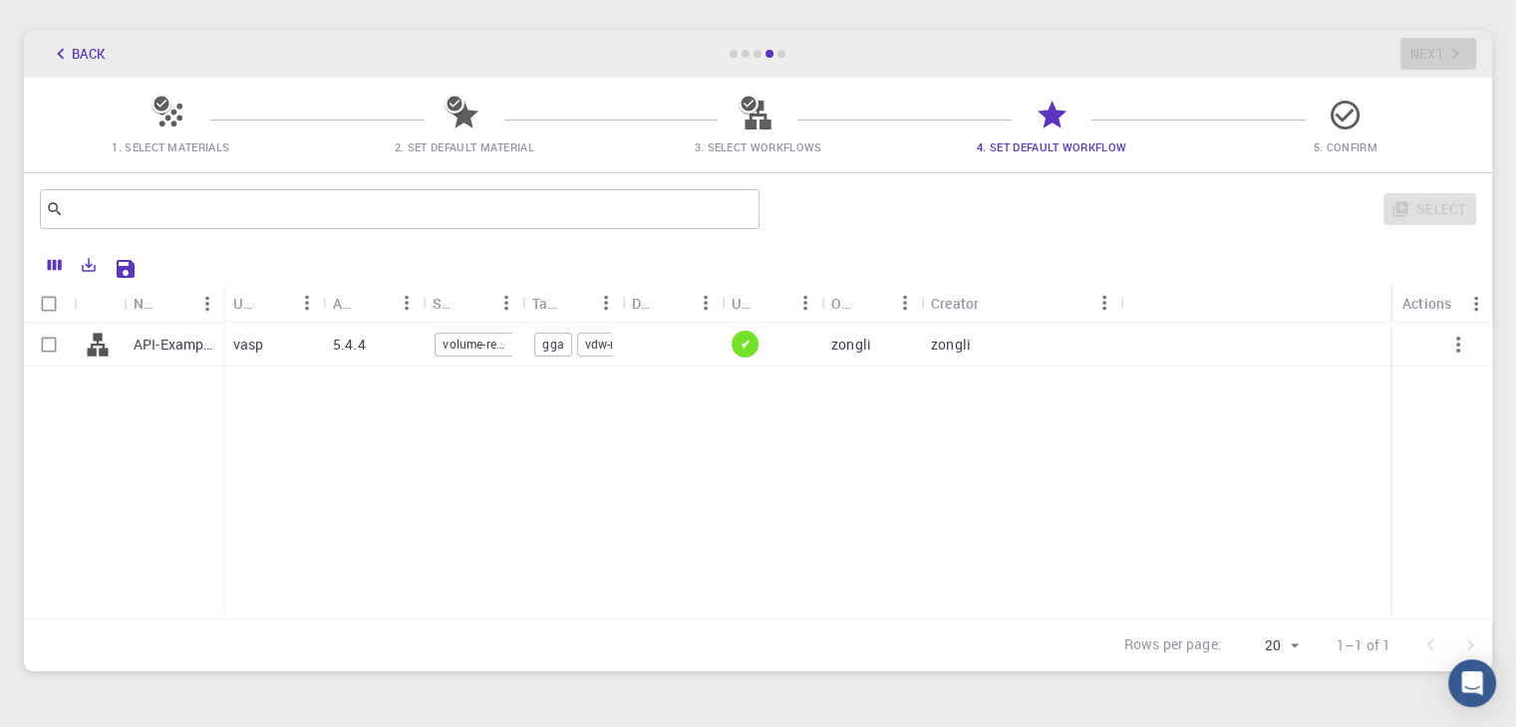
click at [99, 343] on icon at bounding box center [98, 345] width 28 height 28
checkbox input "true"
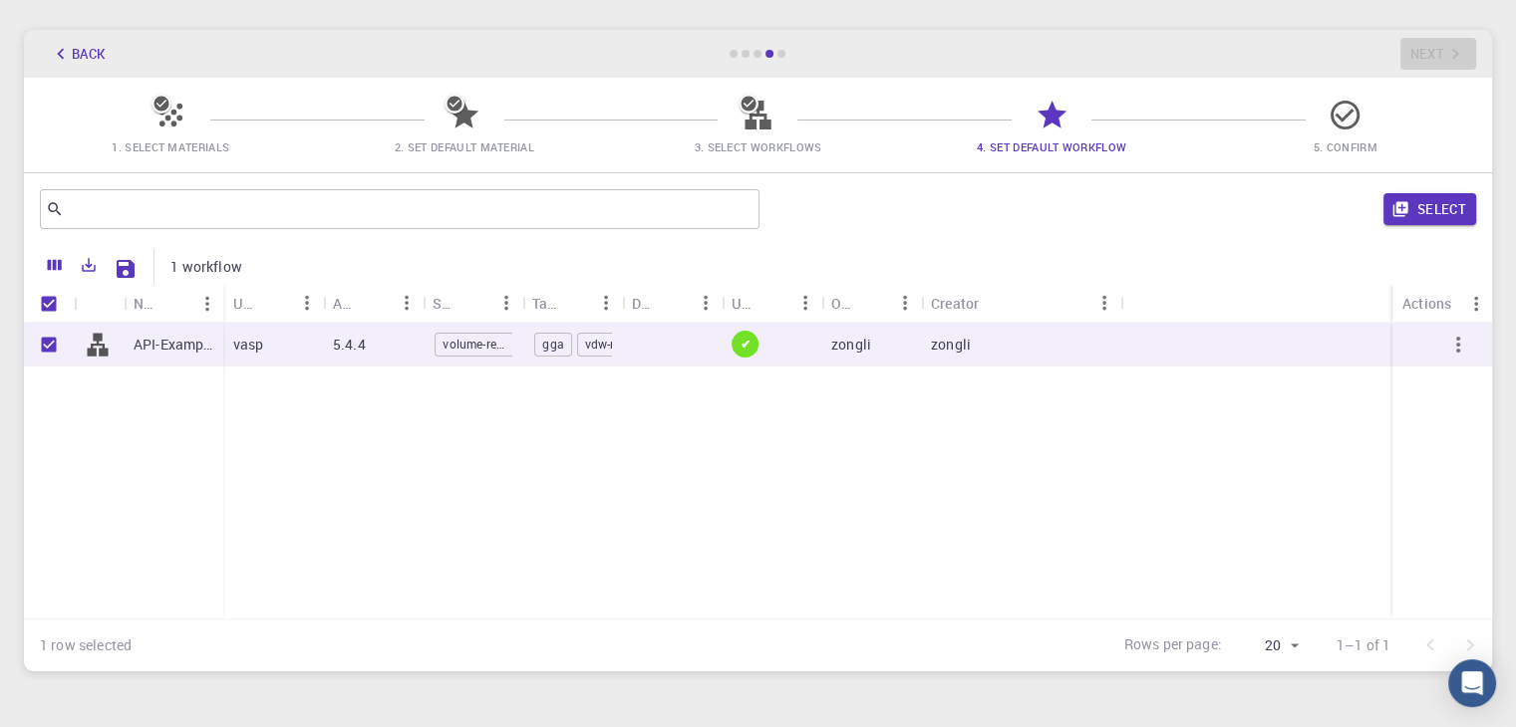
click at [103, 340] on icon at bounding box center [98, 345] width 28 height 28
checkbox input "false"
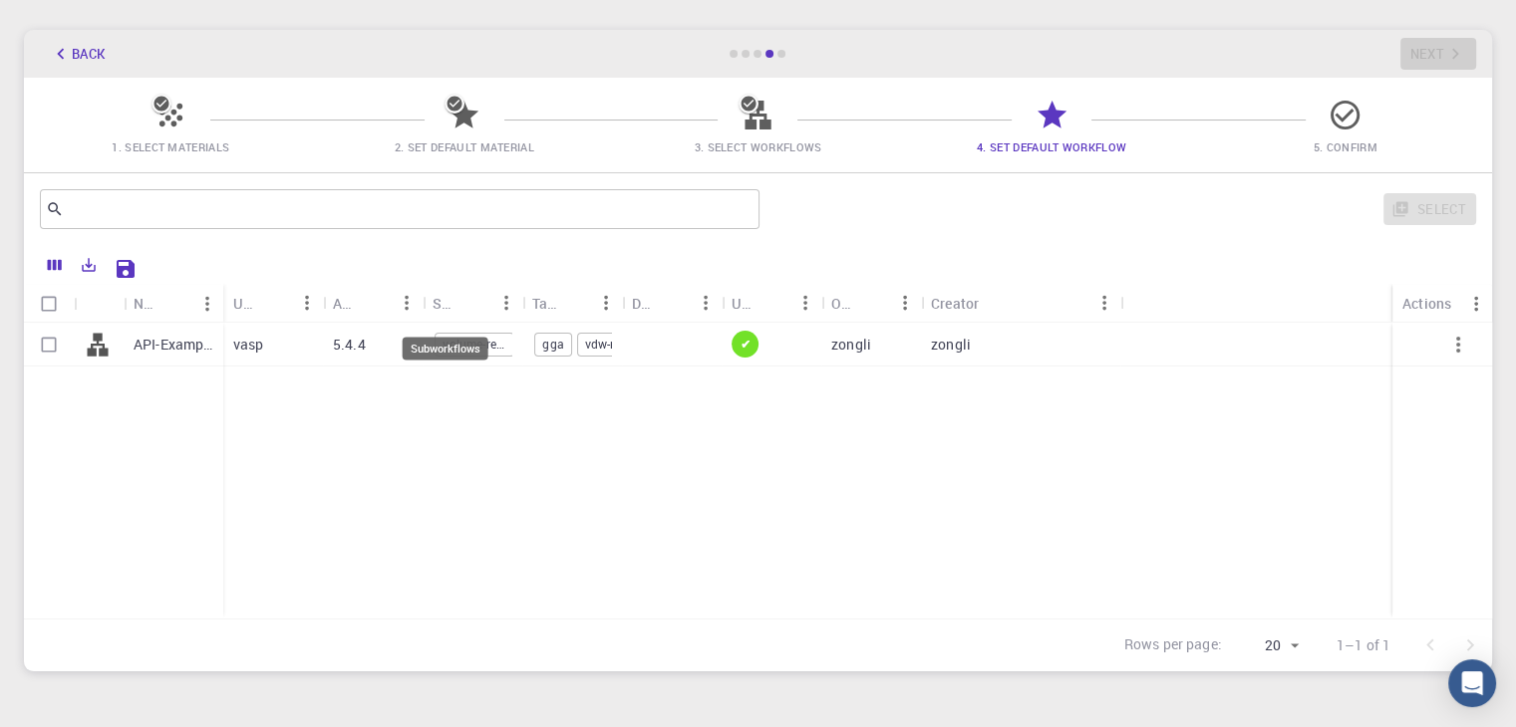
click at [467, 337] on div "Subworkflows" at bounding box center [446, 348] width 86 height 23
click at [467, 337] on div "Subworkflows" at bounding box center [477, 348] width 86 height 23
click at [560, 336] on span "gga" at bounding box center [552, 344] width 35 height 17
checkbox input "true"
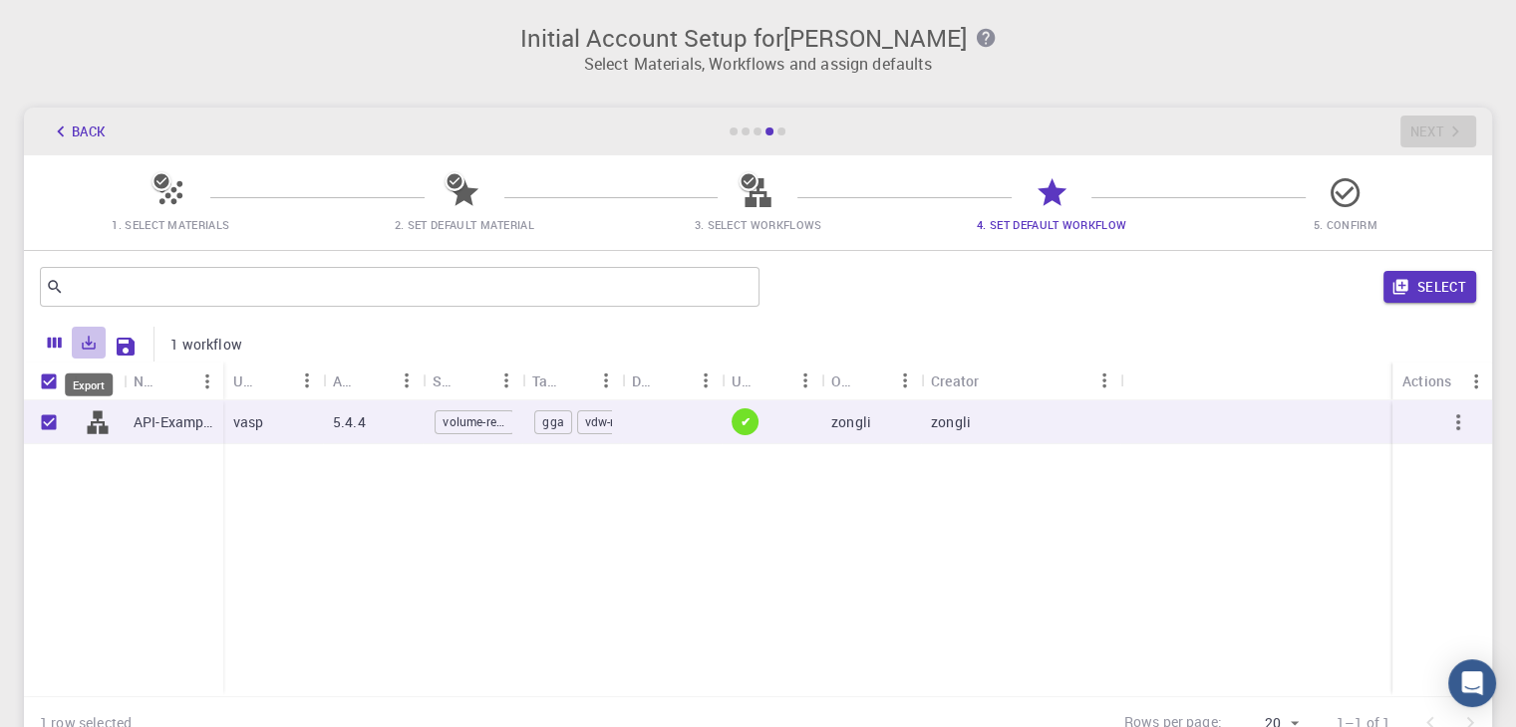
click at [92, 345] on icon "Export" at bounding box center [89, 343] width 18 height 18
click at [147, 416] on li "Download as Excel" at bounding box center [157, 422] width 169 height 36
click at [89, 347] on icon "Export" at bounding box center [89, 343] width 18 height 18
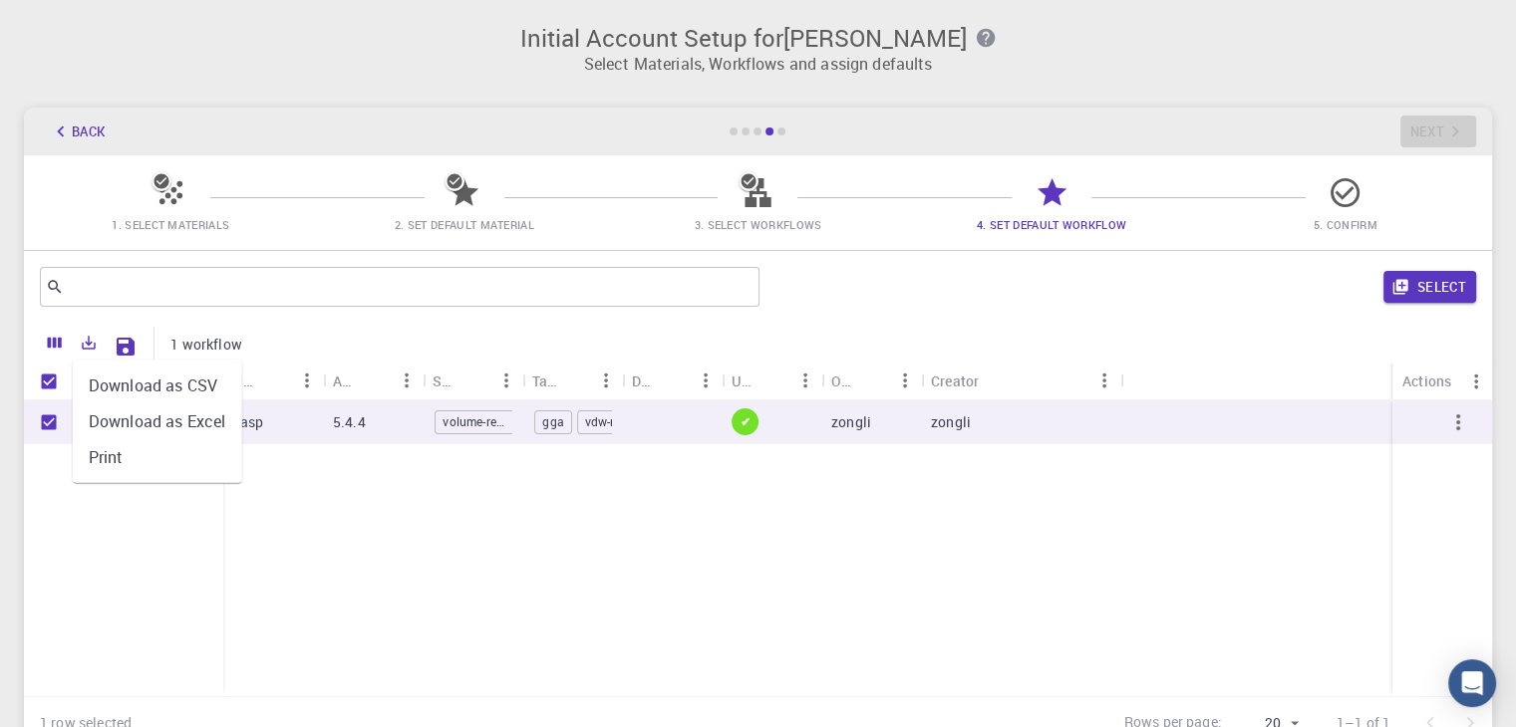
click at [141, 385] on li "Download as CSV" at bounding box center [157, 386] width 169 height 36
click at [464, 414] on span "volume-relaxation" at bounding box center [474, 422] width 78 height 17
checkbox input "false"
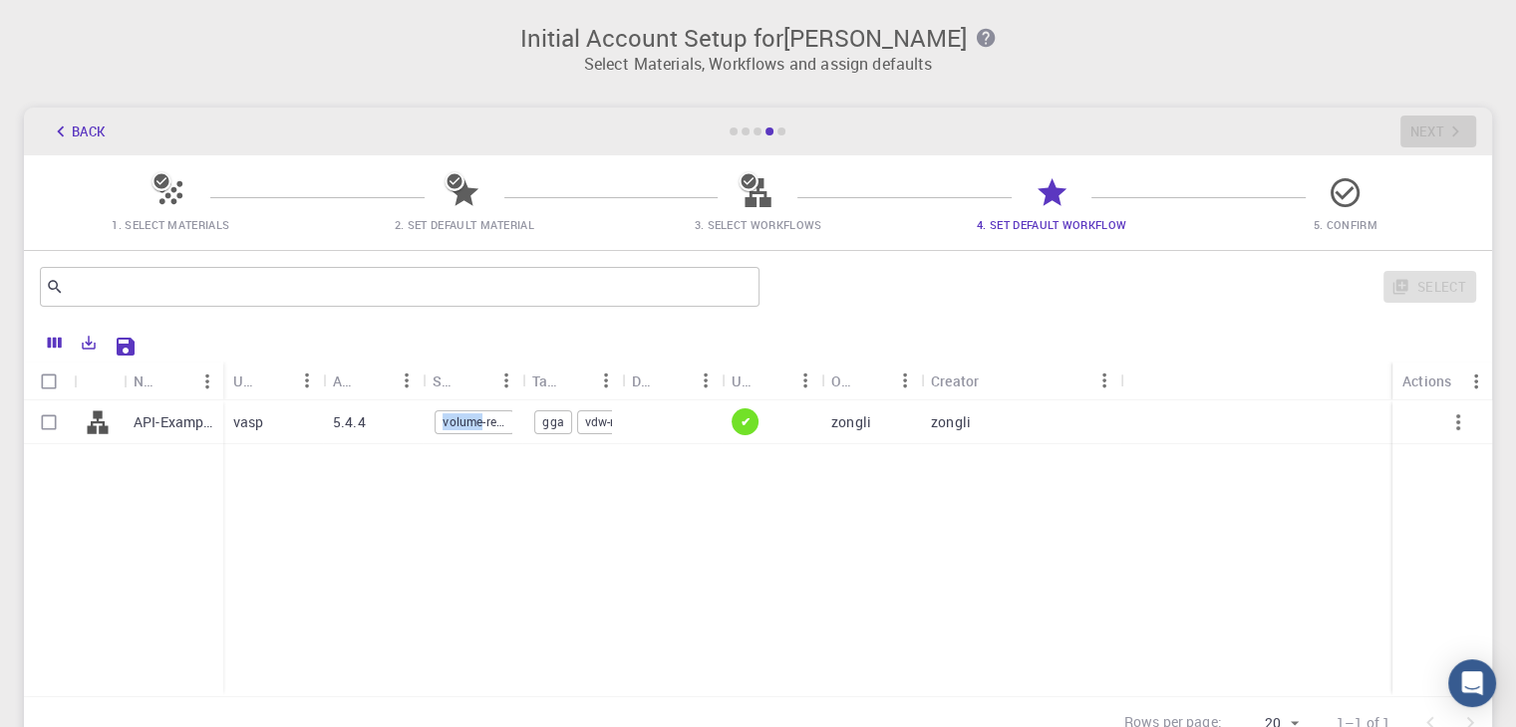
click at [464, 414] on span "volume-relaxation" at bounding box center [474, 422] width 78 height 17
checkbox input "true"
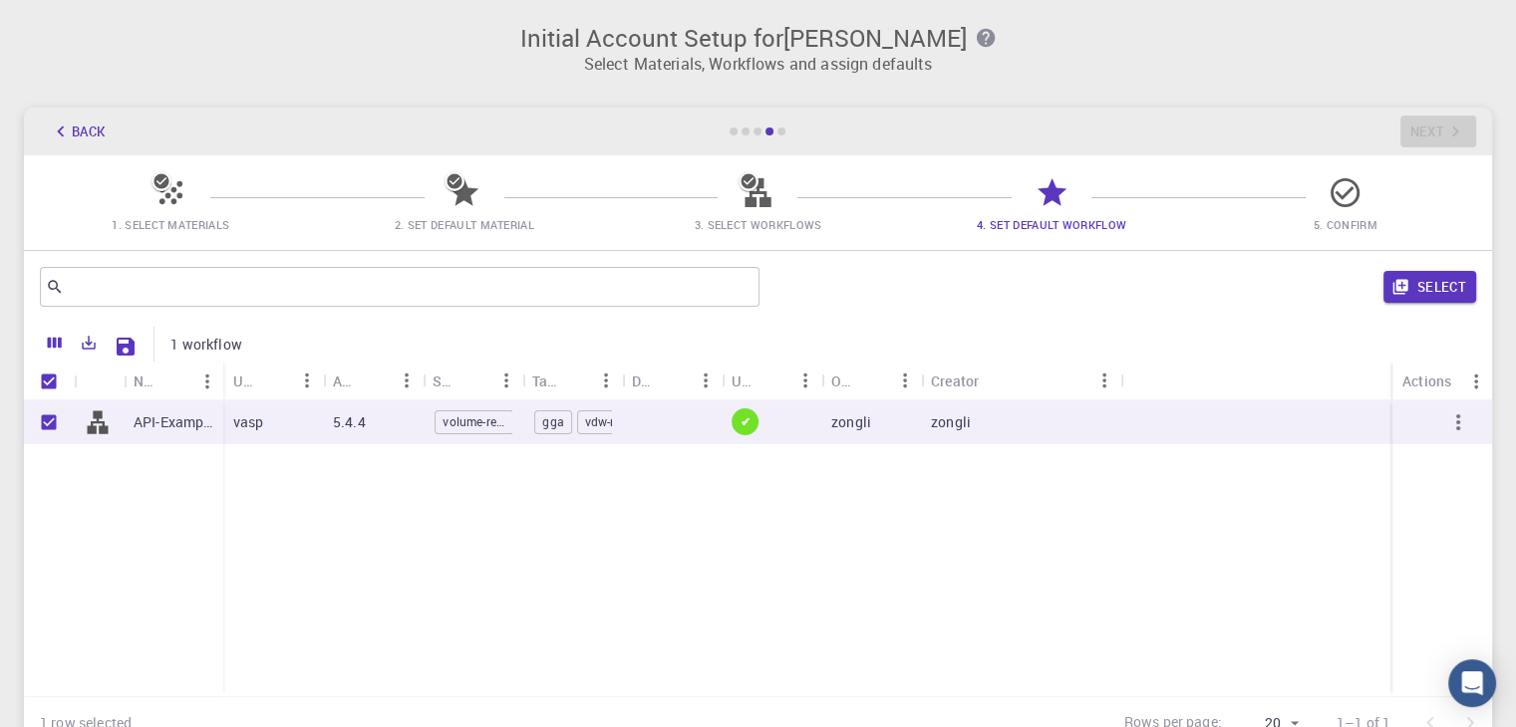
click at [594, 417] on span "vdw-relax" at bounding box center [611, 422] width 66 height 17
checkbox input "false"
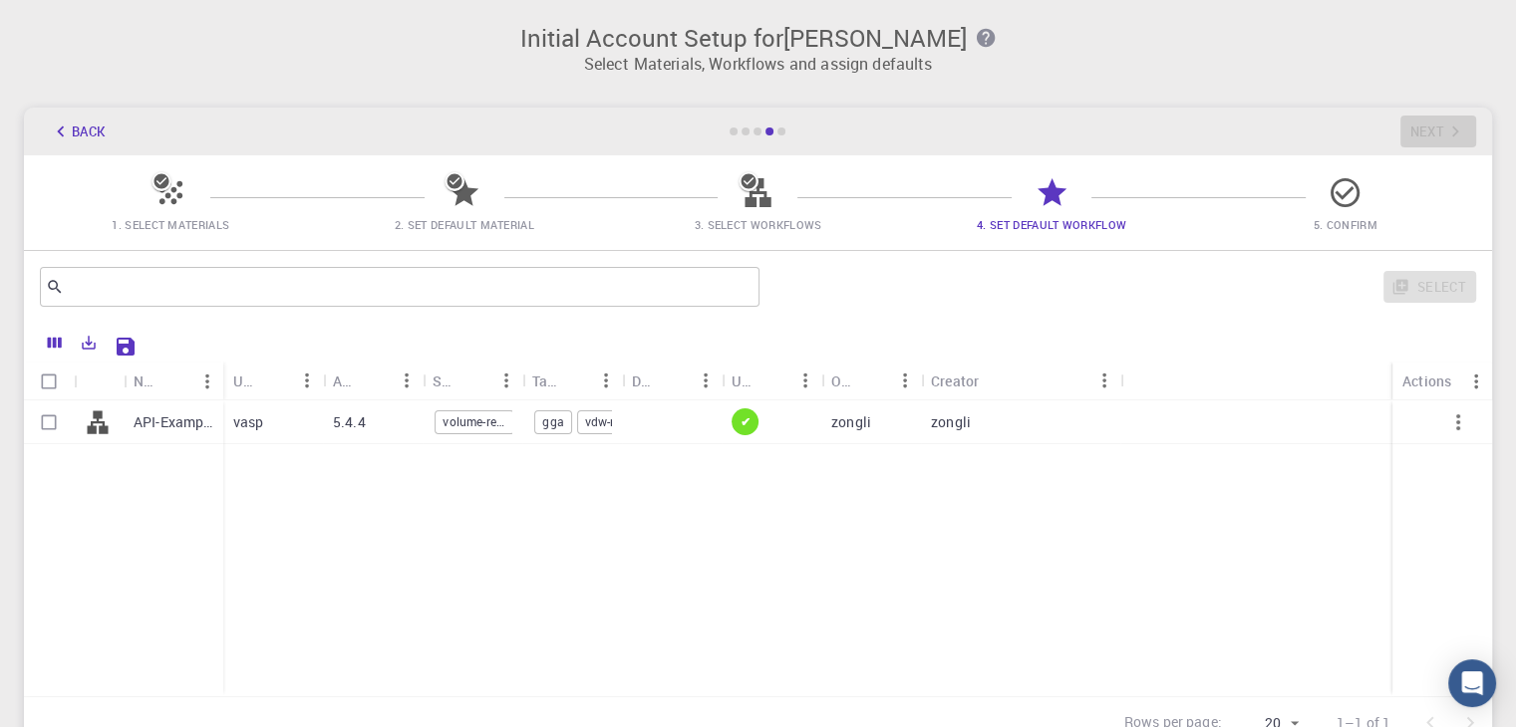
click at [546, 416] on span "gga" at bounding box center [552, 422] width 35 height 17
checkbox input "true"
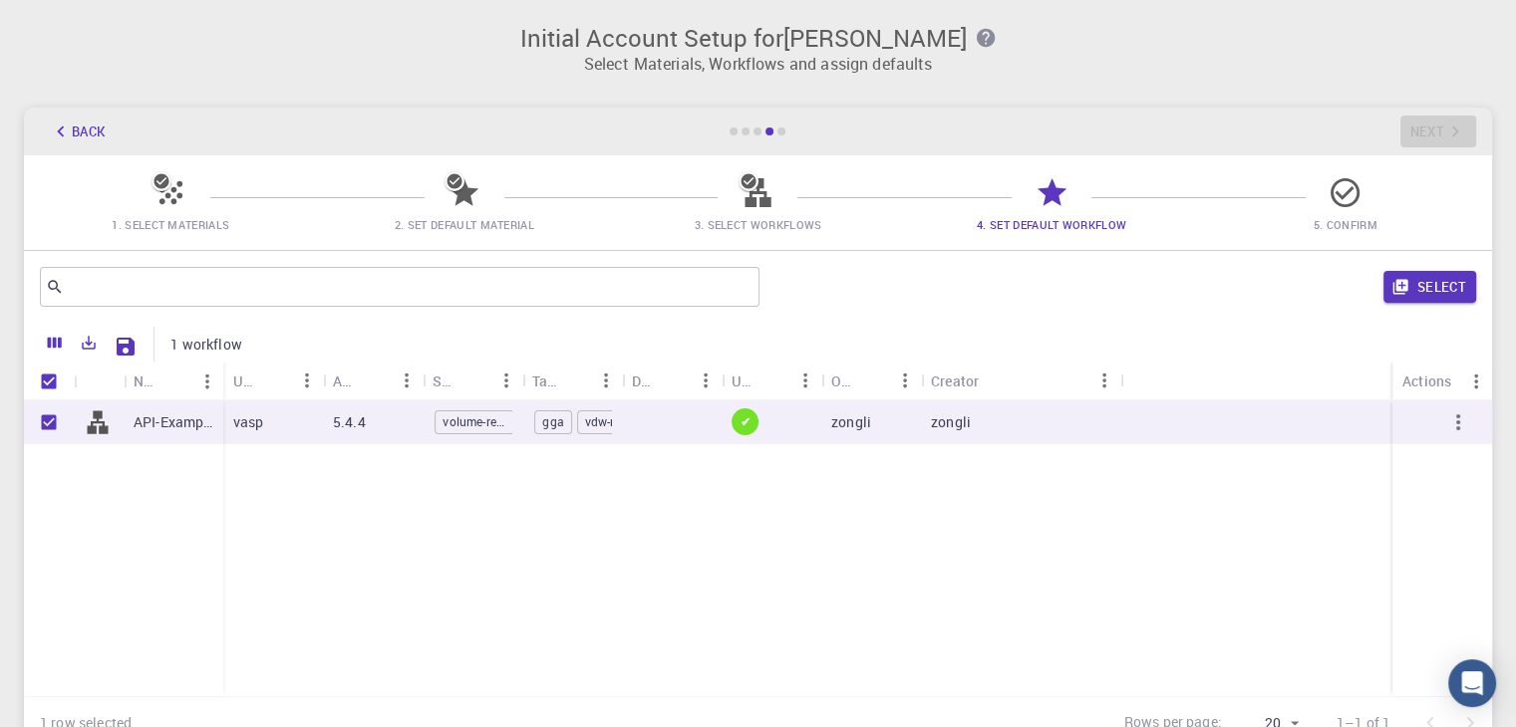
click at [546, 416] on span "gga" at bounding box center [552, 422] width 35 height 17
checkbox input "false"
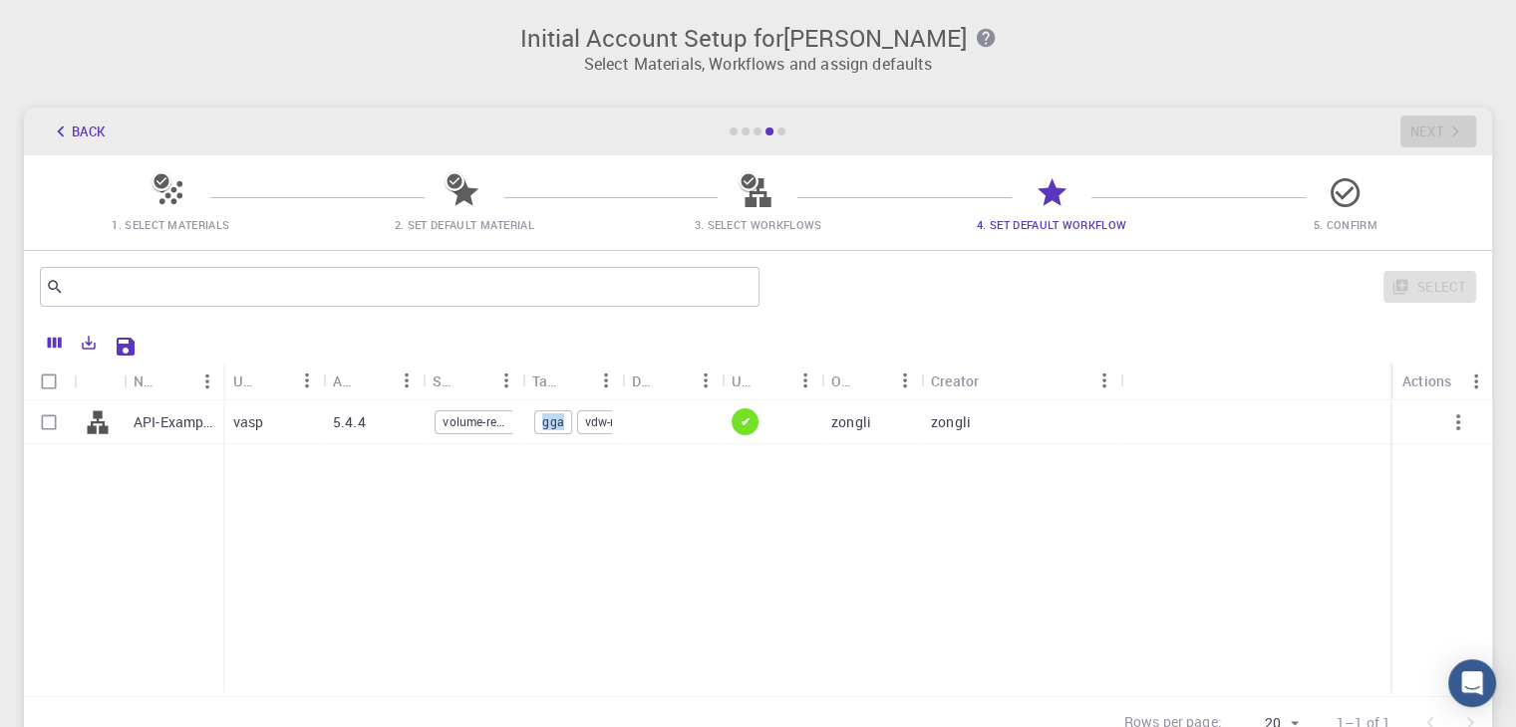
click at [546, 416] on span "gga" at bounding box center [552, 422] width 35 height 17
checkbox input "true"
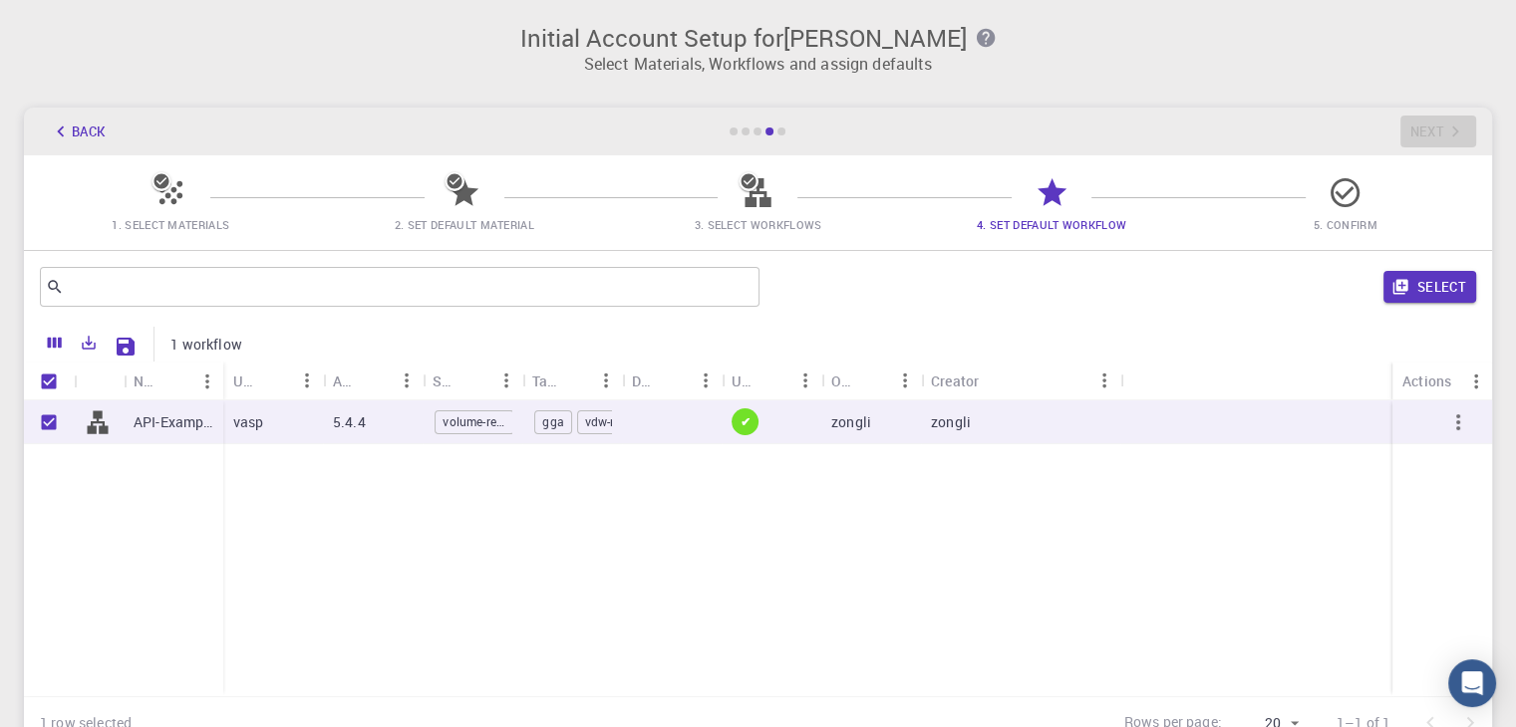
click at [241, 425] on p "vasp" at bounding box center [248, 423] width 31 height 20
checkbox input "false"
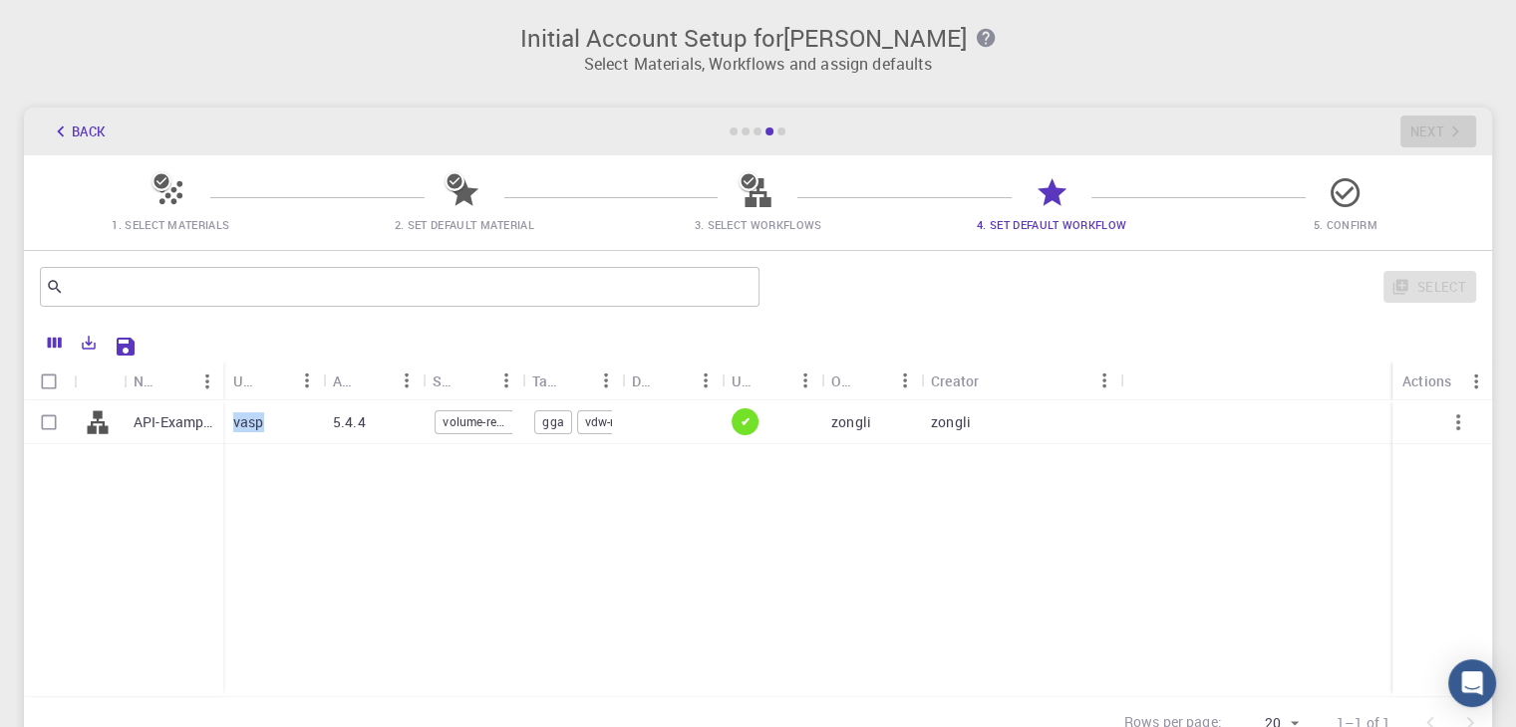
click at [241, 425] on p "vasp" at bounding box center [248, 423] width 31 height 20
checkbox input "true"
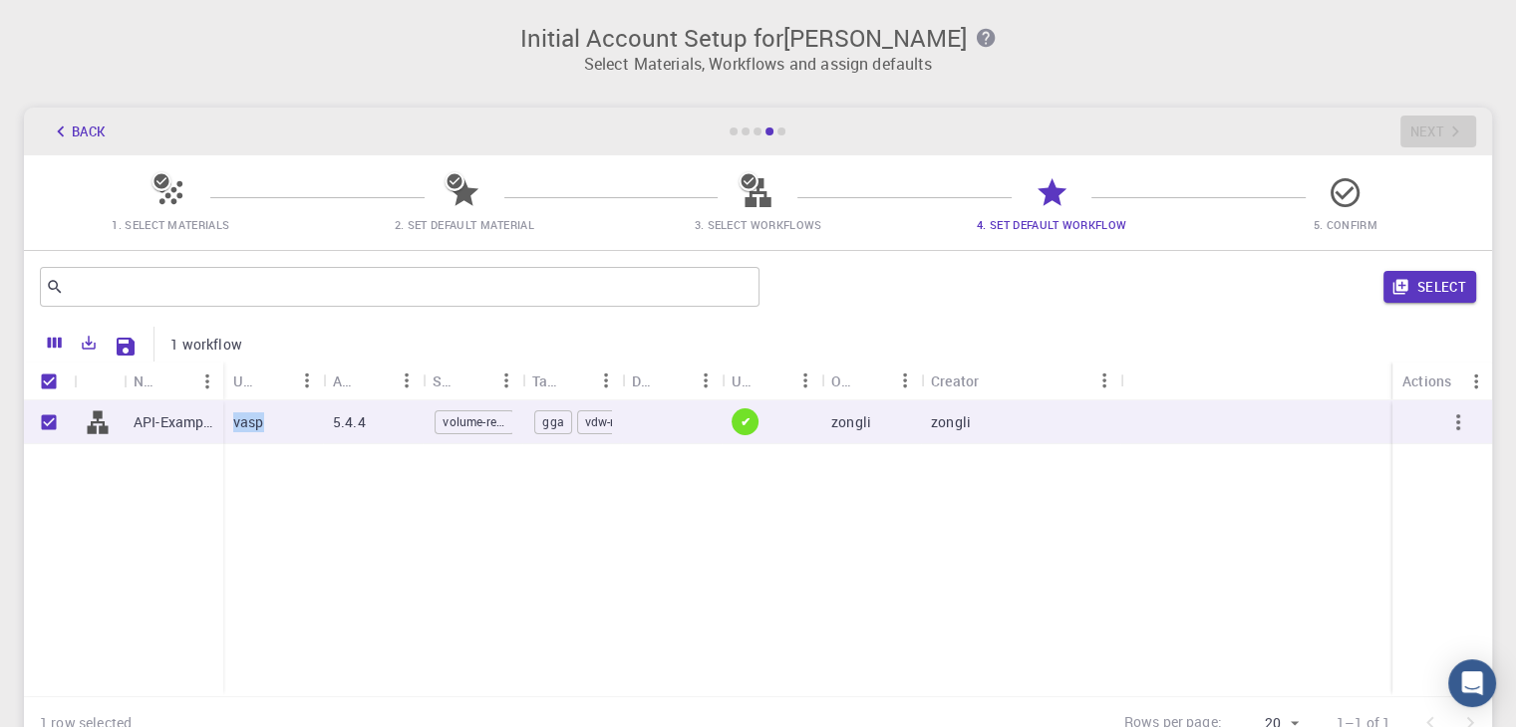
click at [252, 428] on p "vasp" at bounding box center [248, 423] width 31 height 20
checkbox input "false"
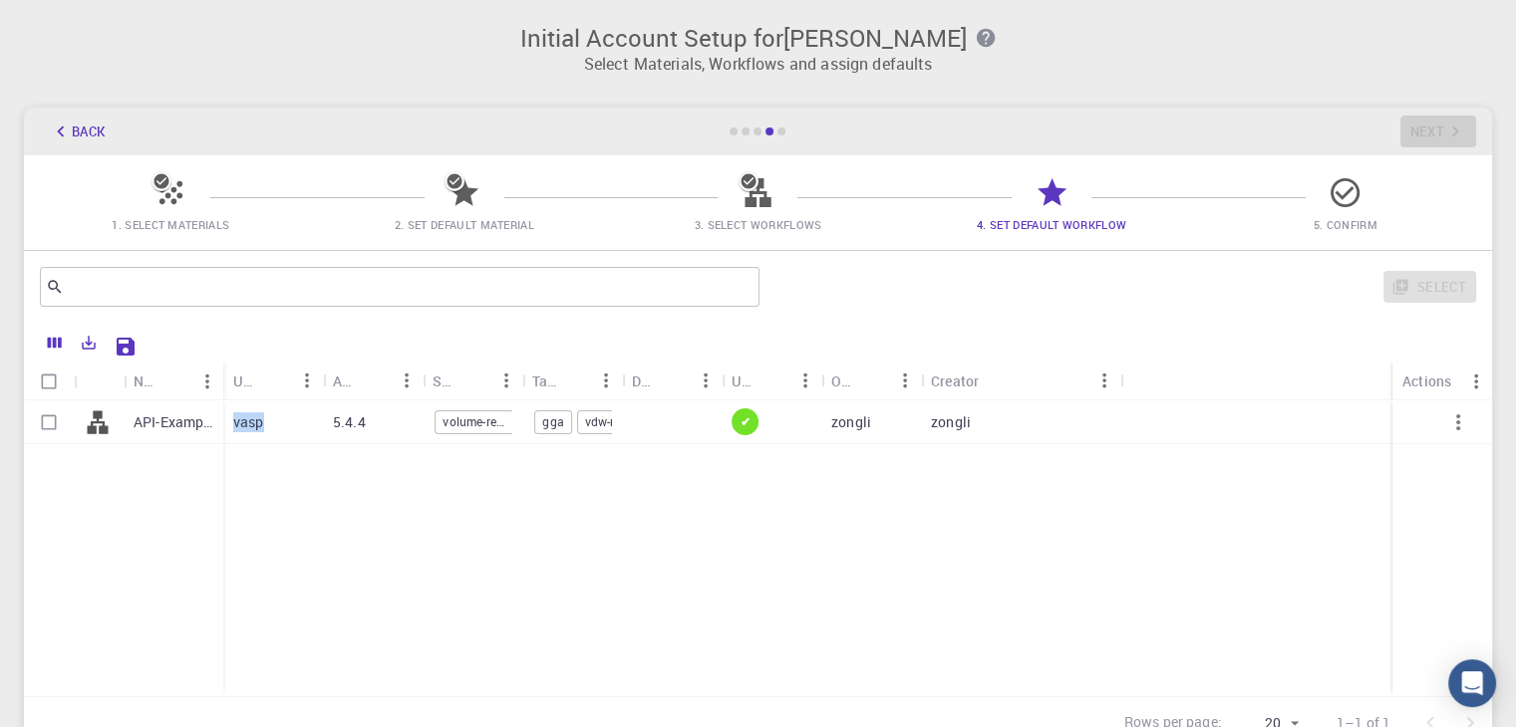
click at [252, 428] on p "vasp" at bounding box center [248, 423] width 31 height 20
checkbox input "true"
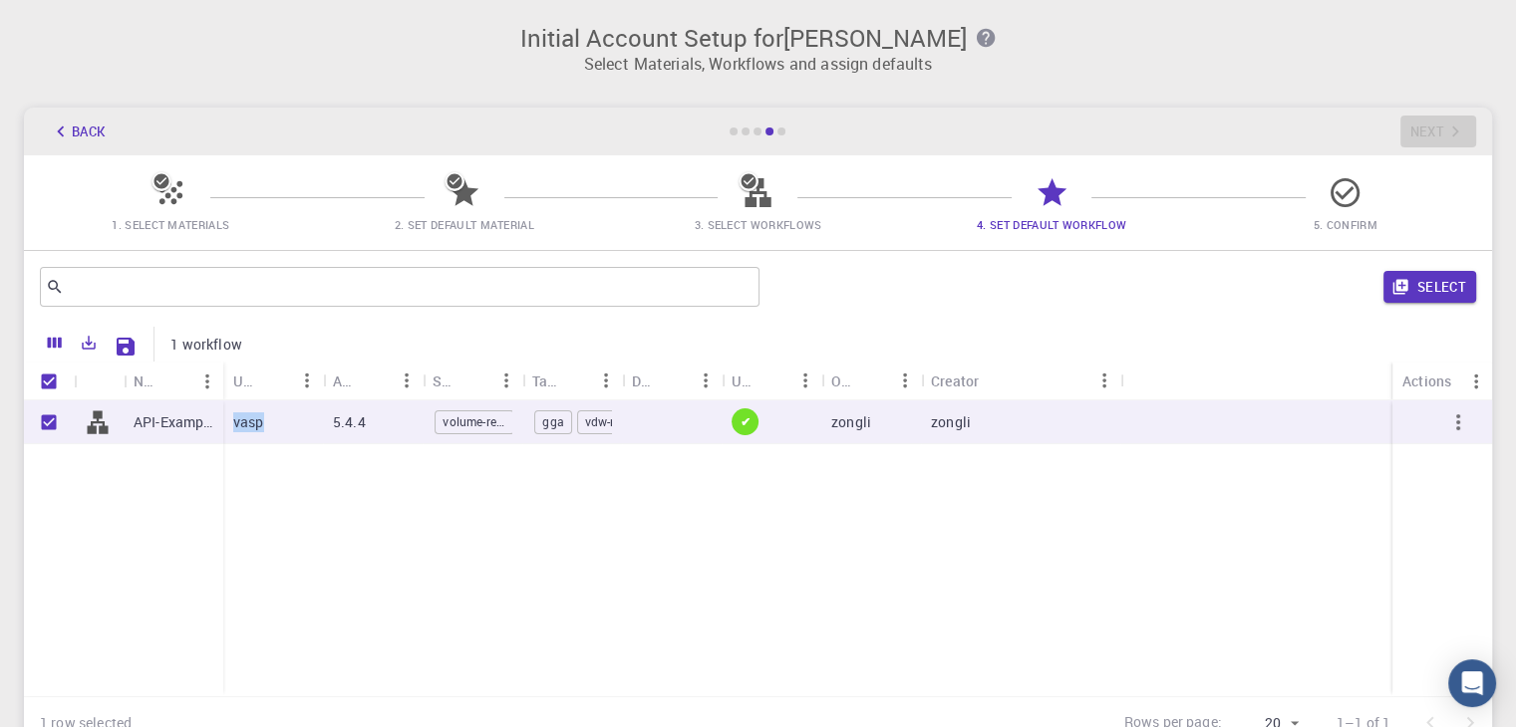
click at [275, 394] on button "Sort" at bounding box center [275, 381] width 32 height 32
